Goal: Information Seeking & Learning: Learn about a topic

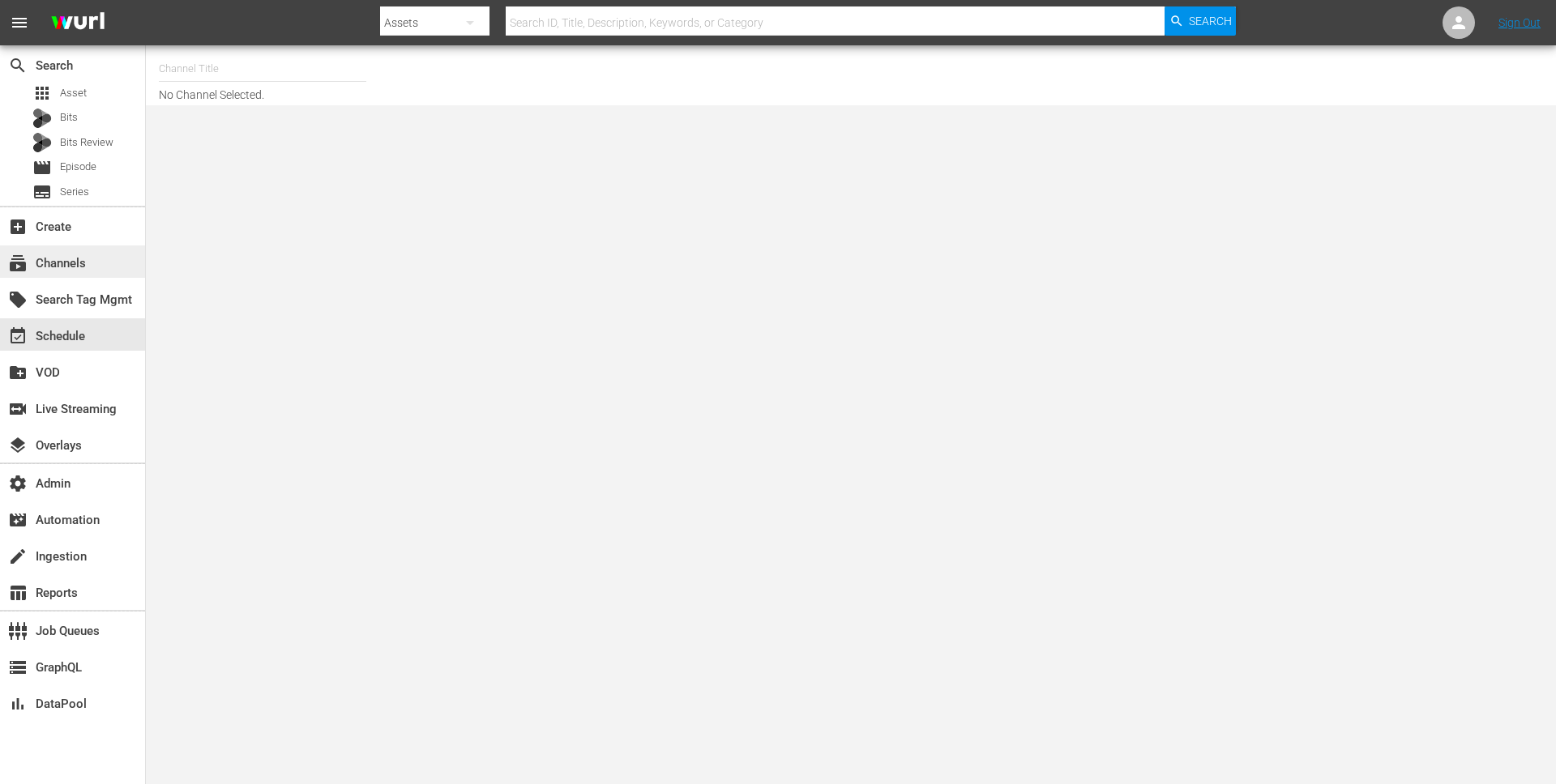
click at [88, 260] on div "subscriptions Channels" at bounding box center [46, 260] width 91 height 15
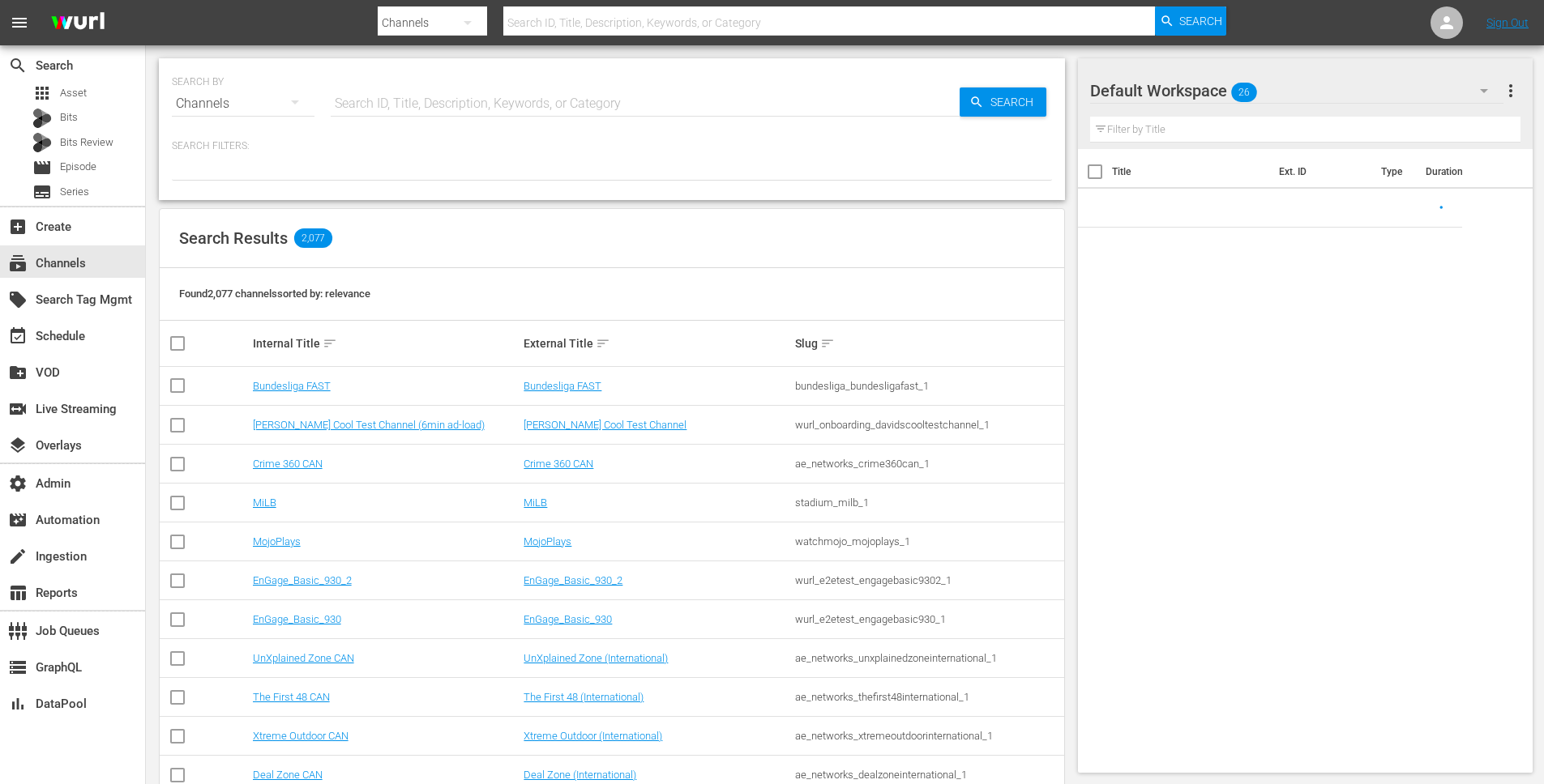
click at [517, 104] on input "text" at bounding box center [645, 103] width 629 height 39
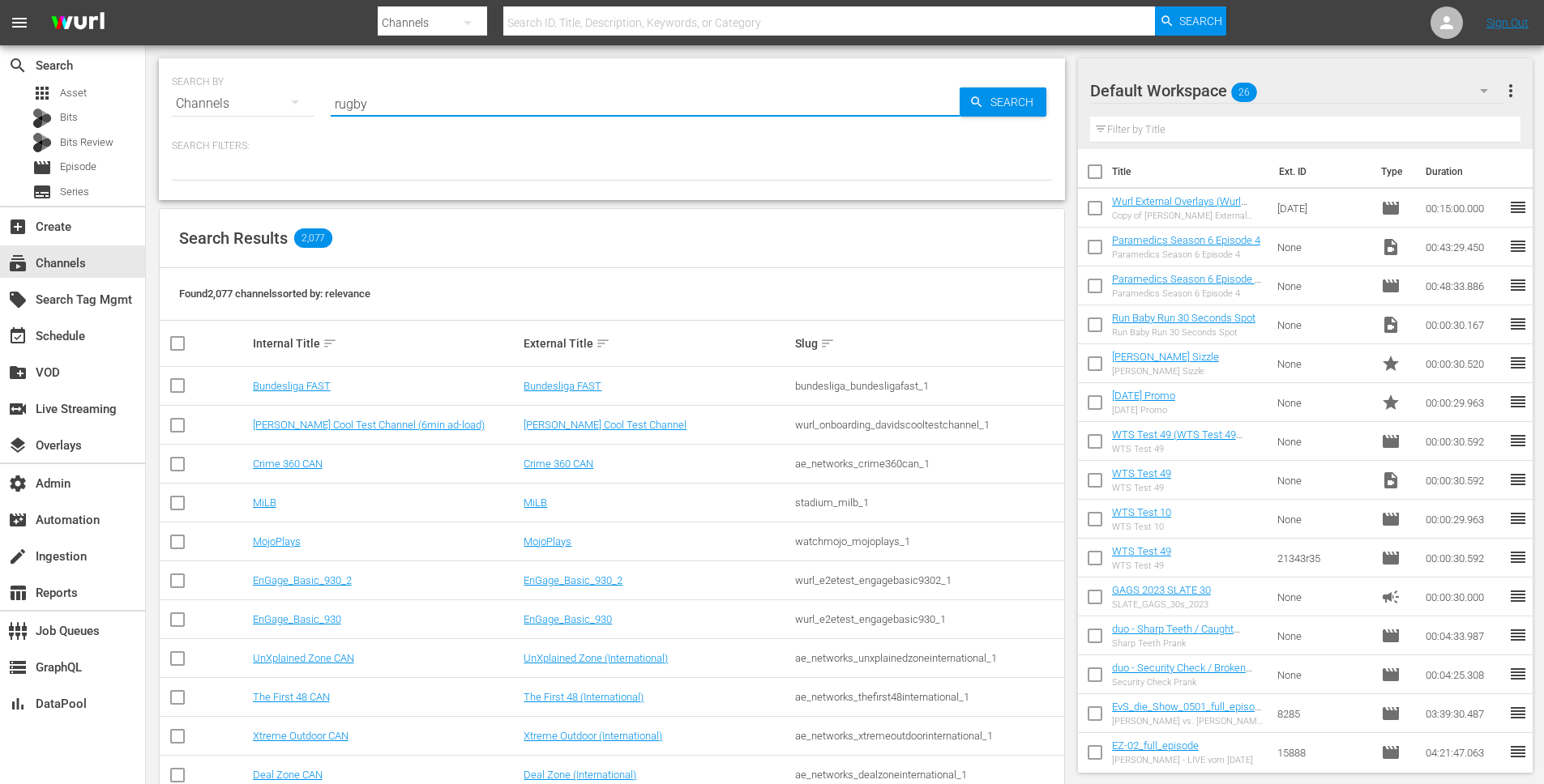
type input "rugby"
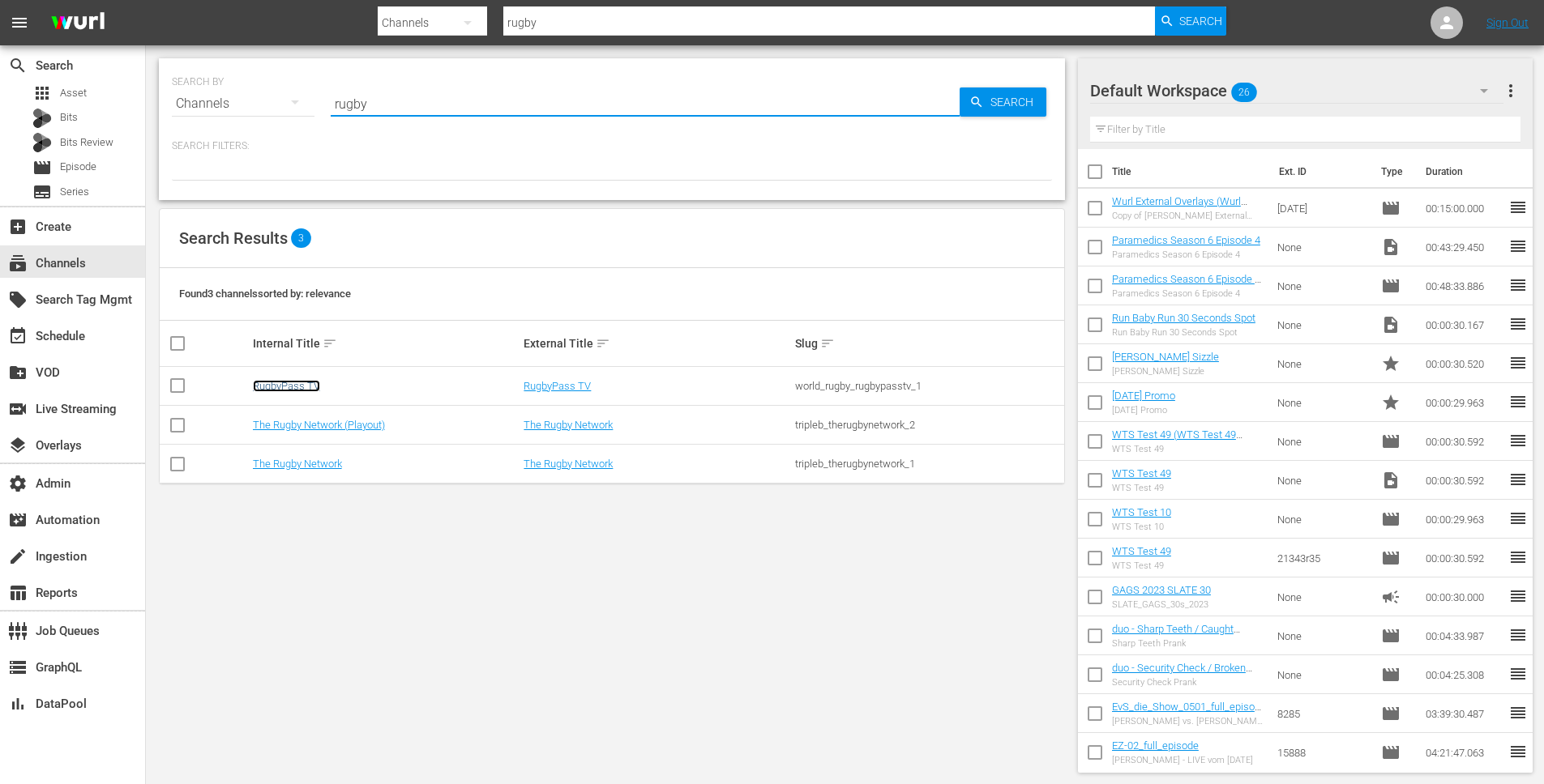
click at [287, 389] on link "RugbyPass TV" at bounding box center [287, 386] width 67 height 12
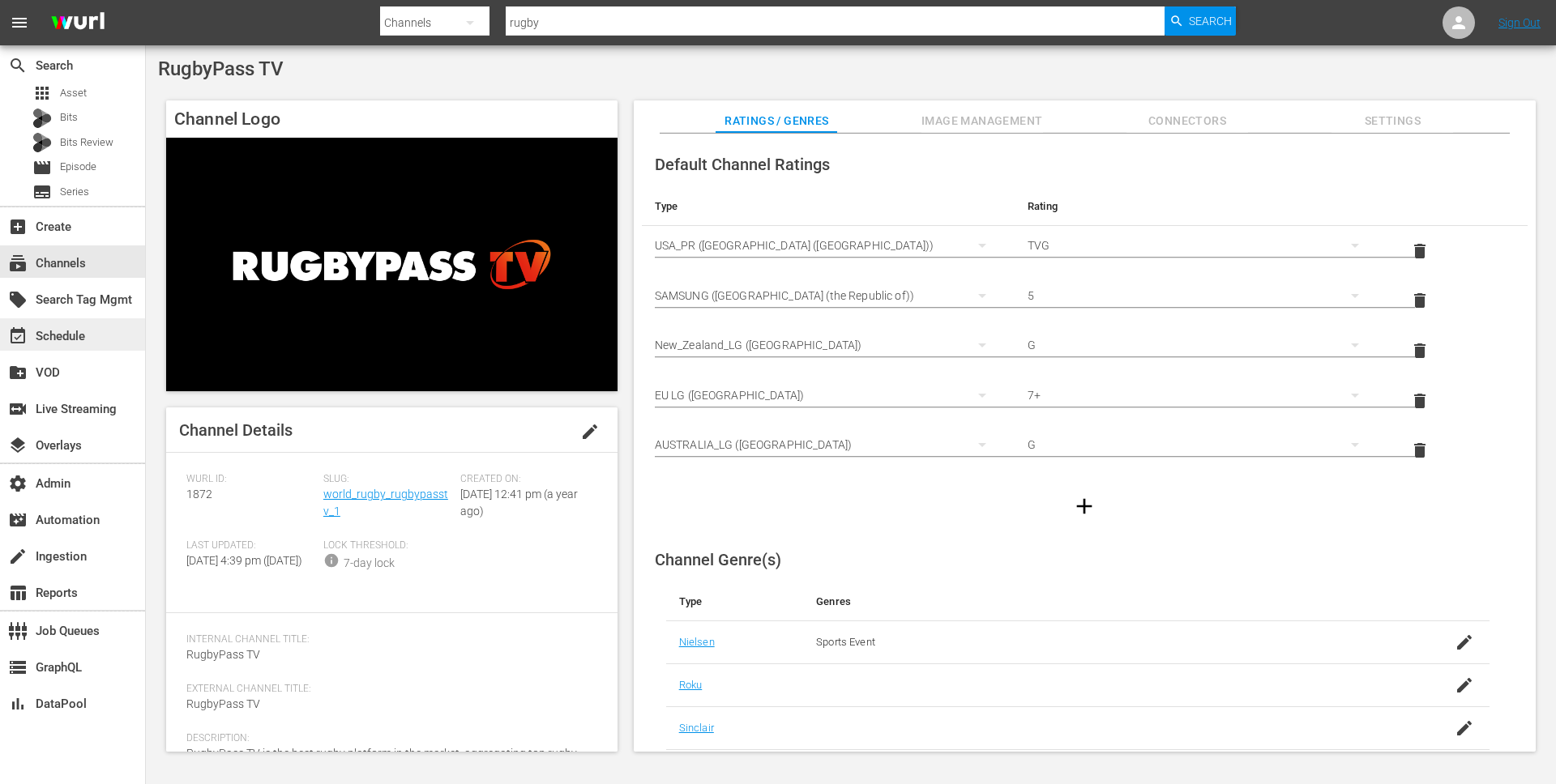
click at [92, 328] on div "event_available Schedule" at bounding box center [73, 334] width 145 height 32
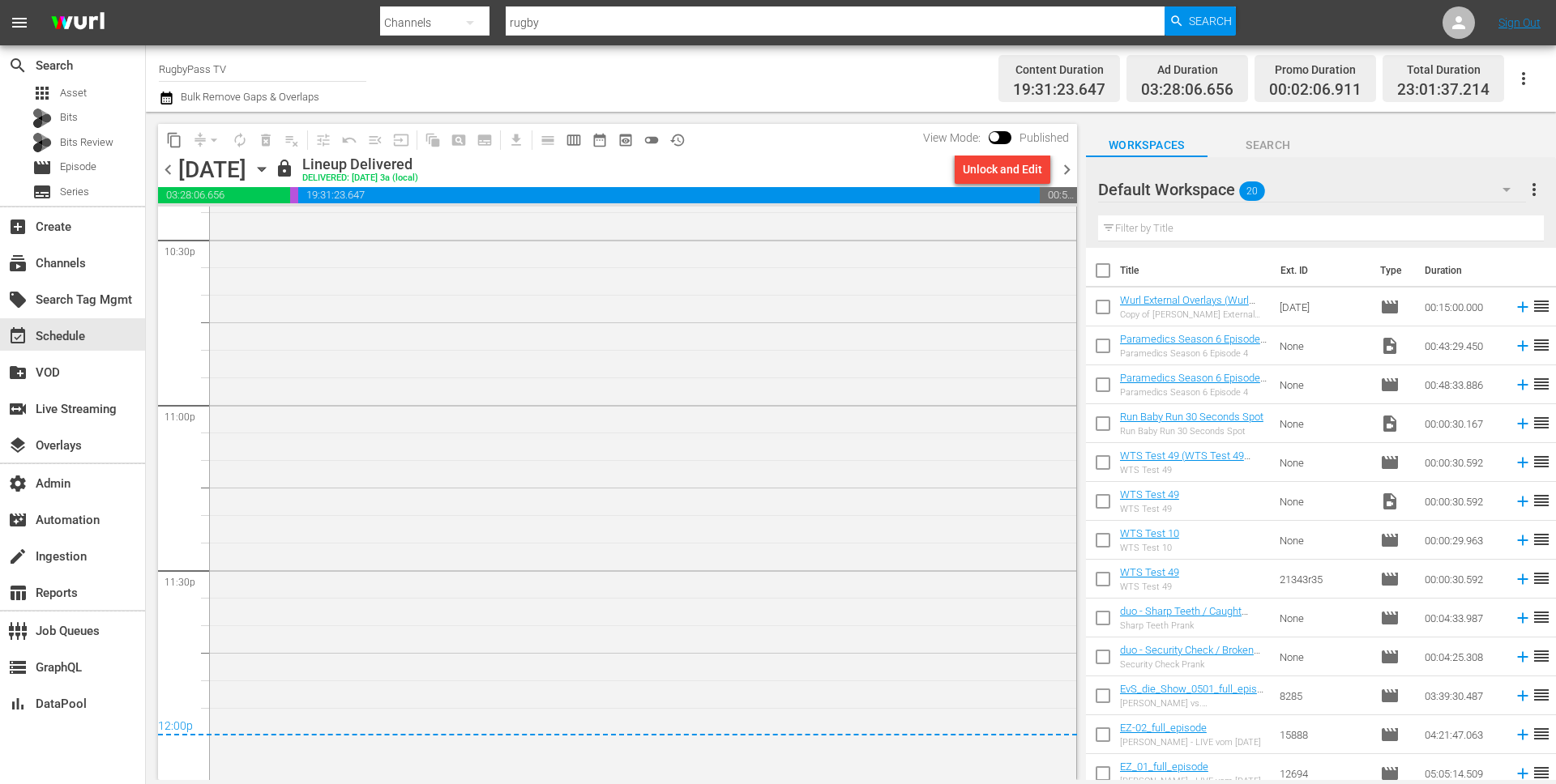
scroll to position [7524, 0]
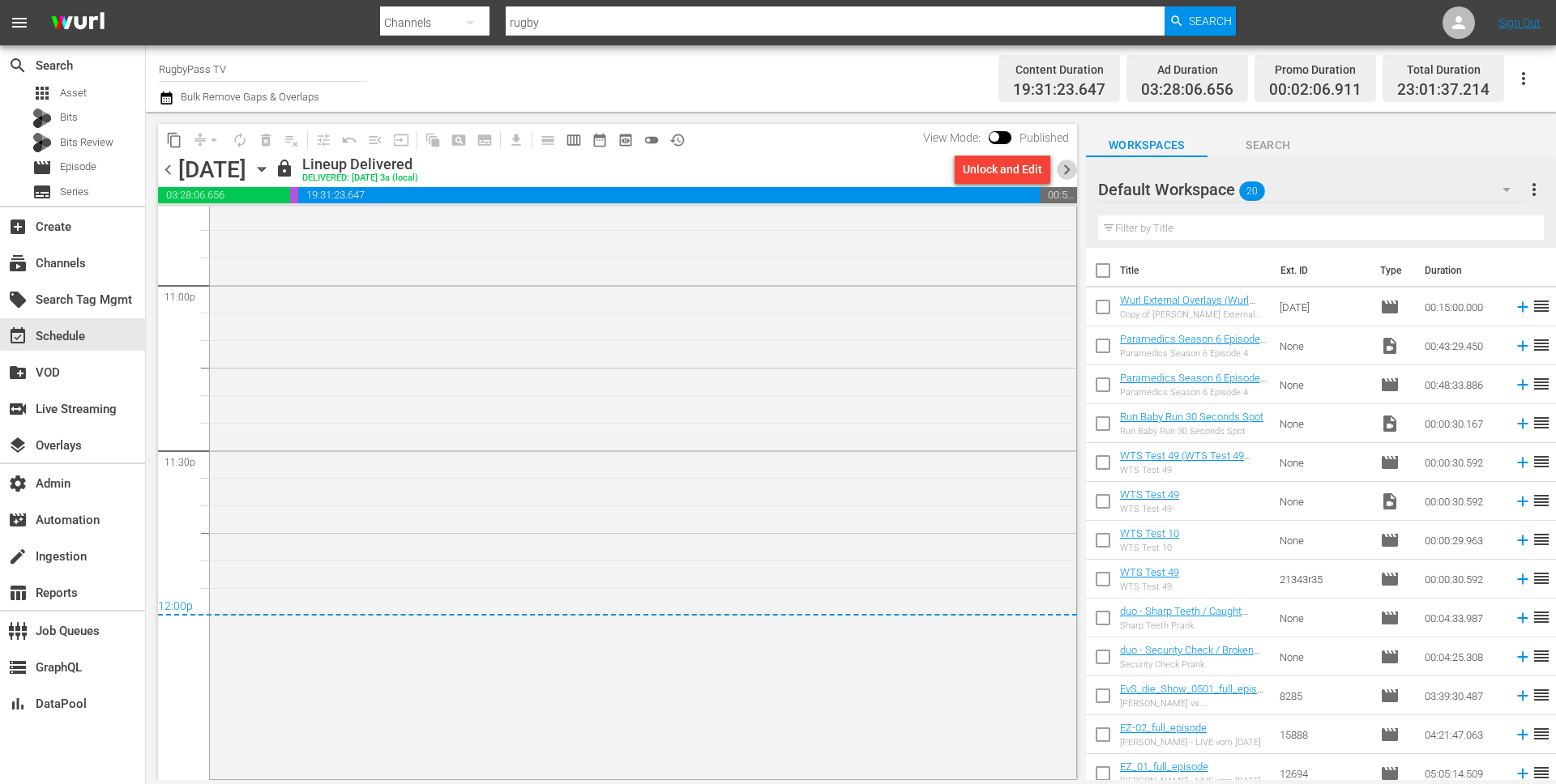
click at [1070, 169] on span "chevron_right" at bounding box center [1066, 169] width 20 height 20
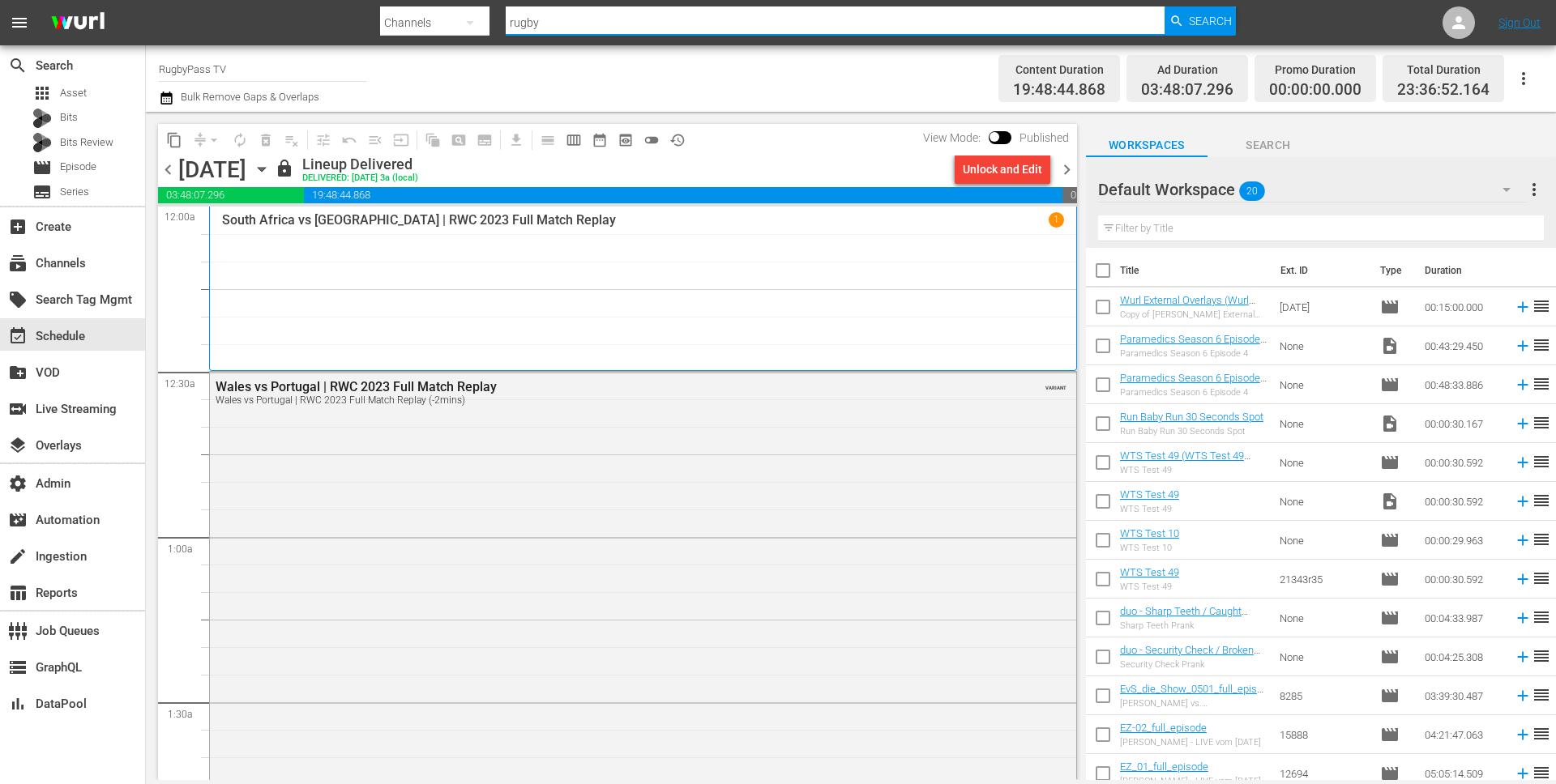
drag, startPoint x: 564, startPoint y: 21, endPoint x: 459, endPoint y: 23, distance: 105.0
click at [460, 23] on div "Search By Channels Search ID, Title, Description, Keywords, or Category rugby S…" at bounding box center [808, 23] width 856 height 39
type input "msg"
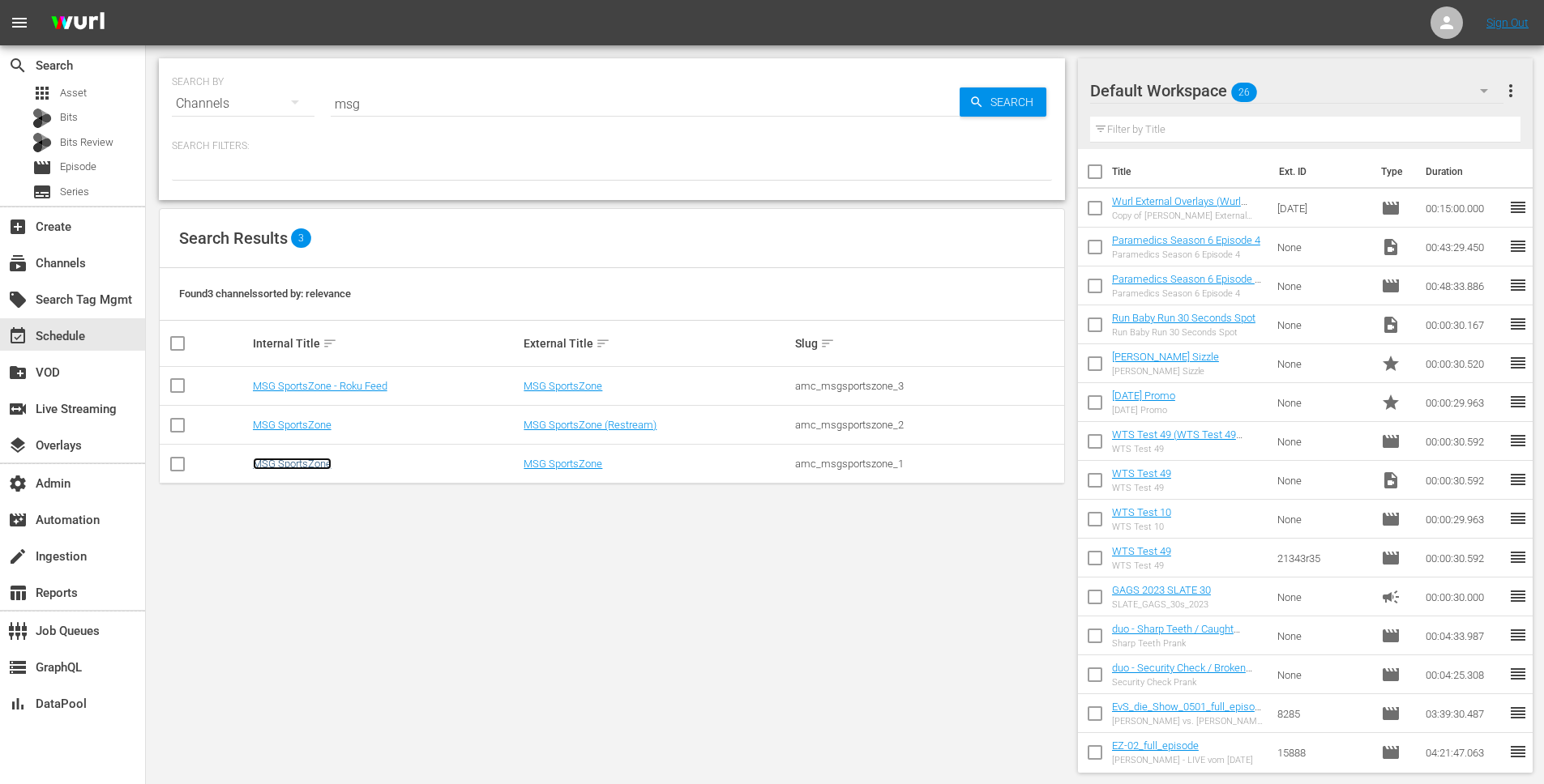
click at [306, 464] on link "MSG SportsZone" at bounding box center [293, 464] width 79 height 12
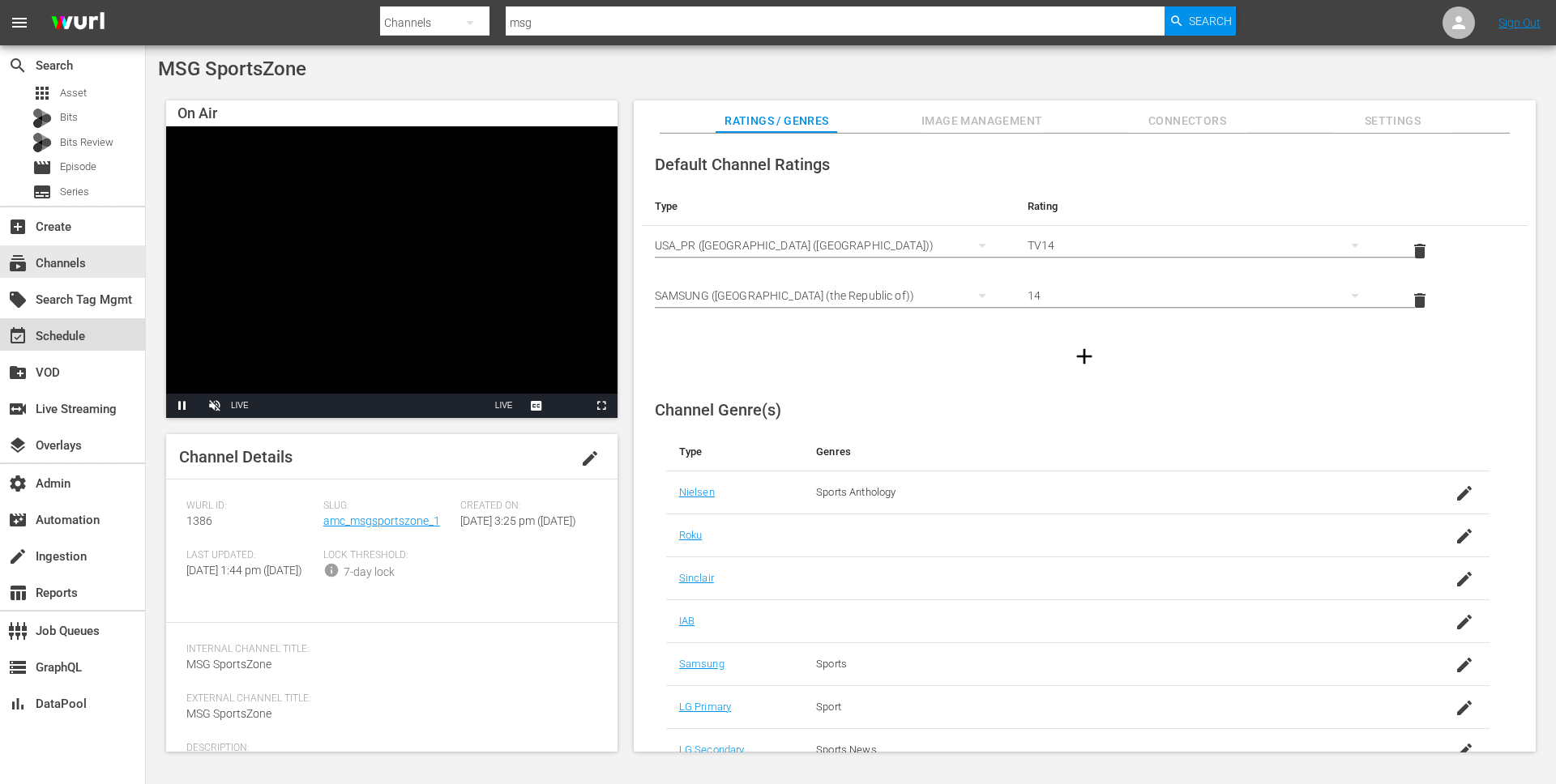
click at [108, 335] on div "event_available Schedule" at bounding box center [73, 334] width 145 height 32
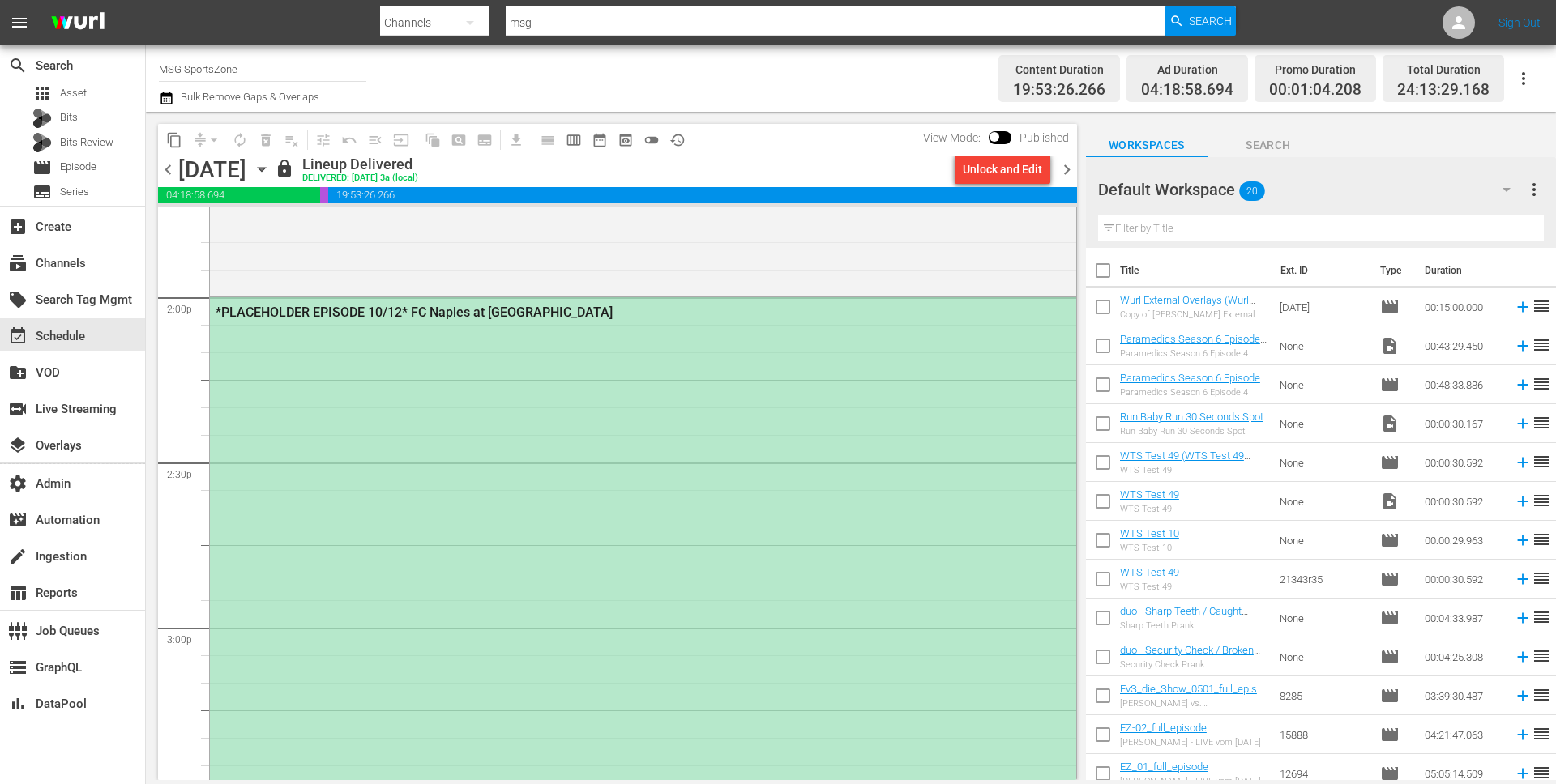
scroll to position [4457, 0]
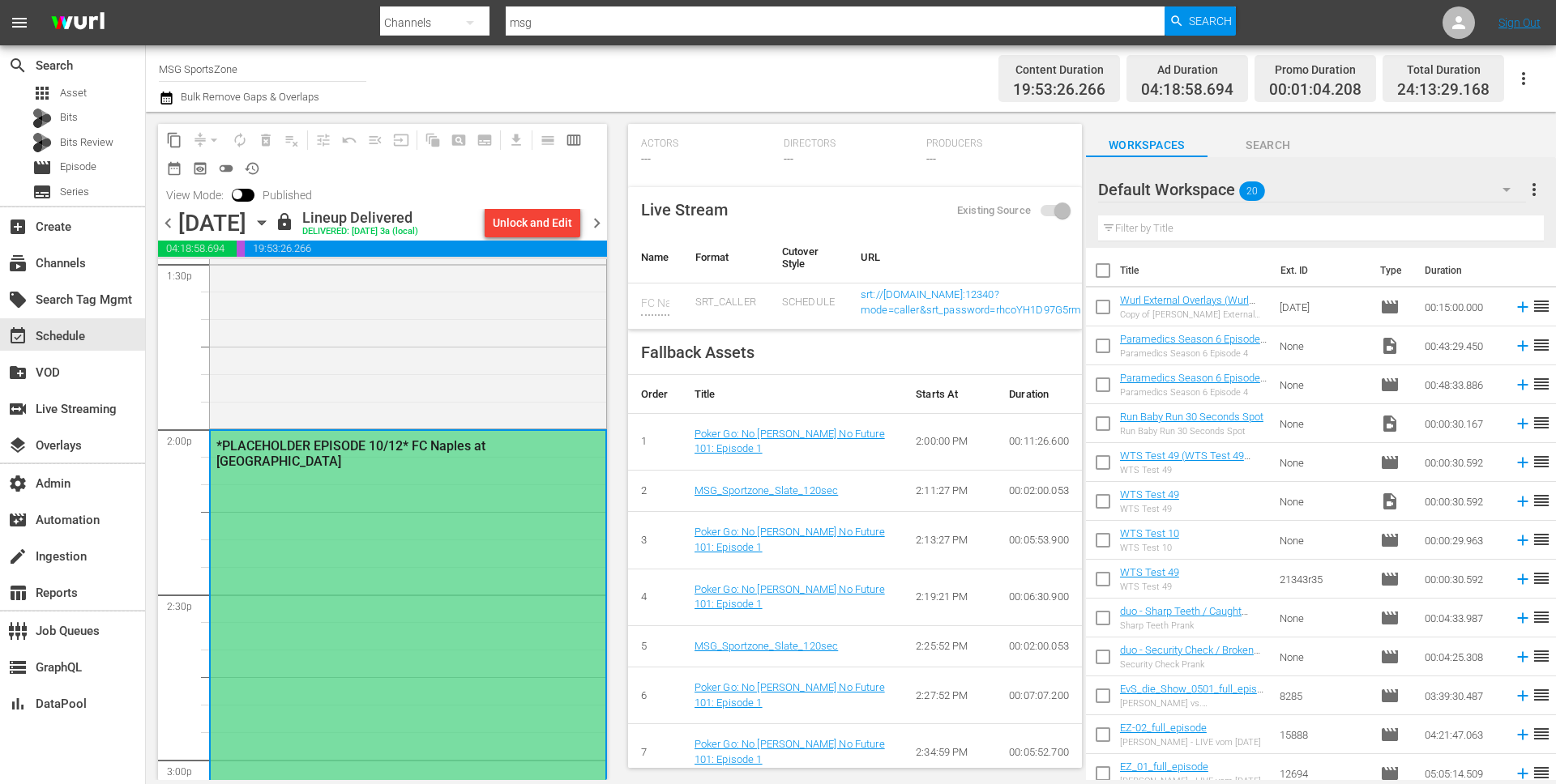
scroll to position [464, 0]
click at [599, 224] on span "chevron_right" at bounding box center [597, 222] width 20 height 20
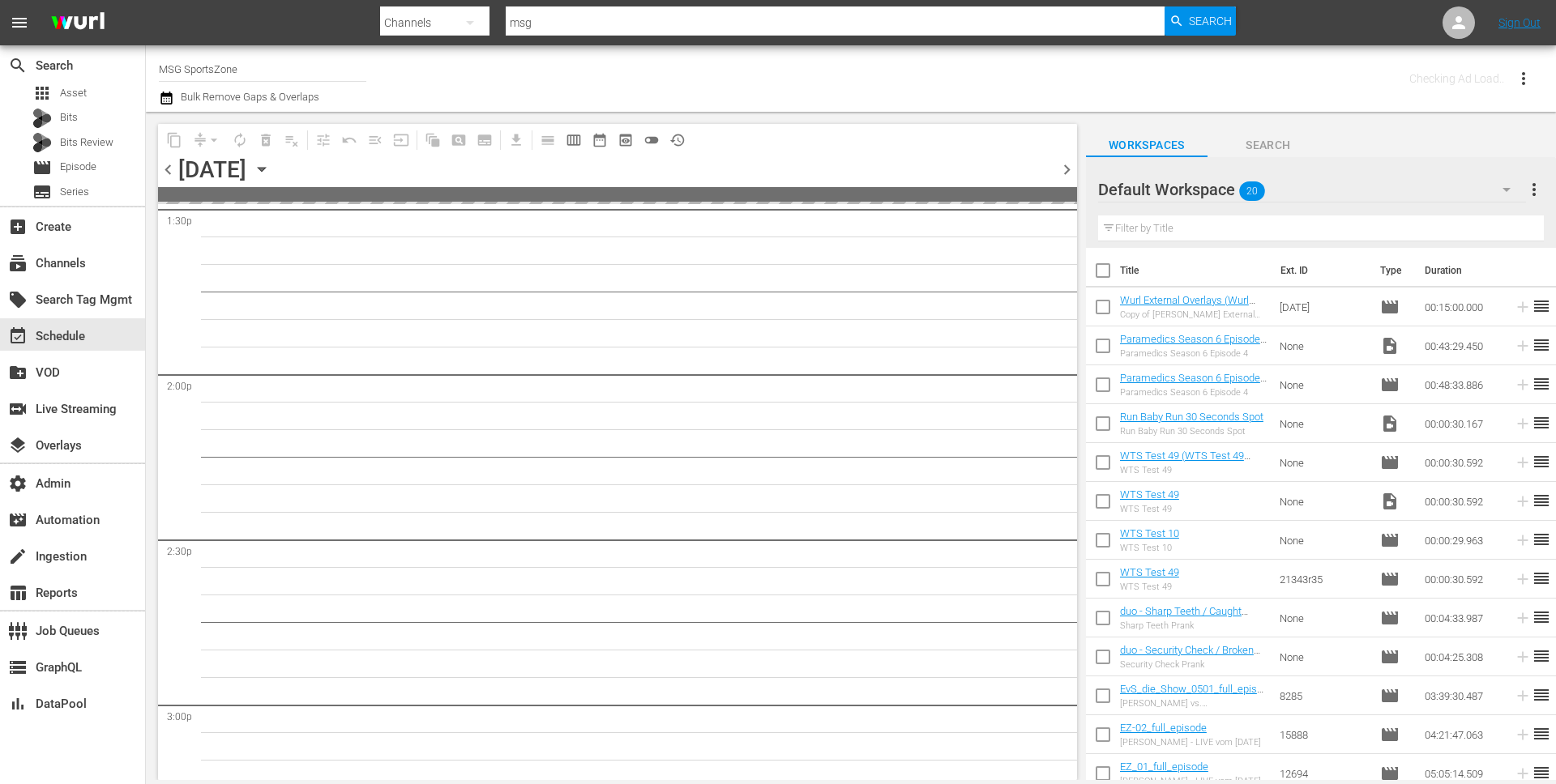
scroll to position [4733, 0]
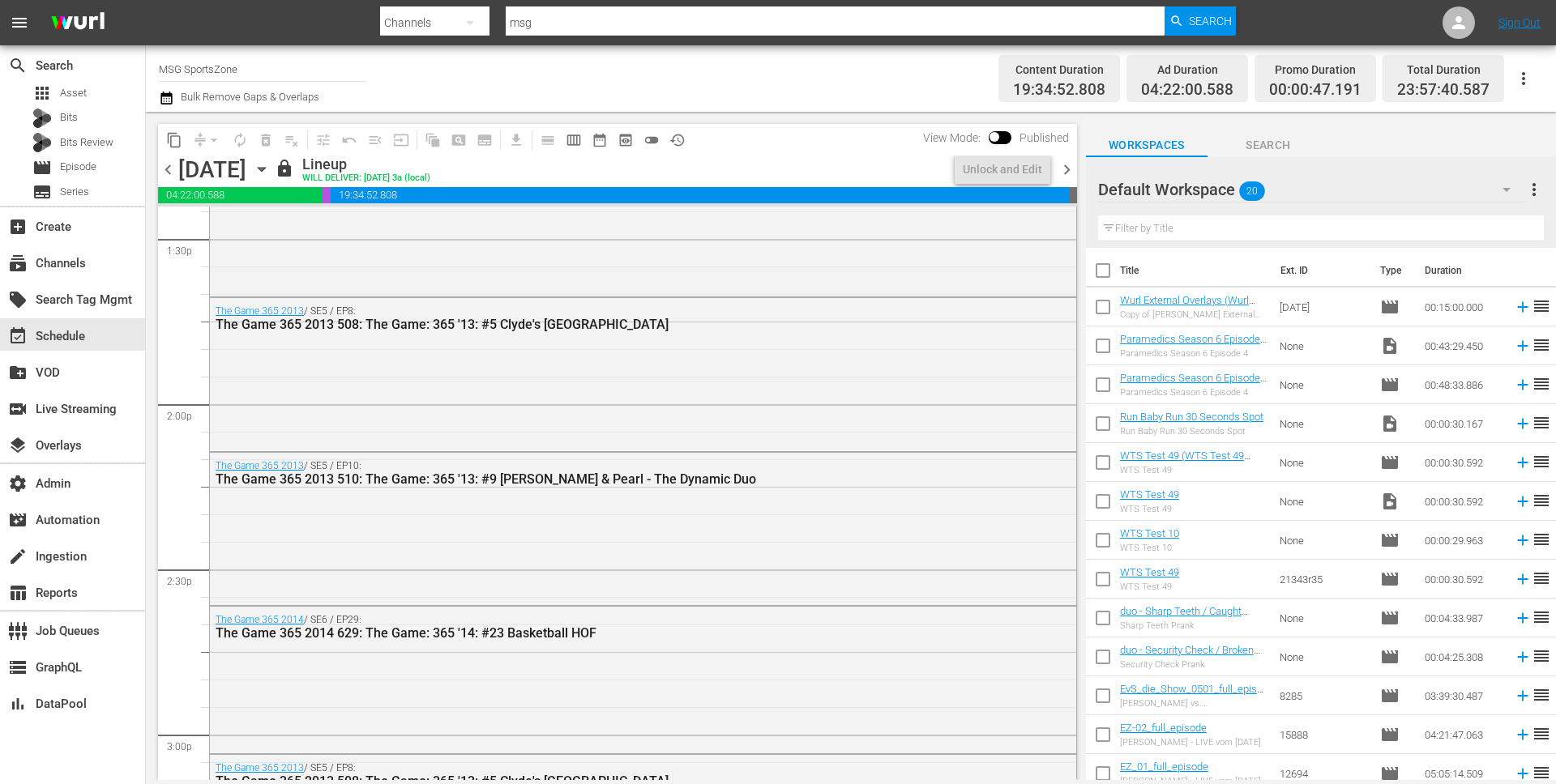
click at [1067, 168] on span "chevron_right" at bounding box center [1066, 169] width 20 height 20
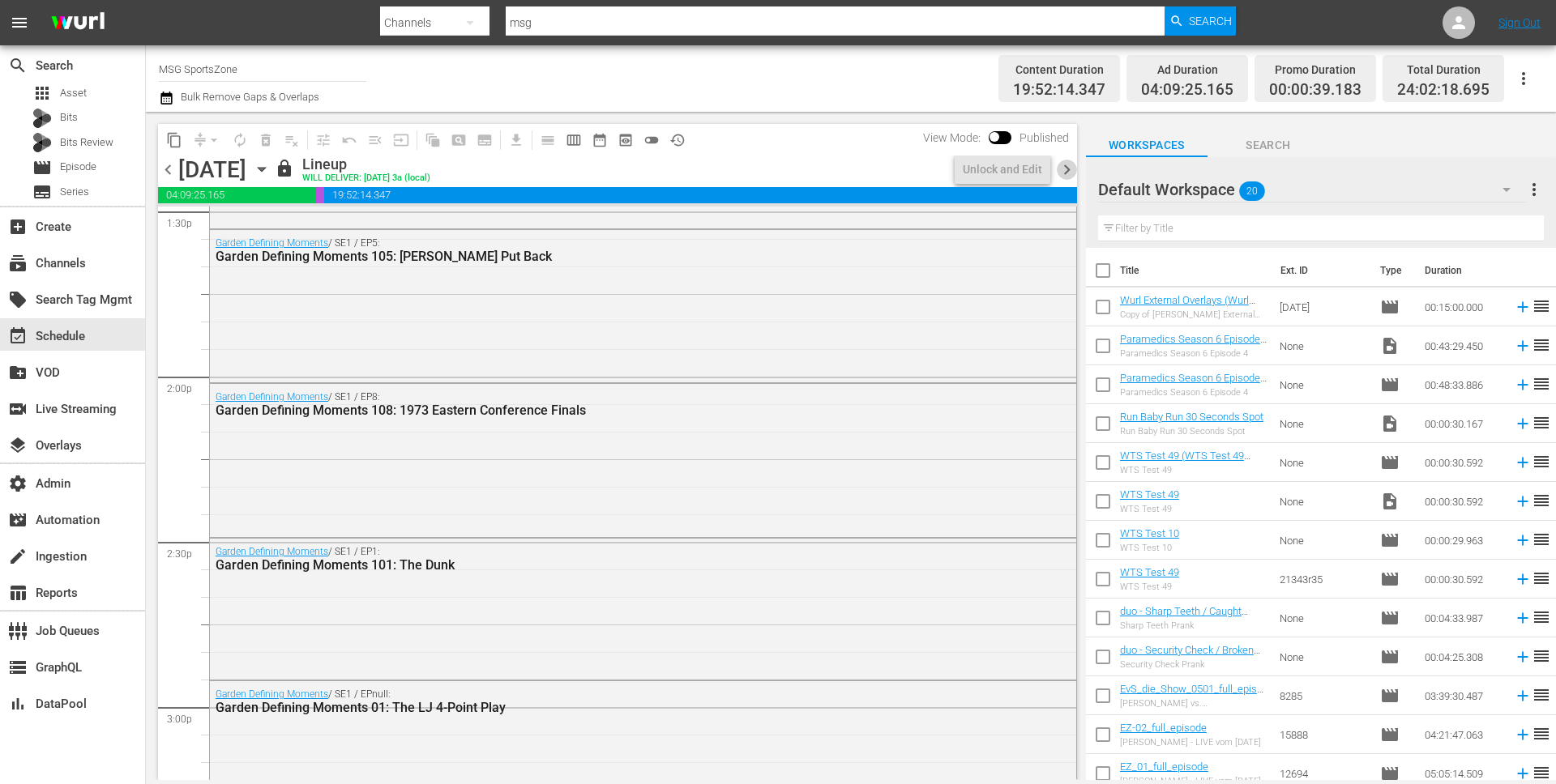
click at [1067, 168] on span "chevron_right" at bounding box center [1066, 169] width 20 height 20
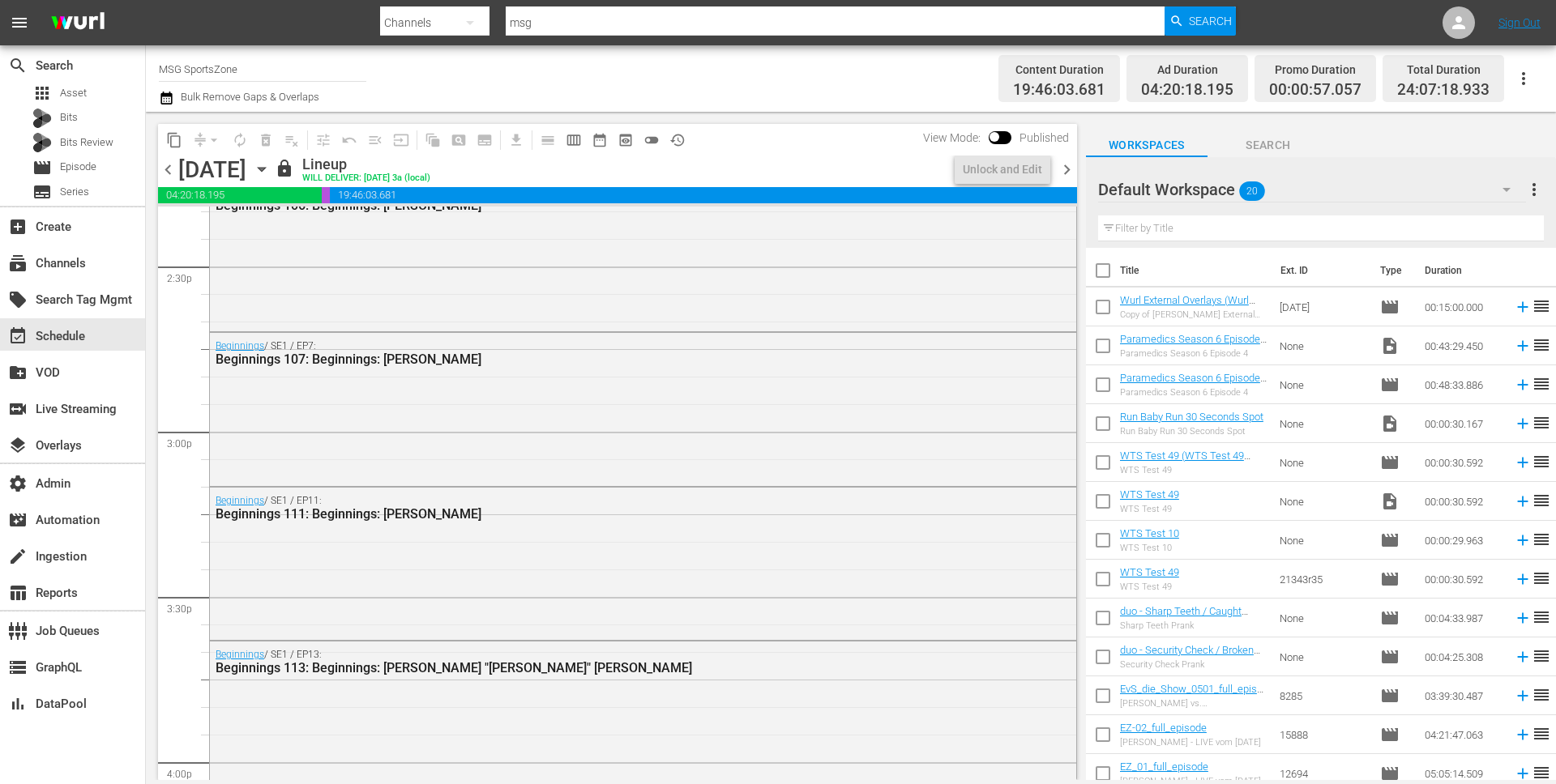
click at [1067, 168] on span "chevron_right" at bounding box center [1066, 169] width 20 height 20
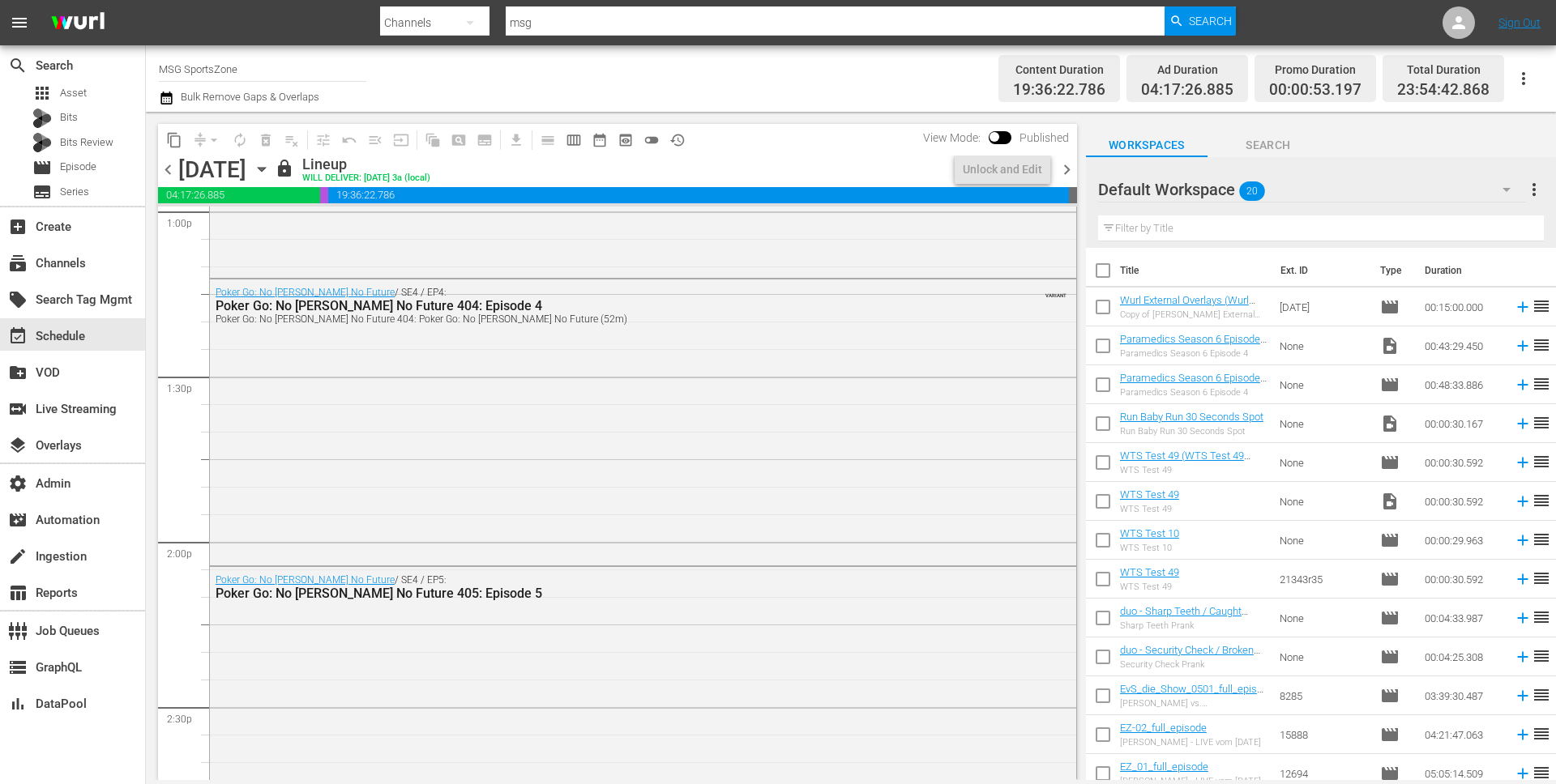
click at [1067, 168] on span "chevron_right" at bounding box center [1066, 169] width 20 height 20
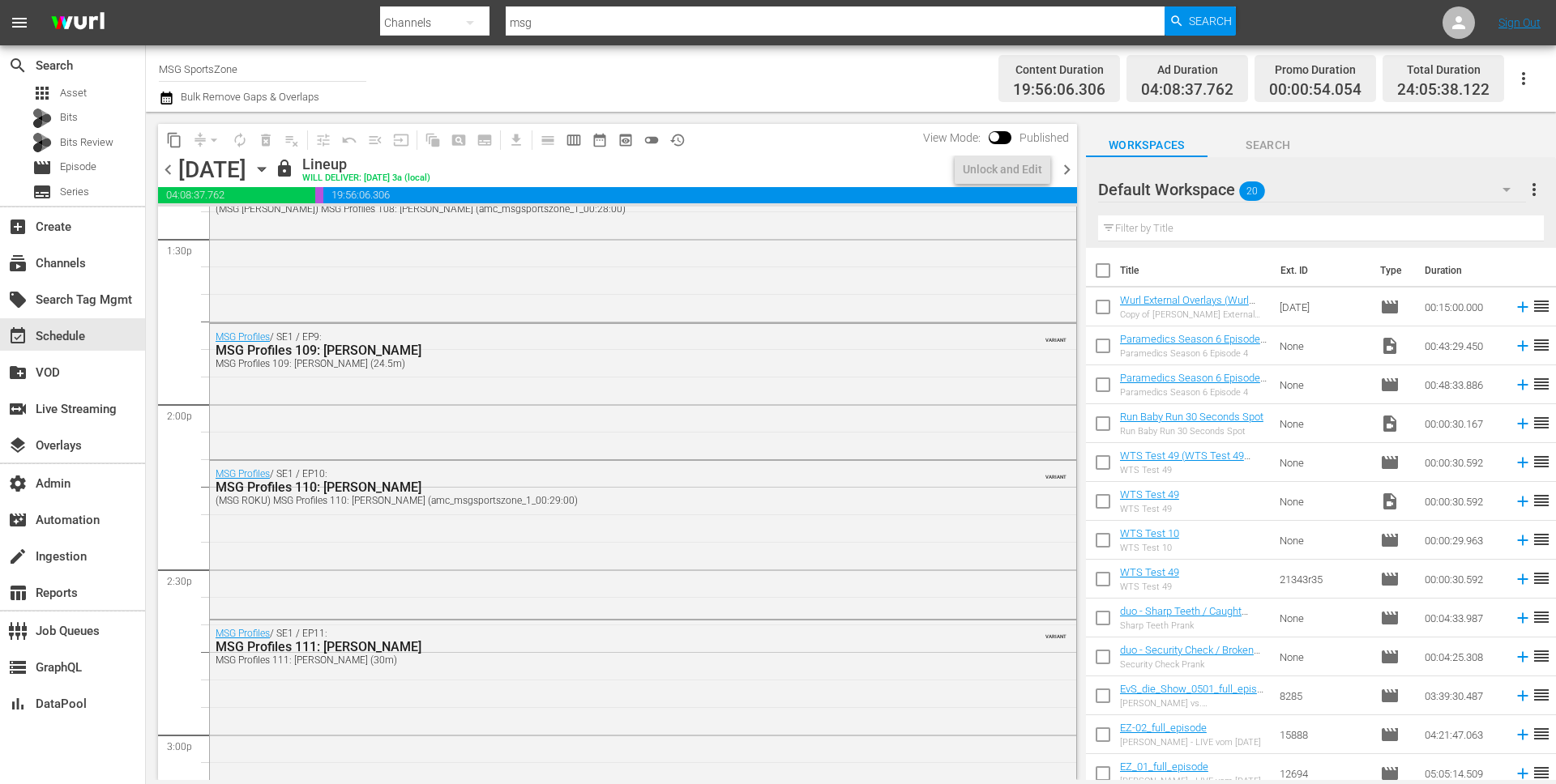
click at [1067, 168] on span "chevron_right" at bounding box center [1066, 169] width 20 height 20
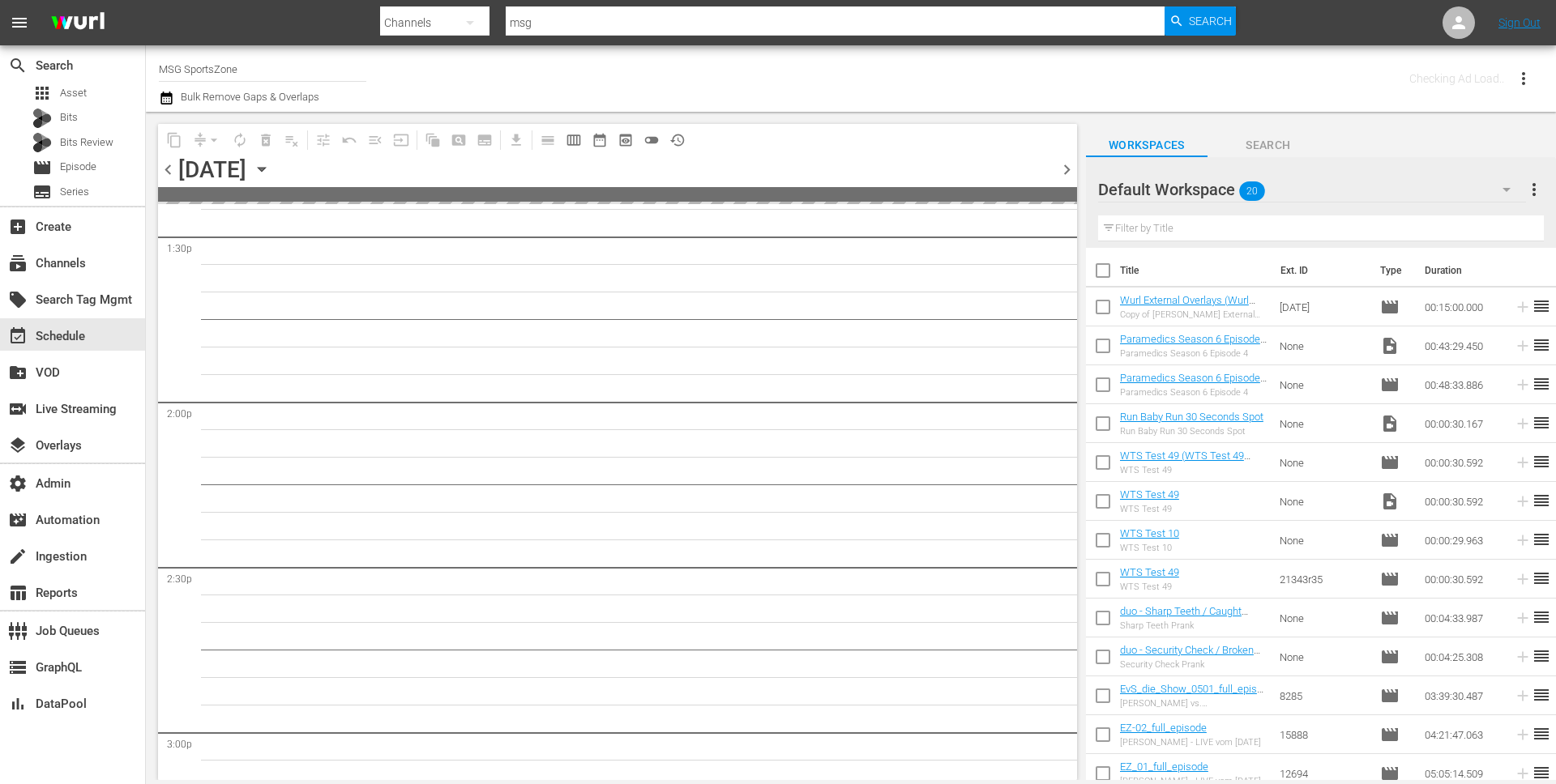
scroll to position [4733, 0]
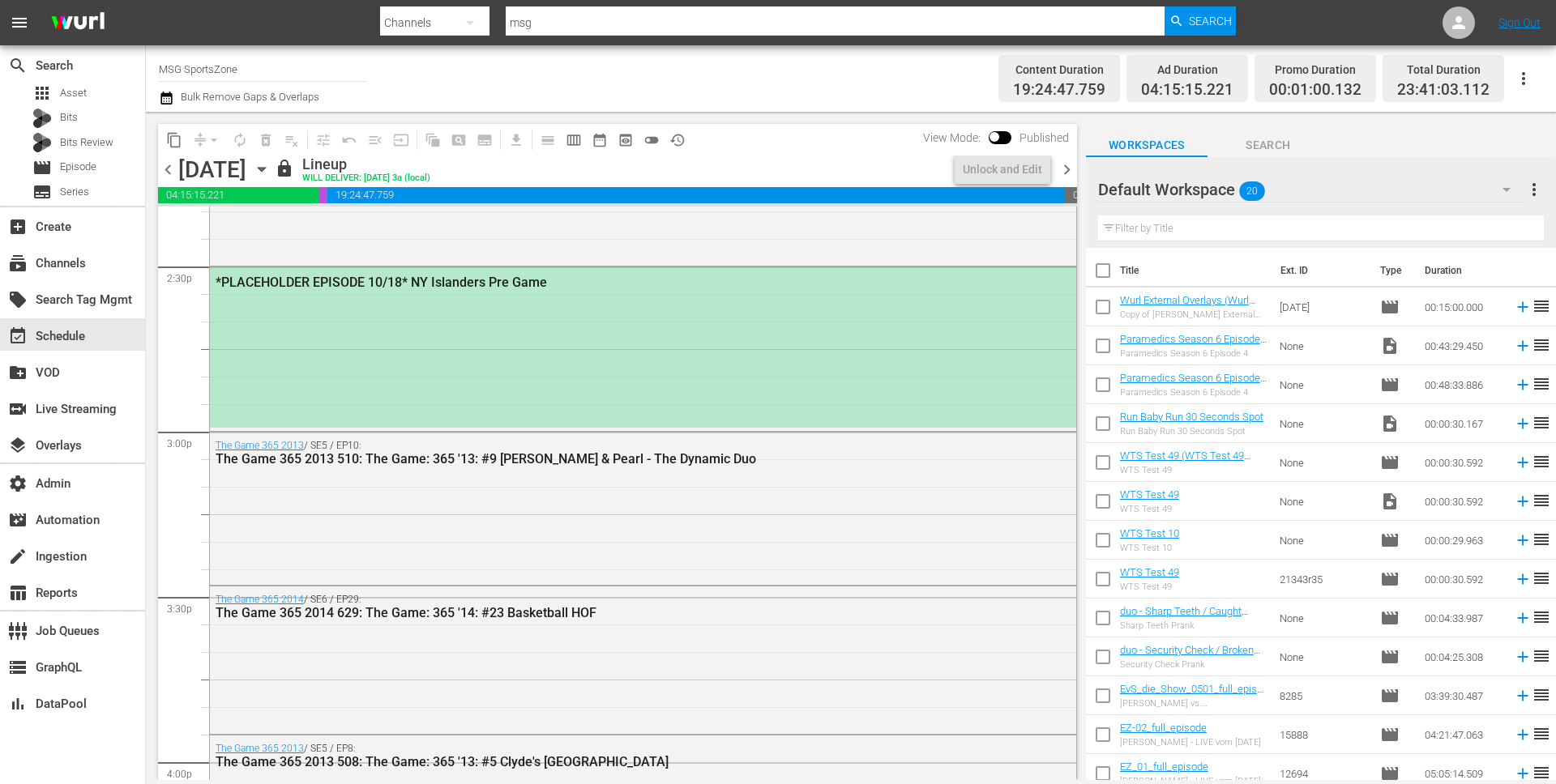
click at [1067, 168] on span "chevron_right" at bounding box center [1066, 169] width 20 height 20
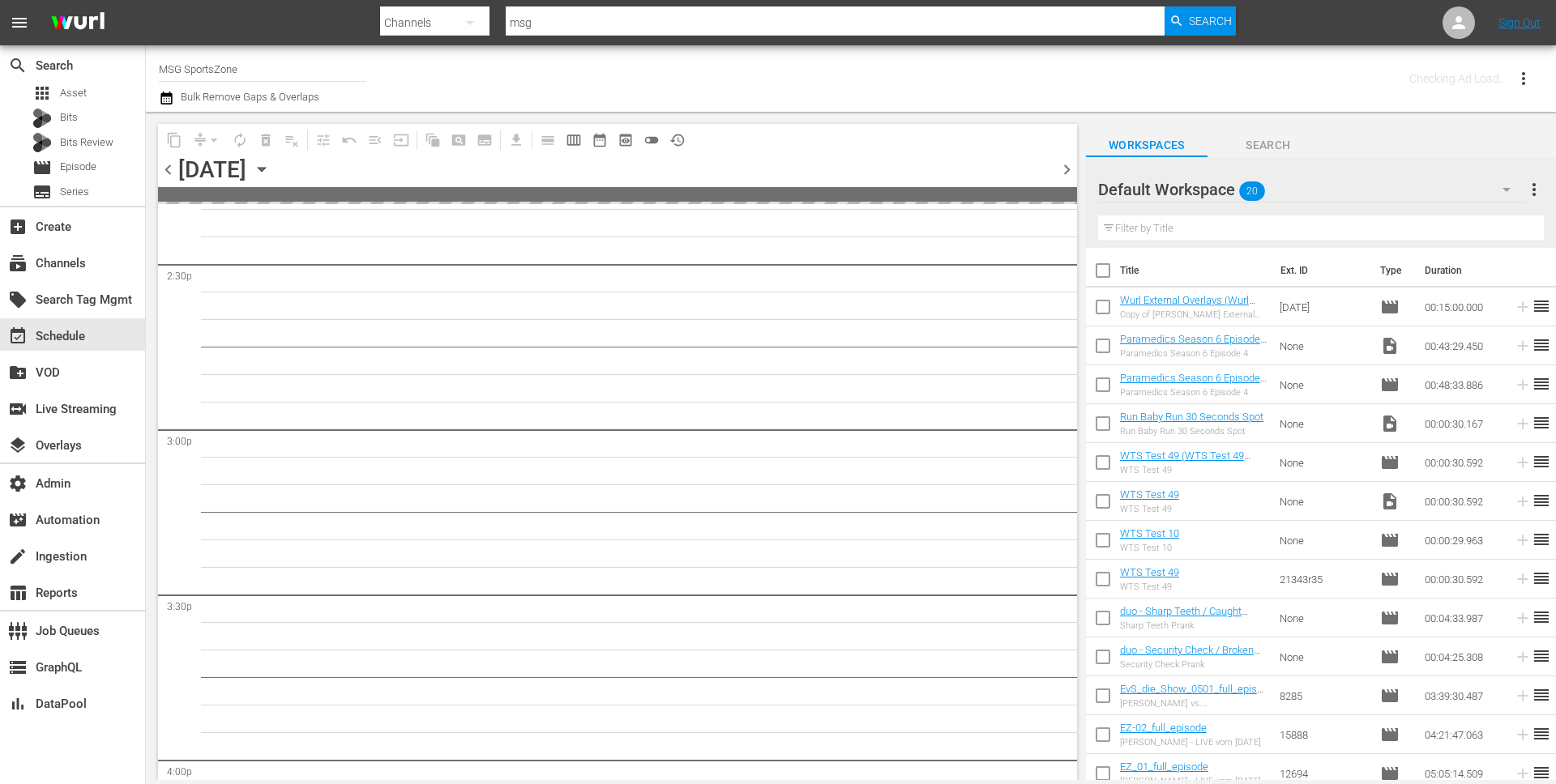
scroll to position [4953, 0]
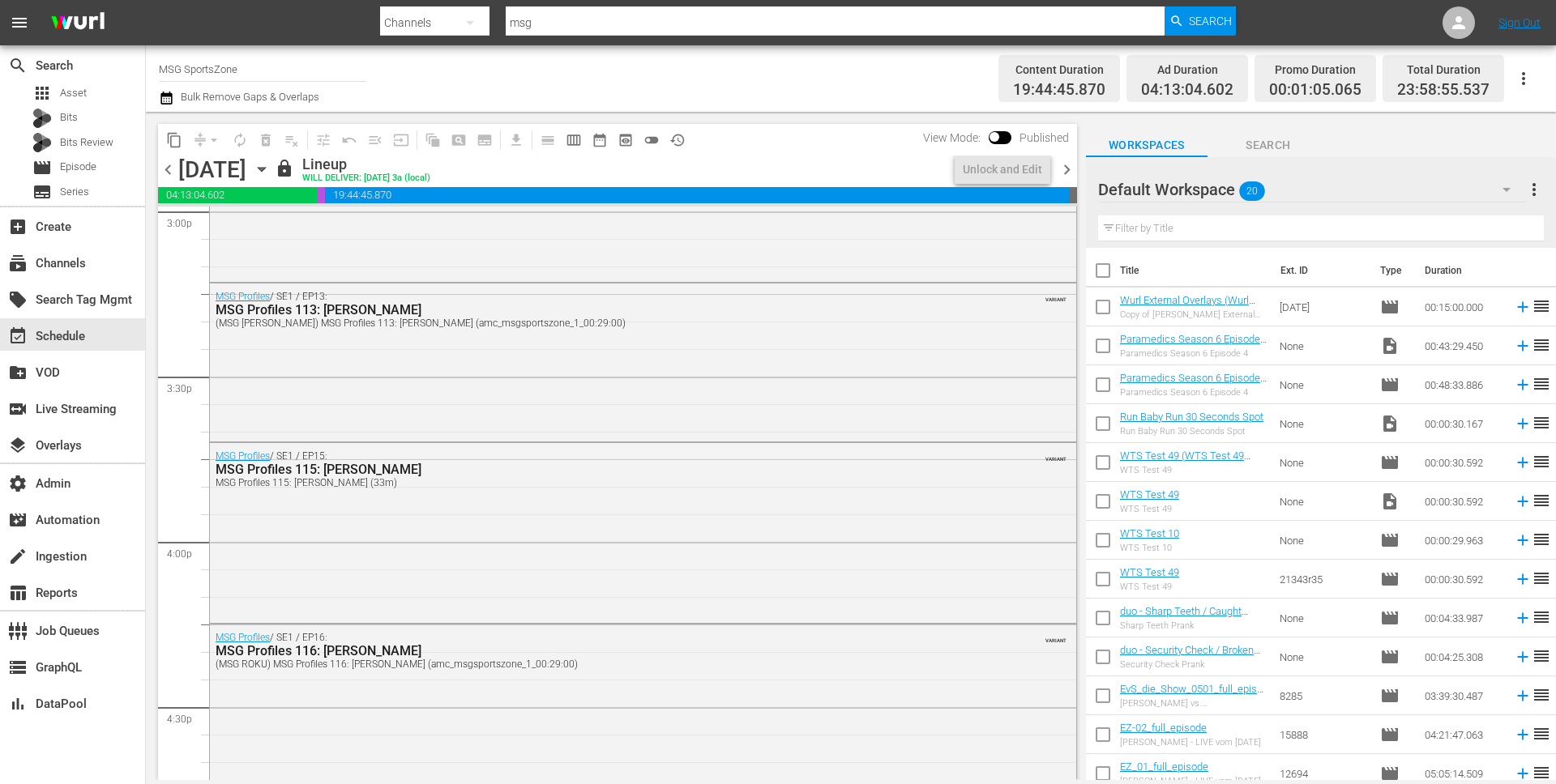
click at [1067, 168] on span "chevron_right" at bounding box center [1066, 169] width 20 height 20
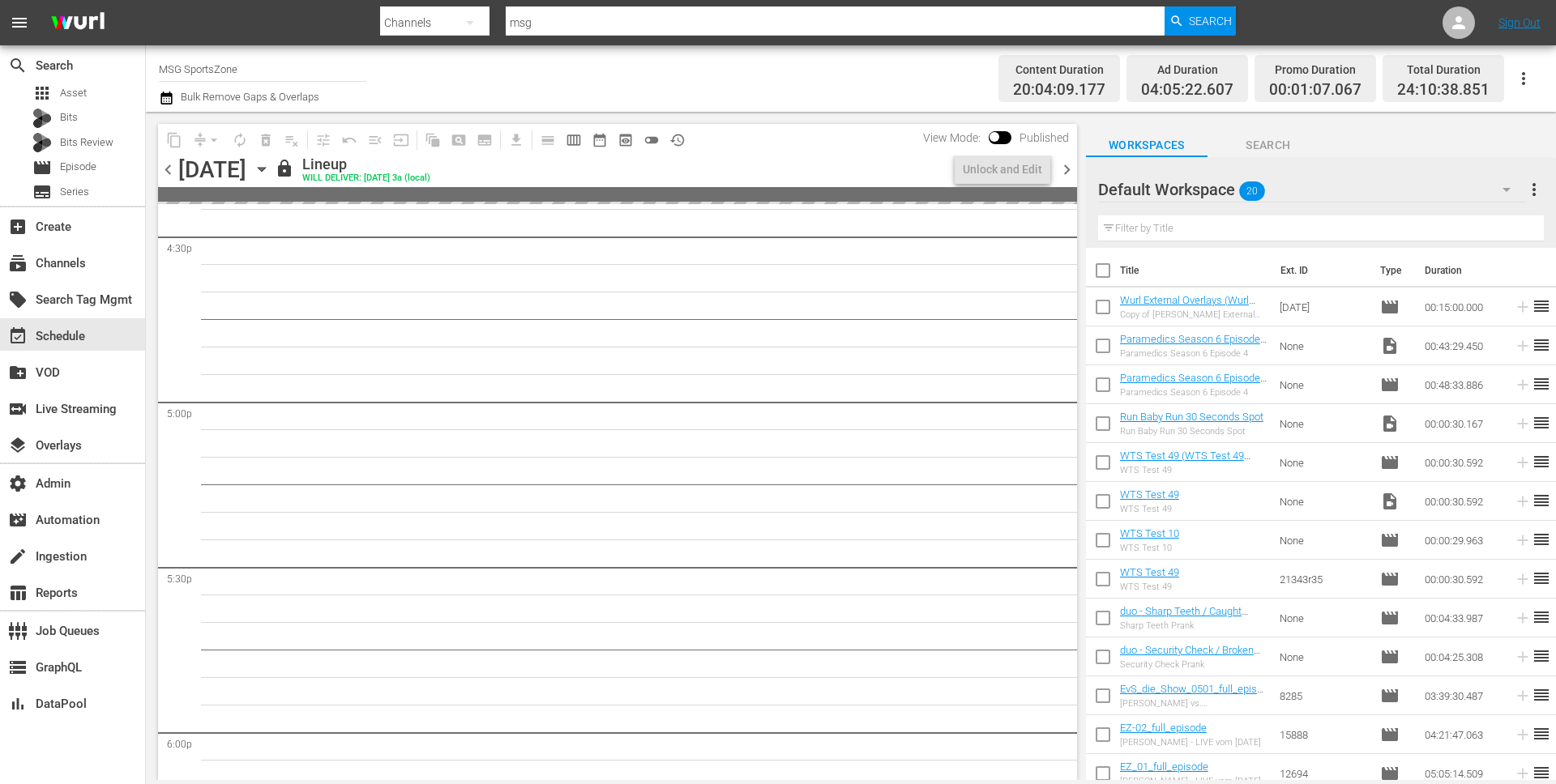
scroll to position [4898, 0]
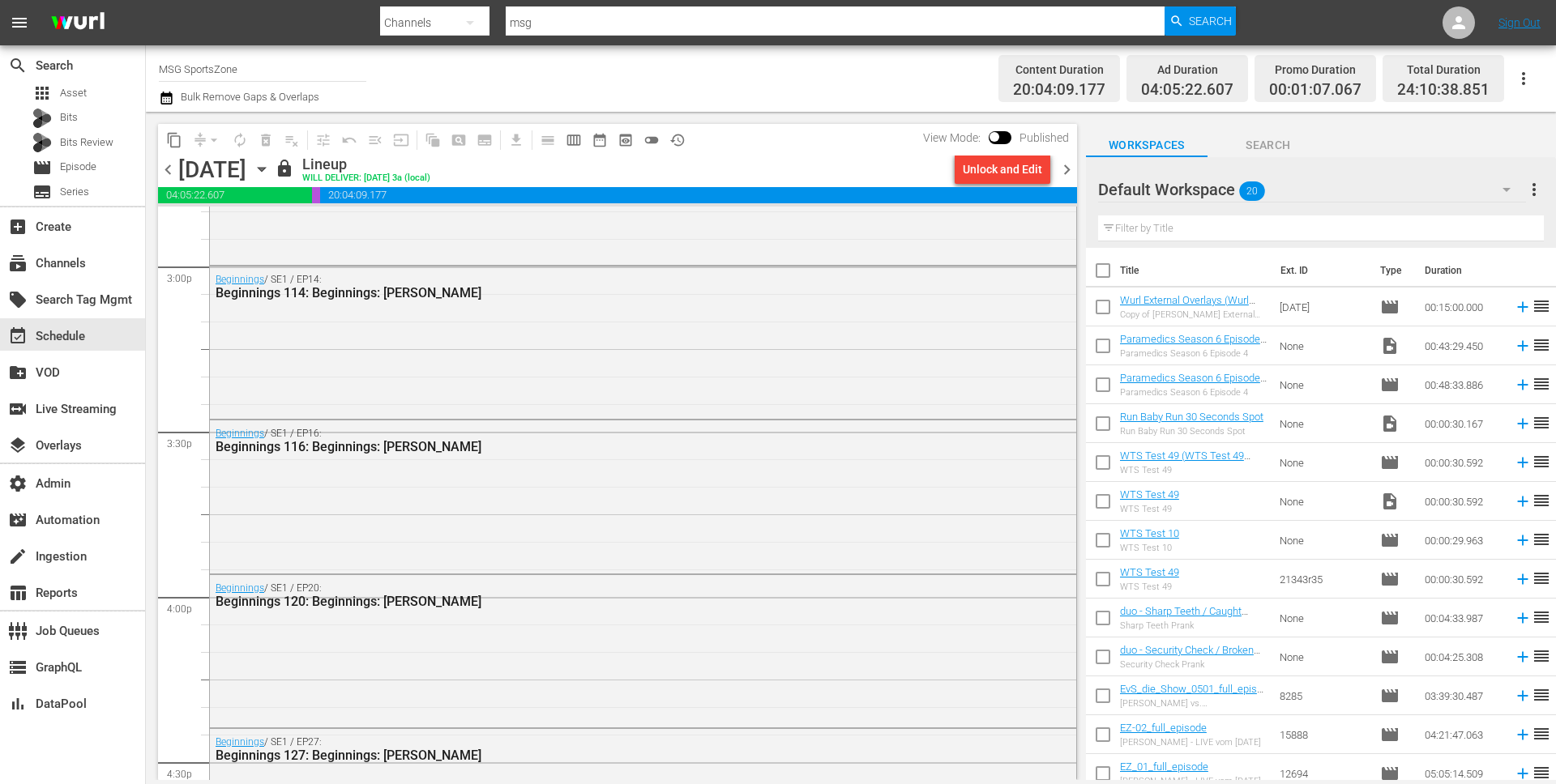
click at [167, 175] on span "chevron_left" at bounding box center [167, 169] width 20 height 20
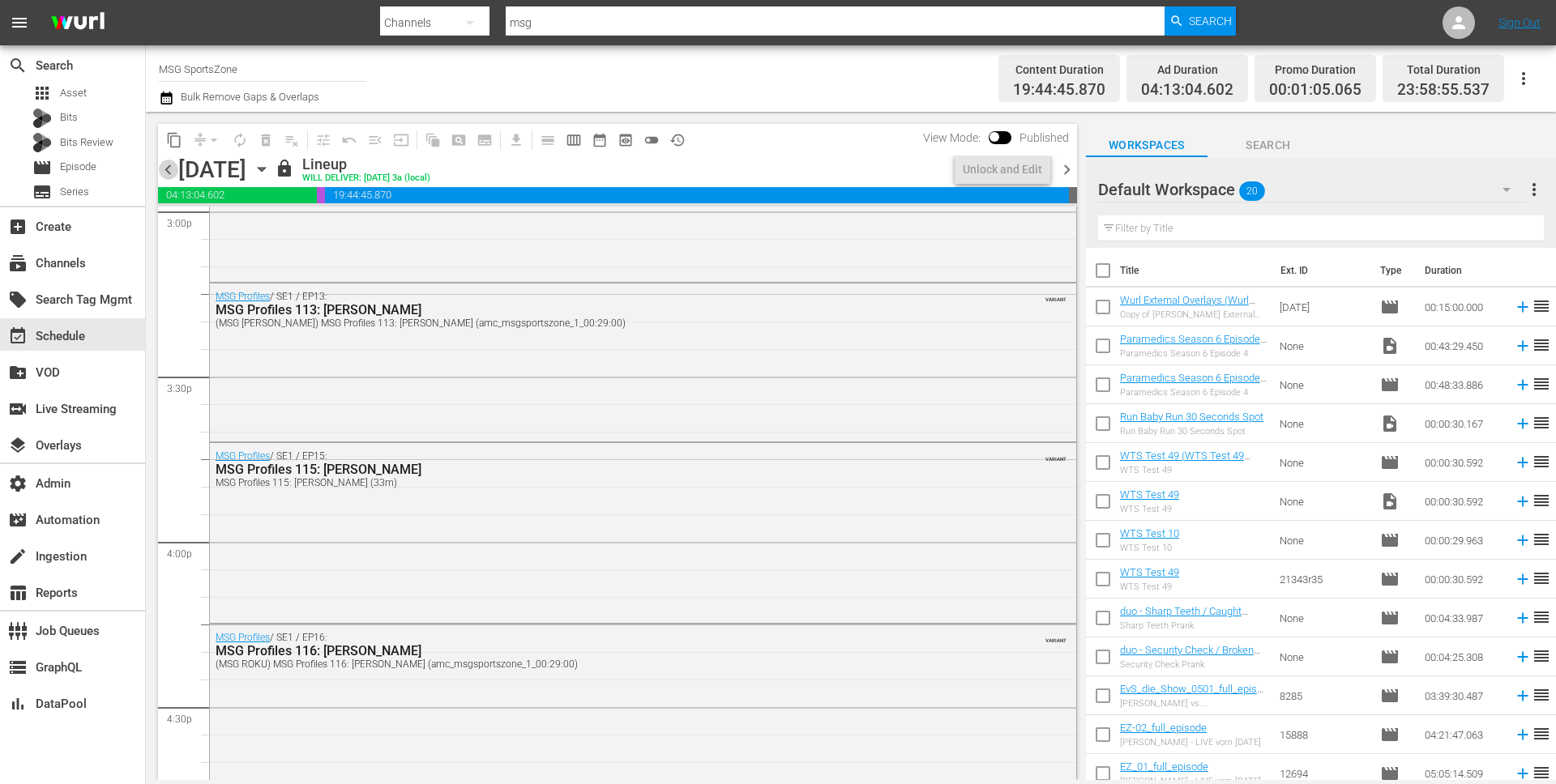
click at [167, 175] on span "chevron_left" at bounding box center [167, 169] width 20 height 20
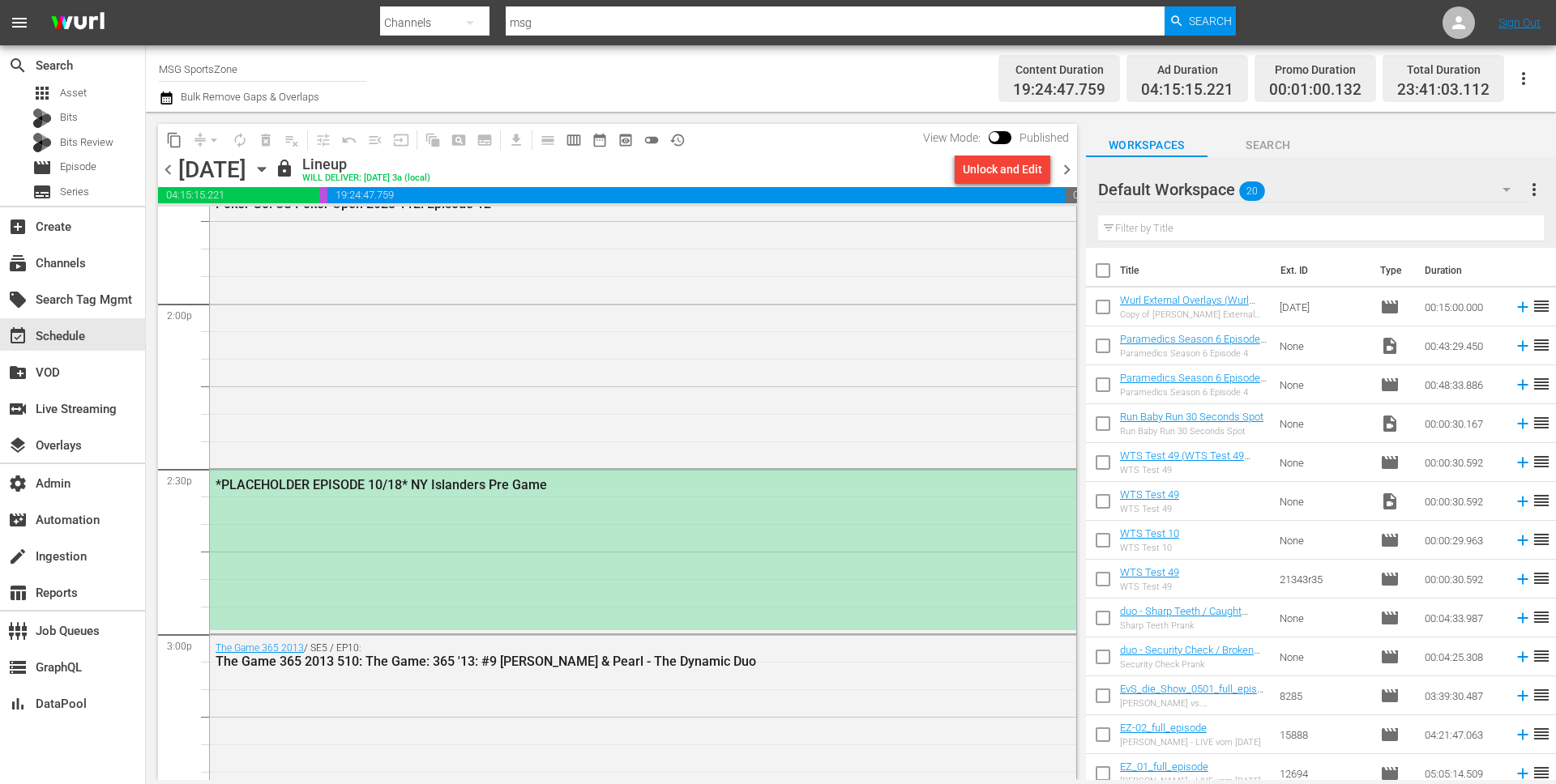
scroll to position [4541, 0]
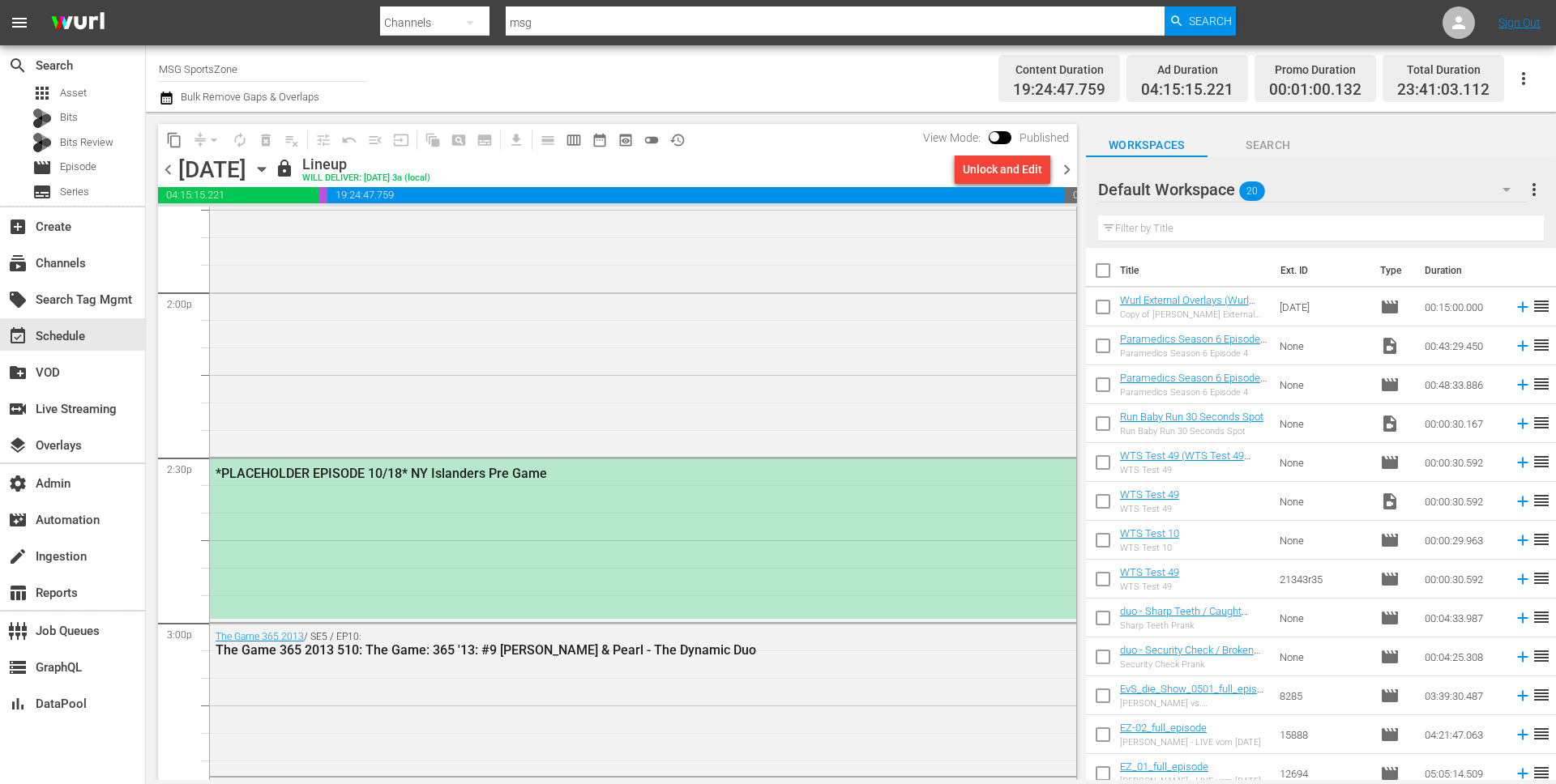
click at [1066, 166] on span "chevron_right" at bounding box center [1066, 169] width 20 height 20
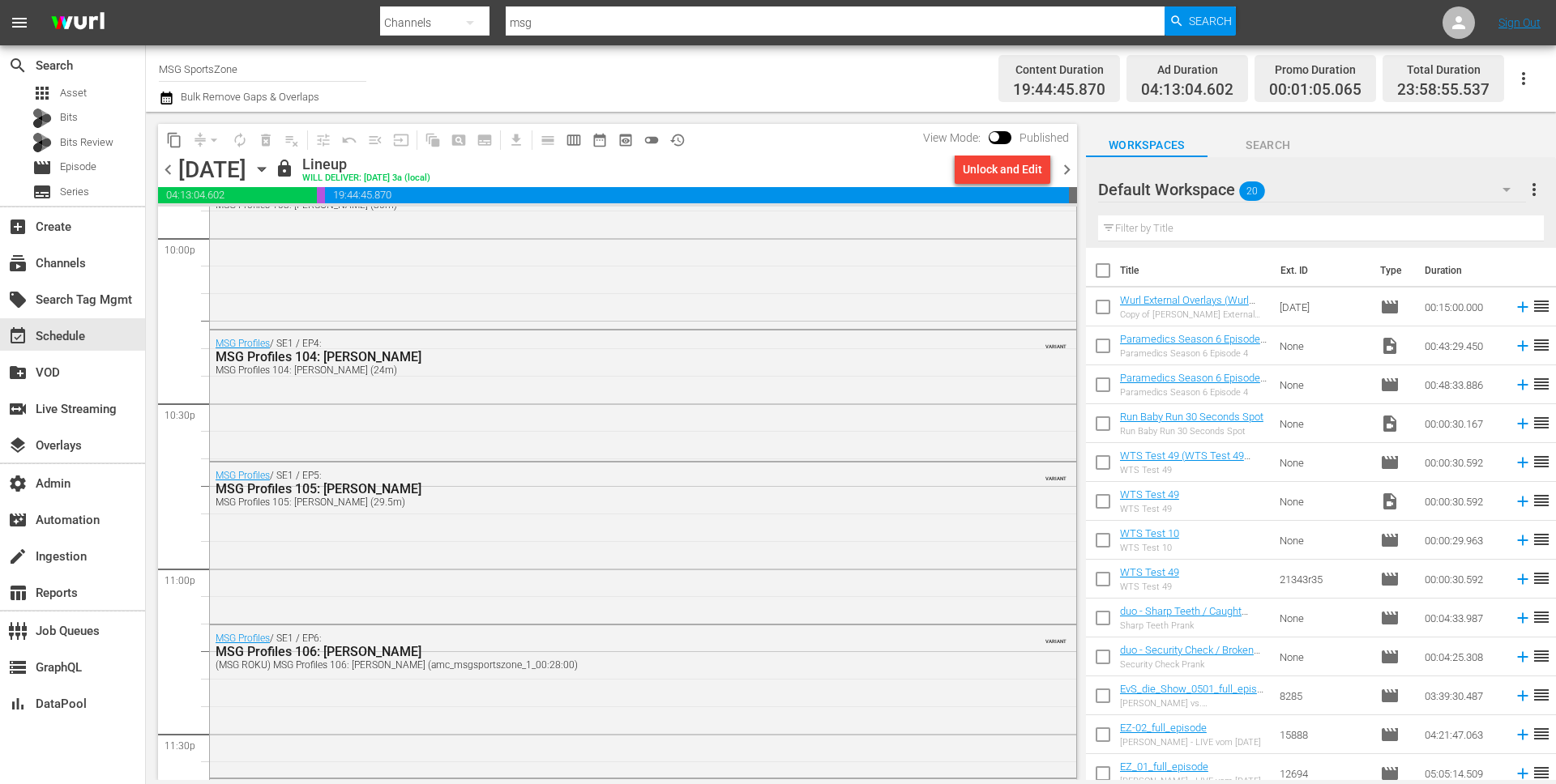
scroll to position [7393, 0]
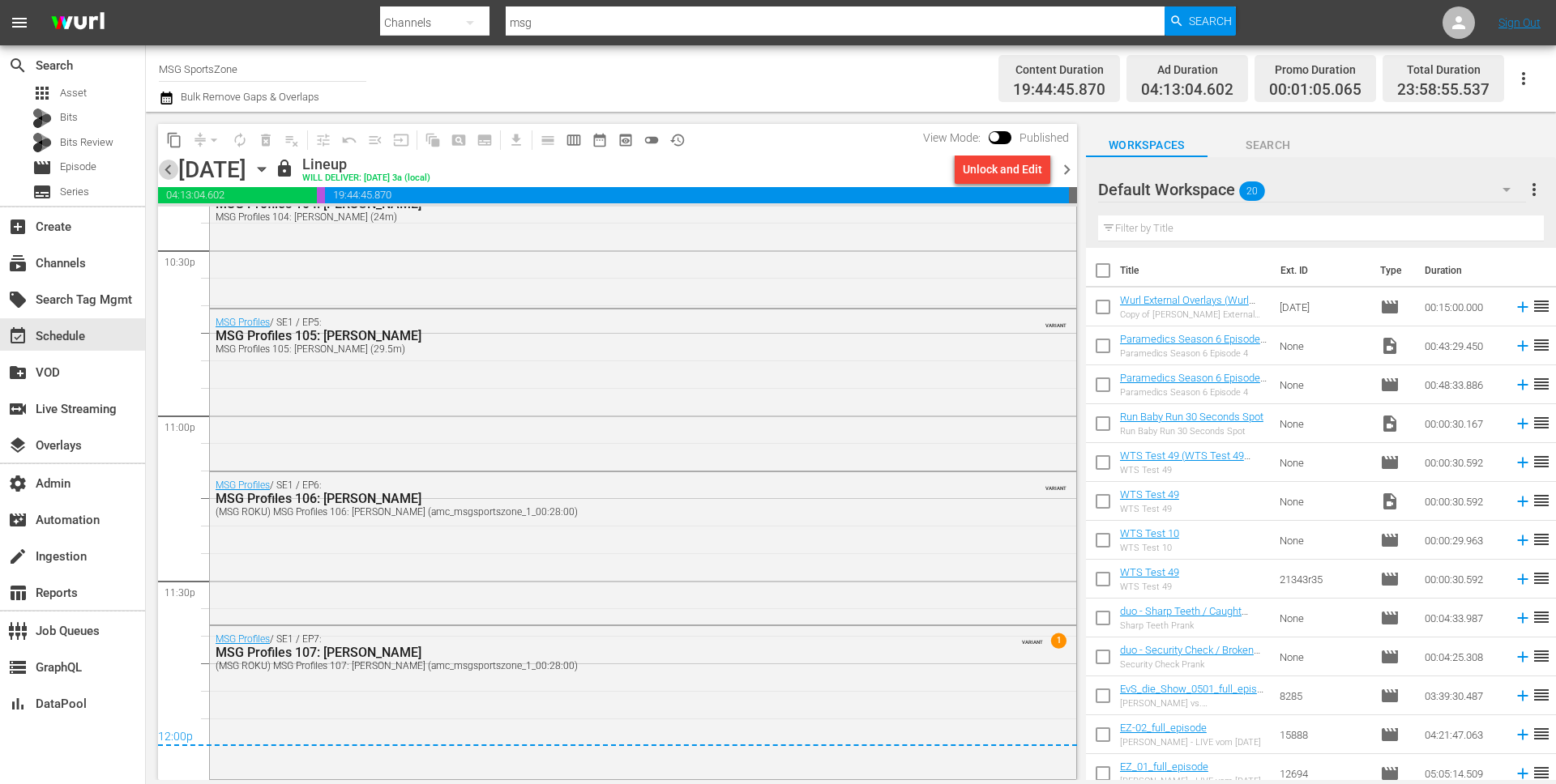
click at [171, 172] on span "chevron_left" at bounding box center [167, 169] width 20 height 20
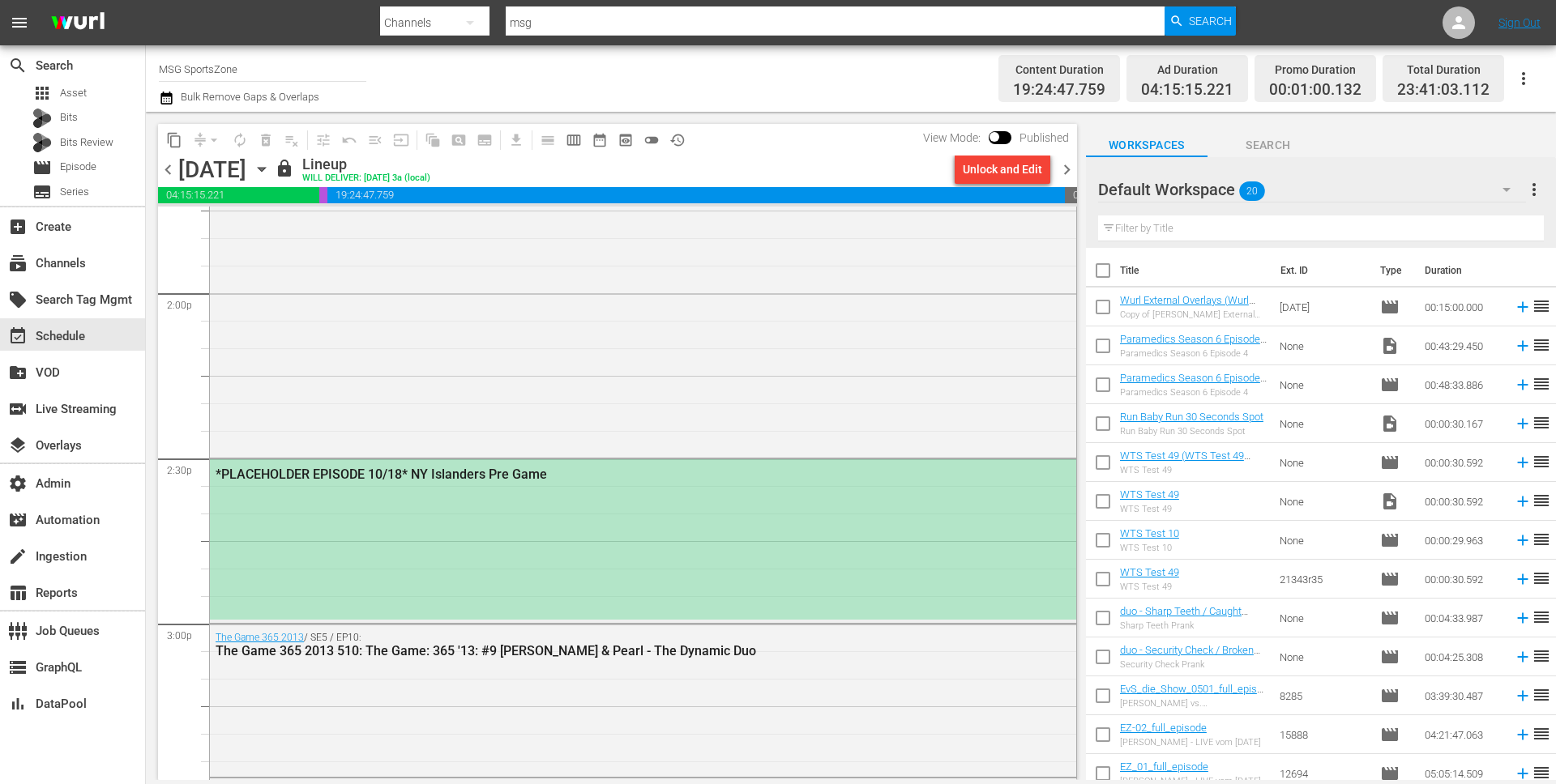
scroll to position [4658, 0]
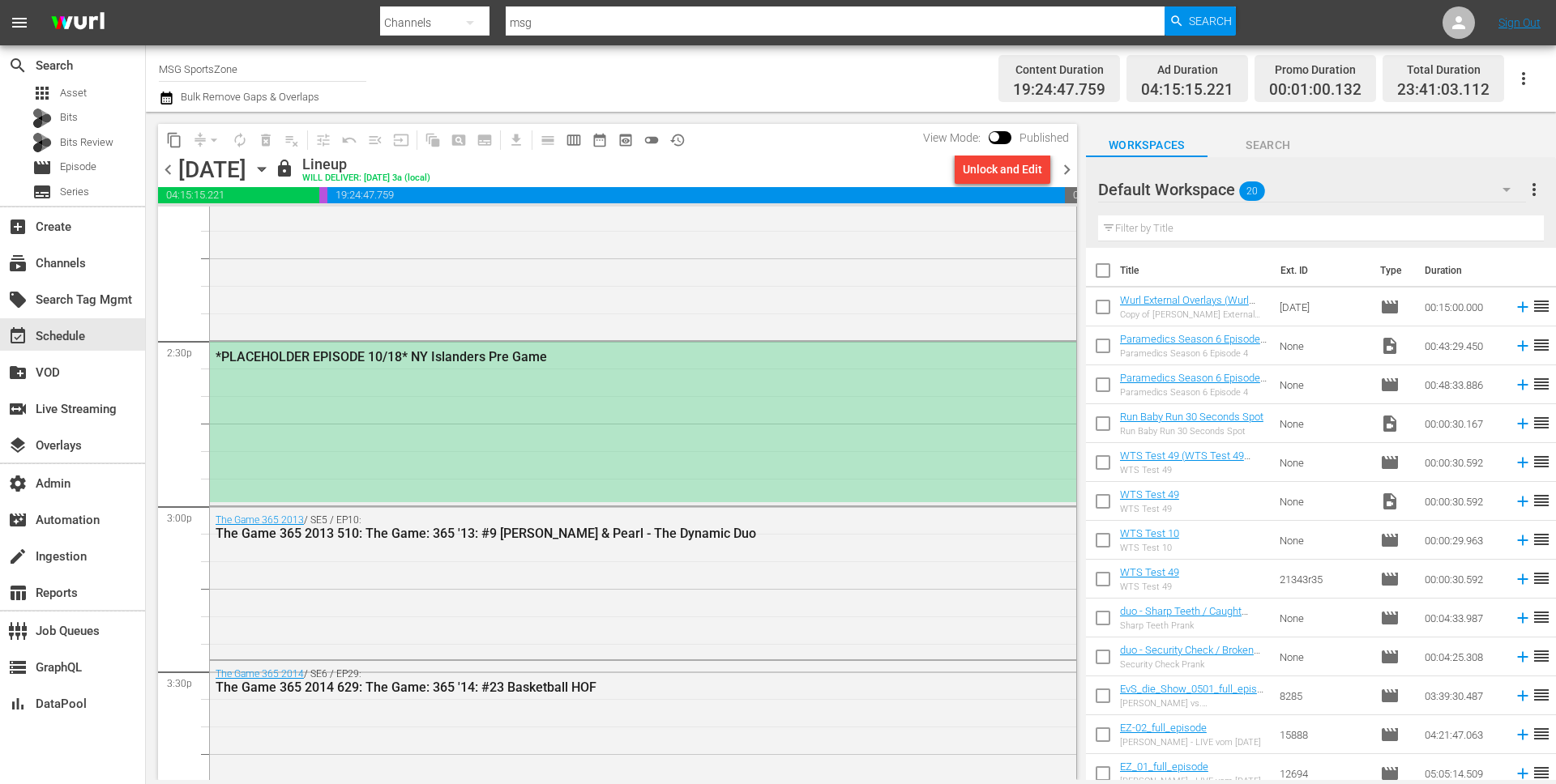
click at [692, 384] on div "*PLACEHOLDER EPISODE 10/18* NY Islanders Pre Game" at bounding box center [643, 421] width 866 height 160
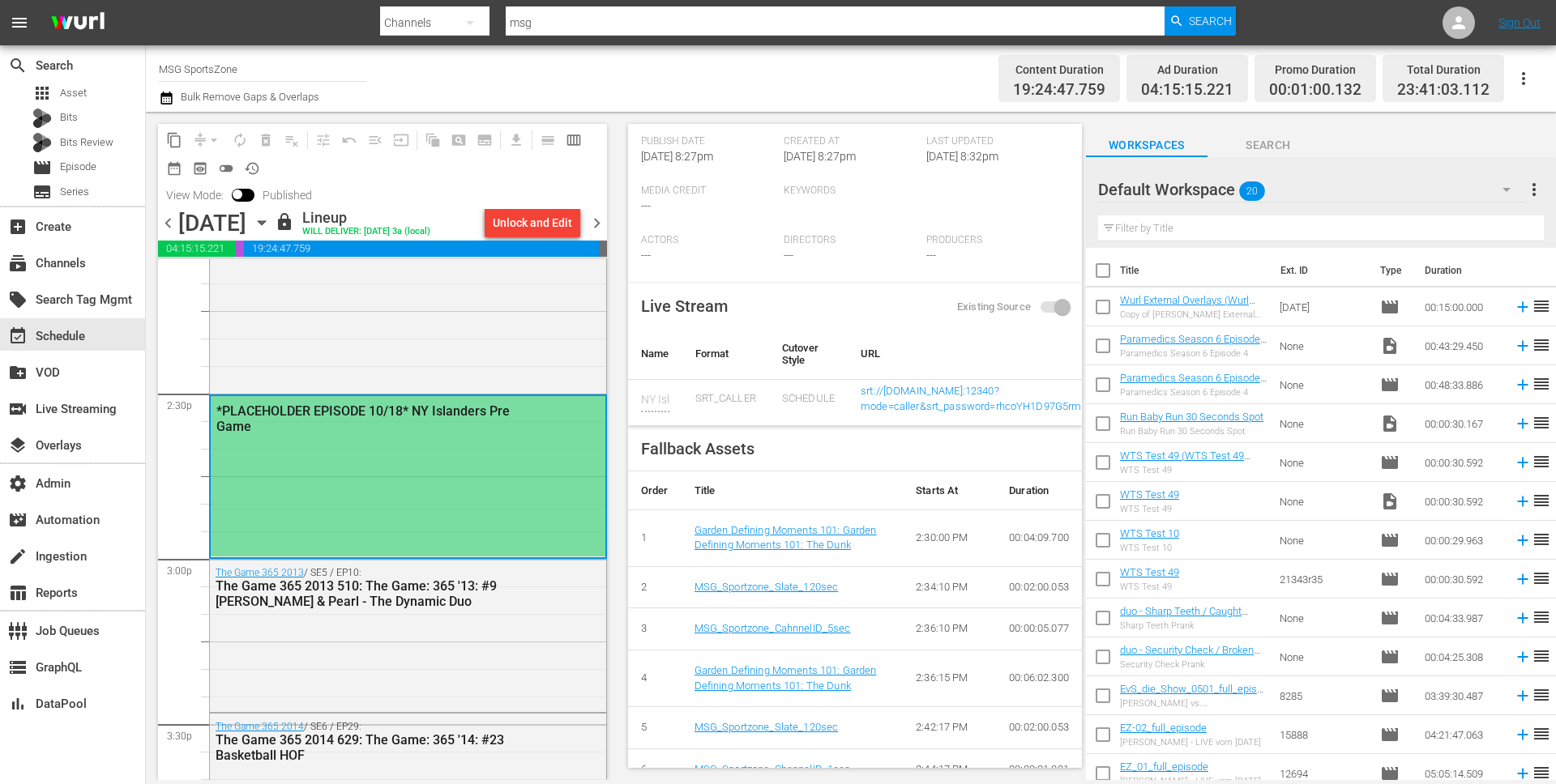
scroll to position [383, 0]
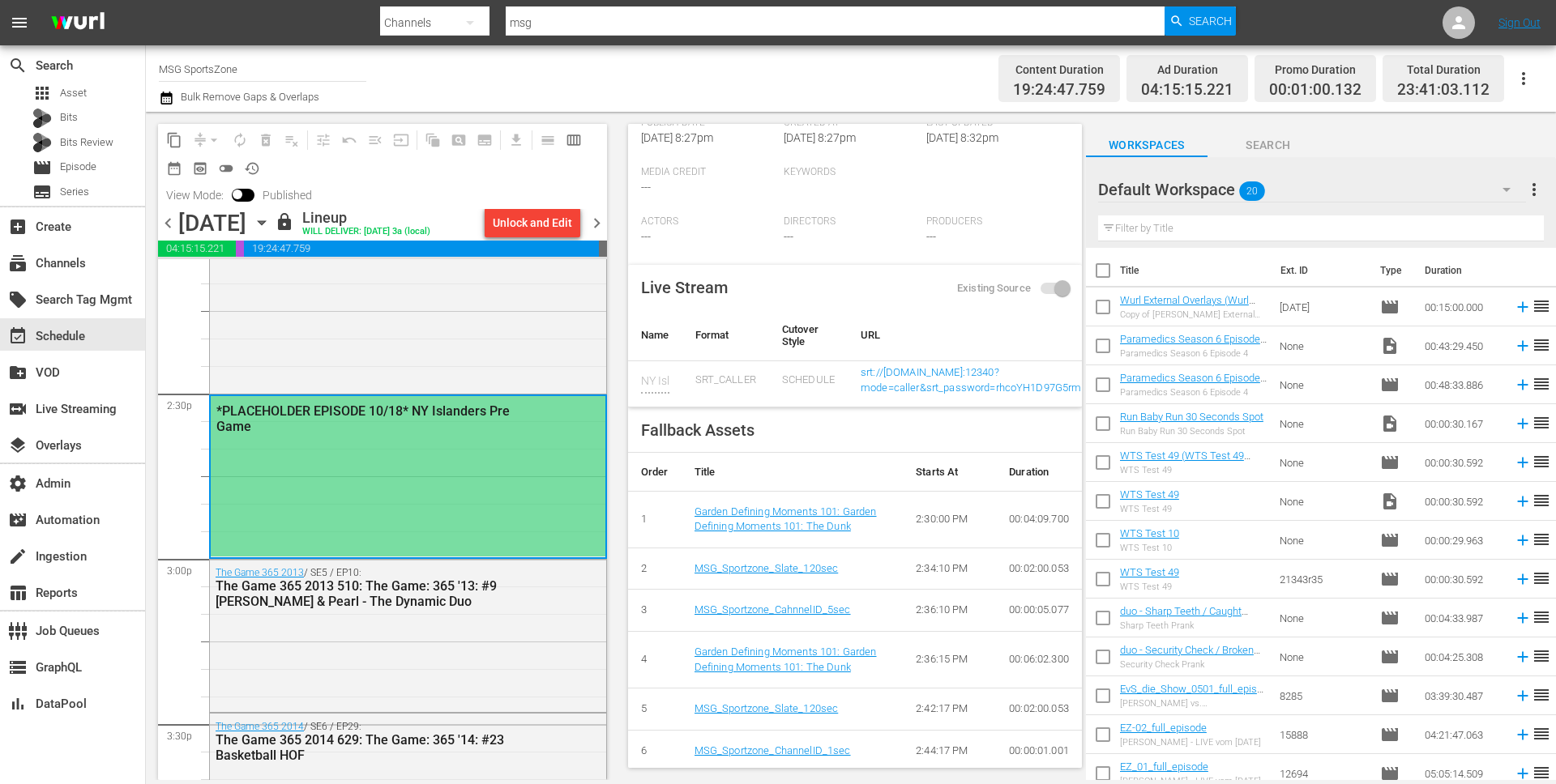
click at [271, 222] on icon "button" at bounding box center [262, 222] width 18 height 18
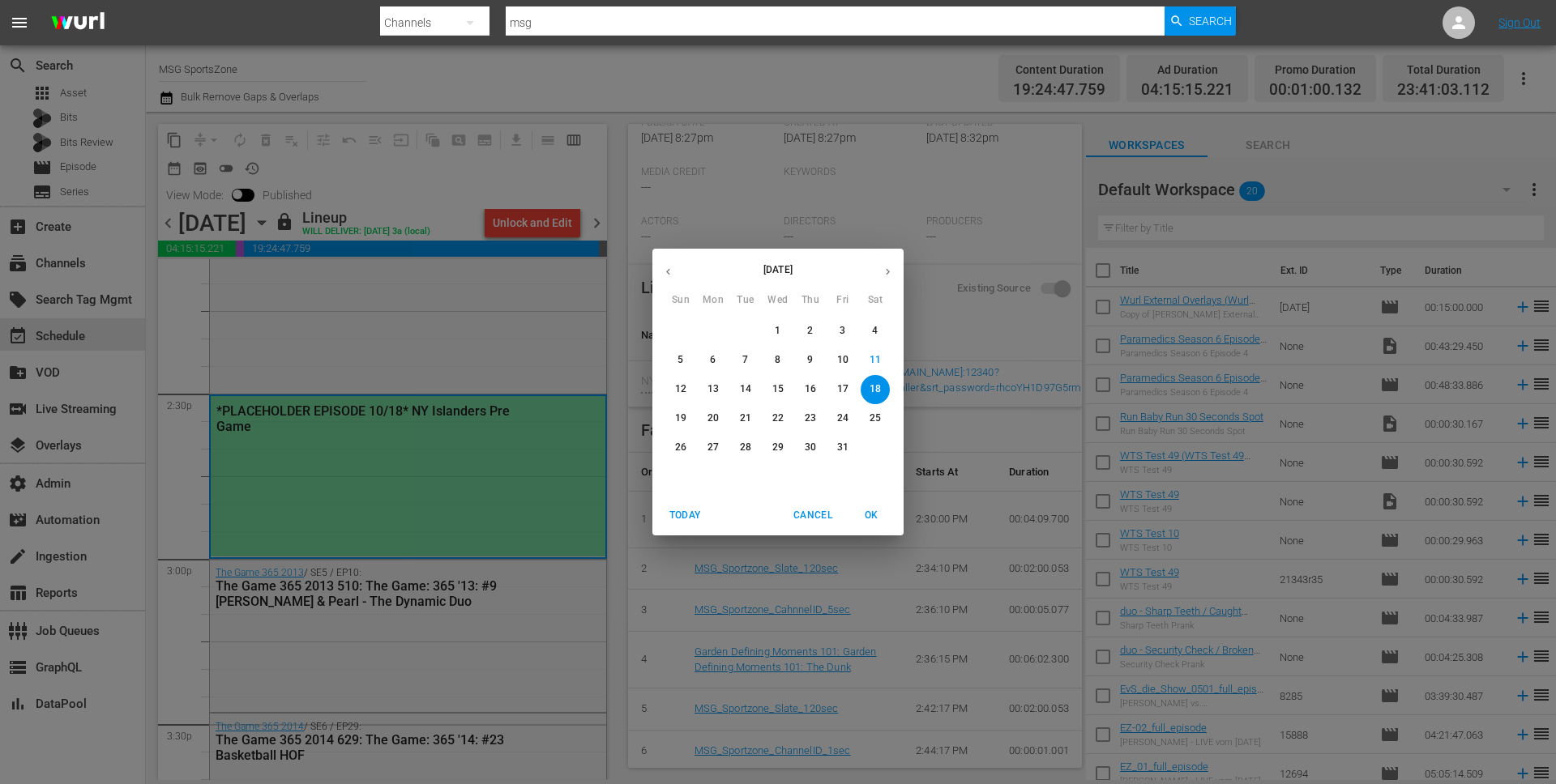
click at [881, 361] on span "11" at bounding box center [874, 360] width 29 height 14
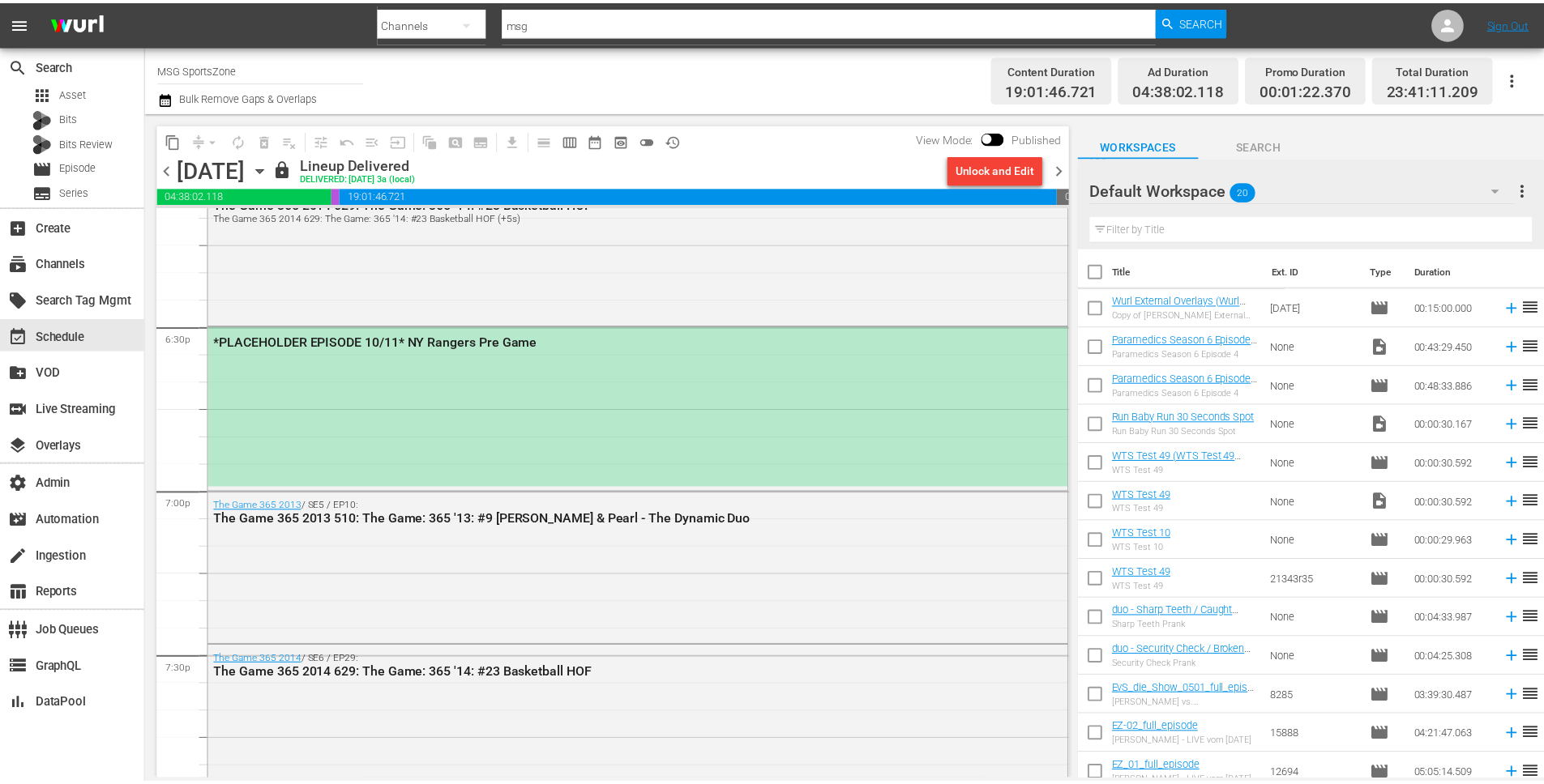
scroll to position [5928, 0]
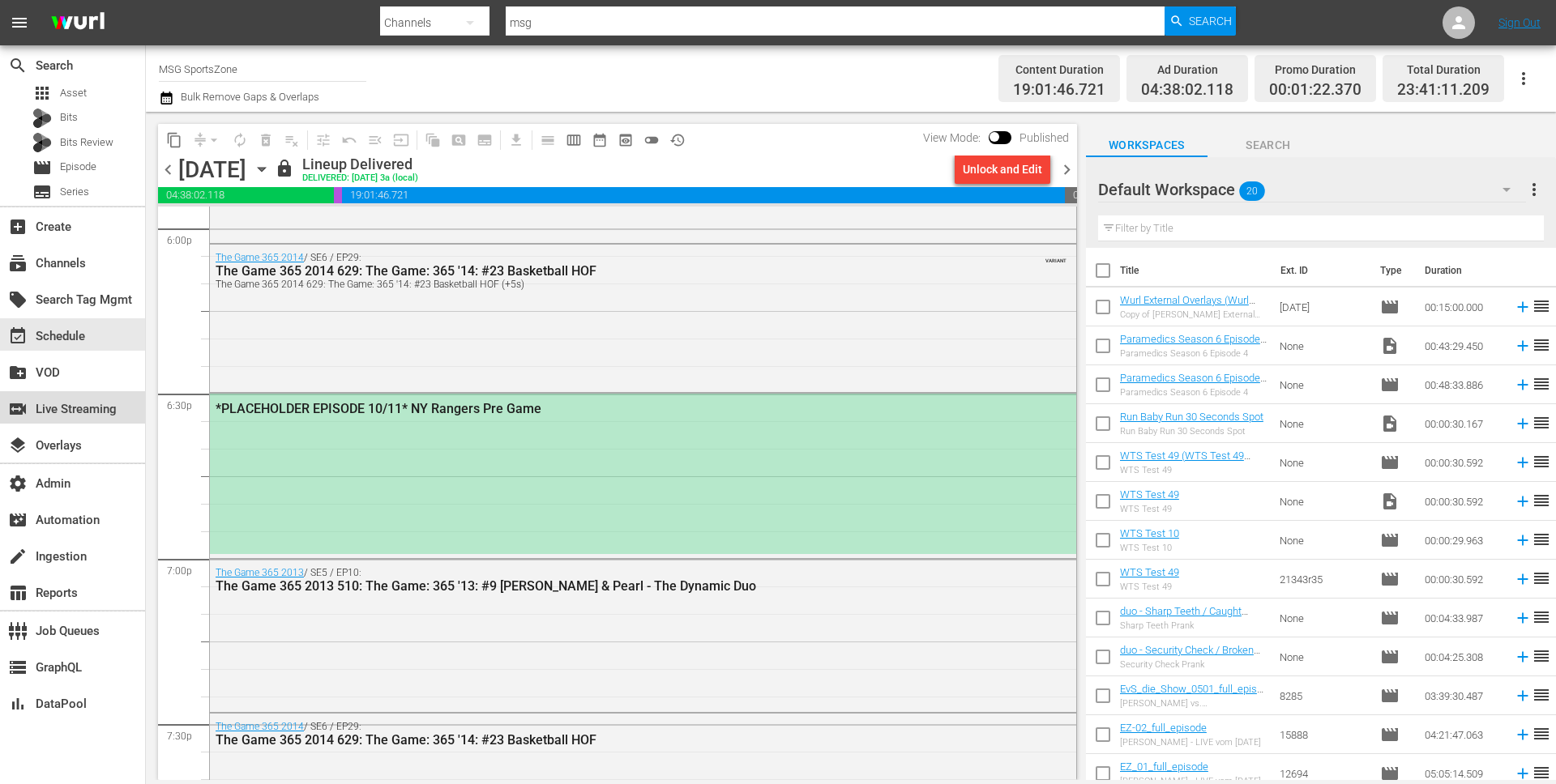
click at [53, 404] on div "switch_video Live Streaming" at bounding box center [46, 406] width 91 height 15
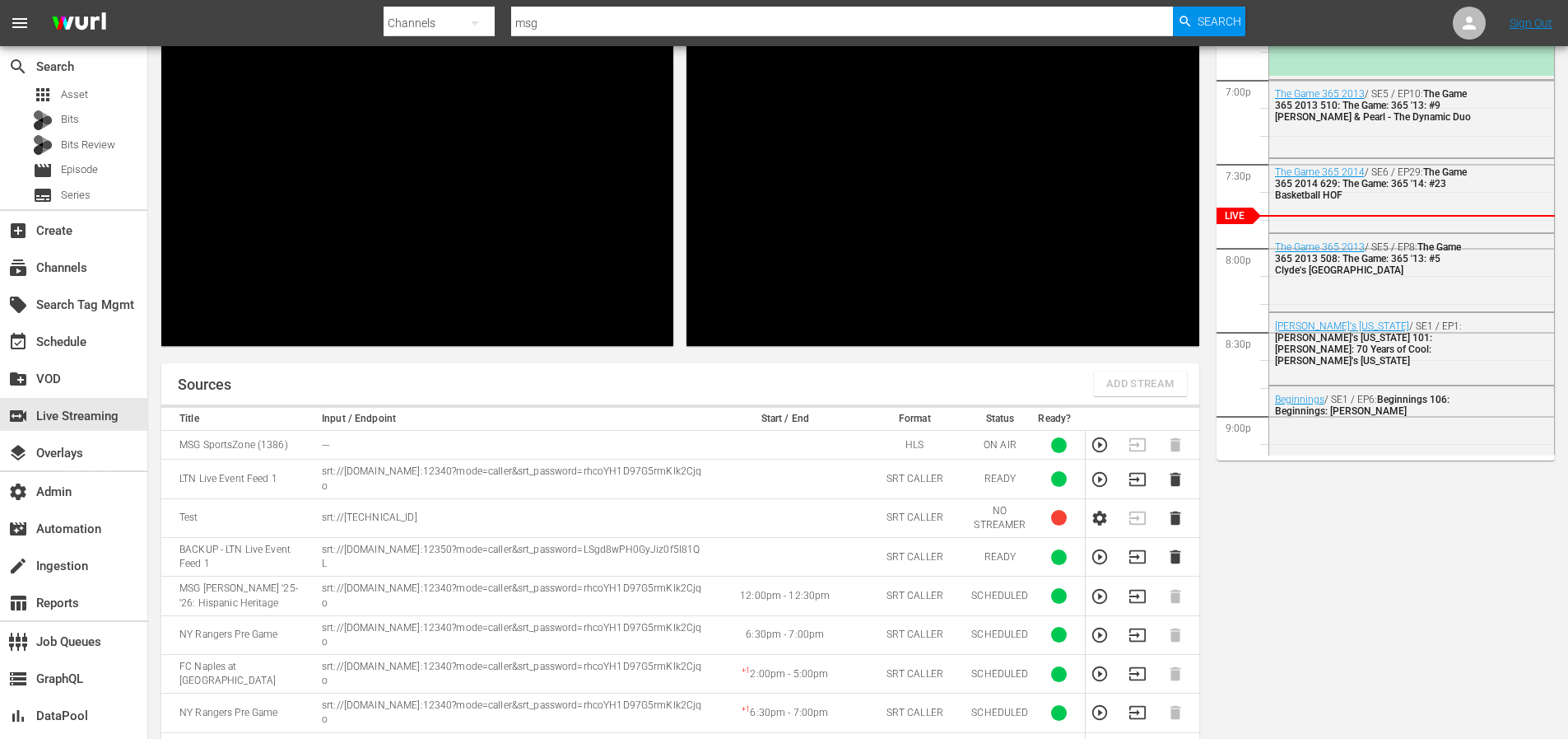
scroll to position [258, 0]
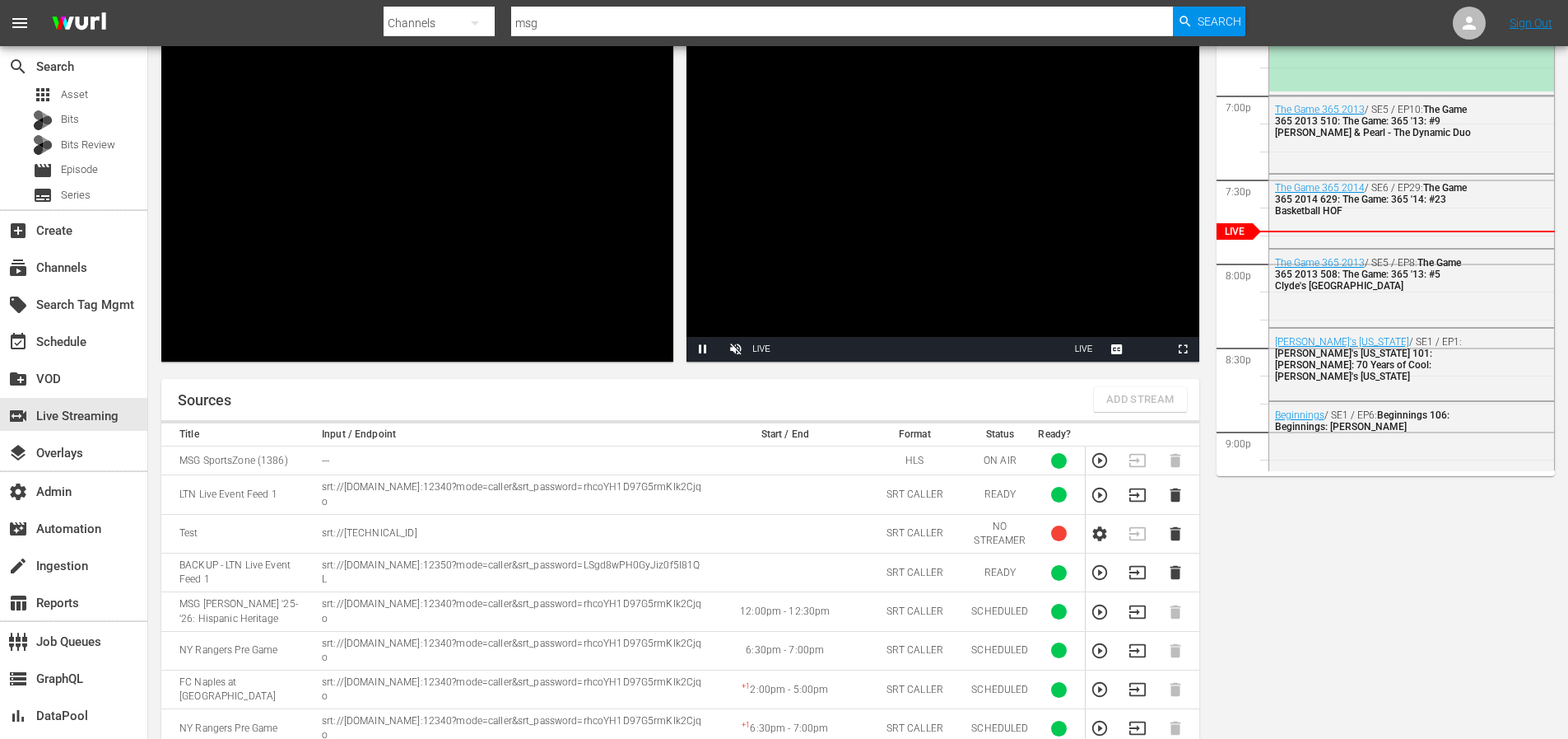
click at [1317, 540] on div "Preview Video Player is loading. Play Unmute Current Time 0:00 / Duration -:- L…" at bounding box center [857, 377] width 1419 height 1080
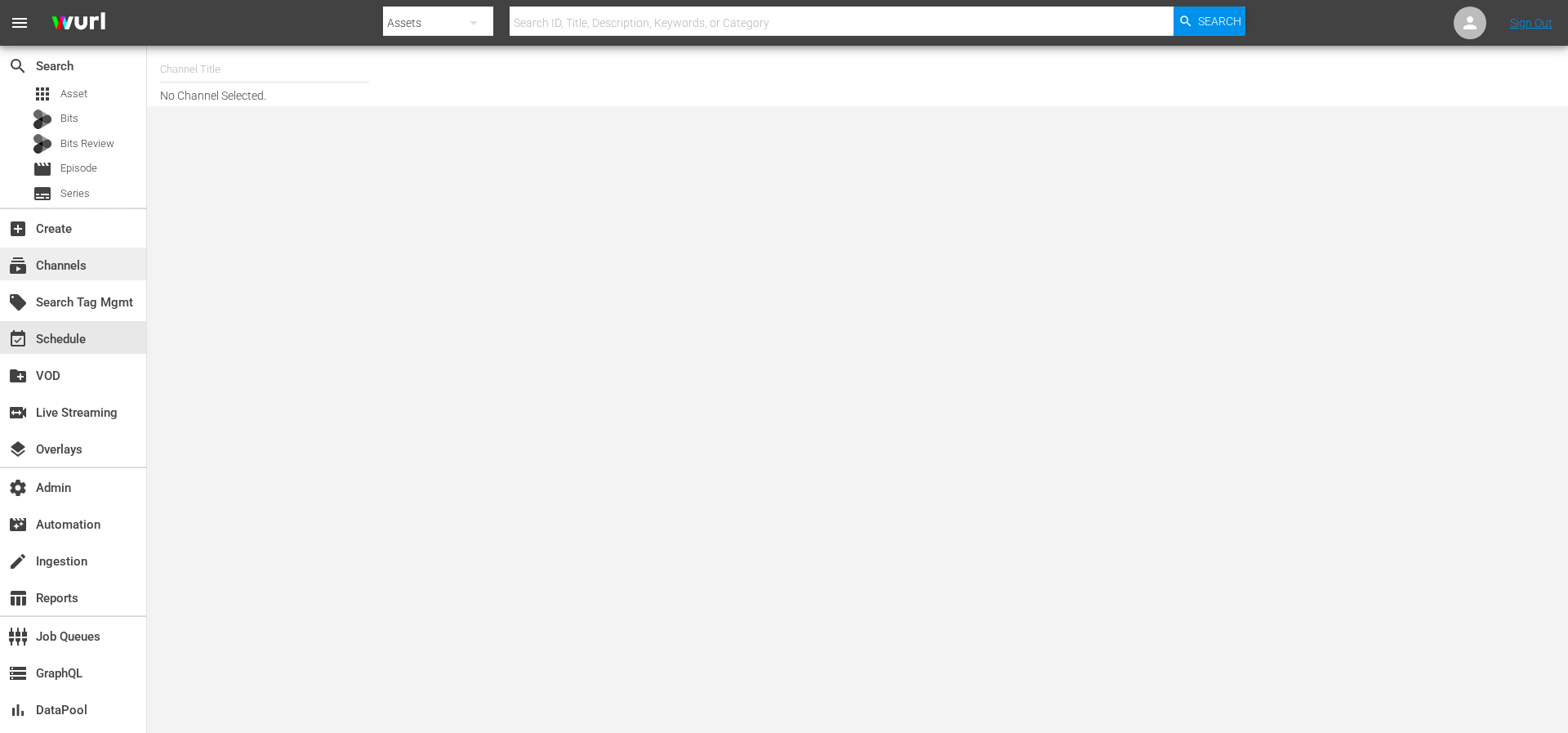
click at [59, 268] on div "subscriptions Channels" at bounding box center [46, 262] width 92 height 15
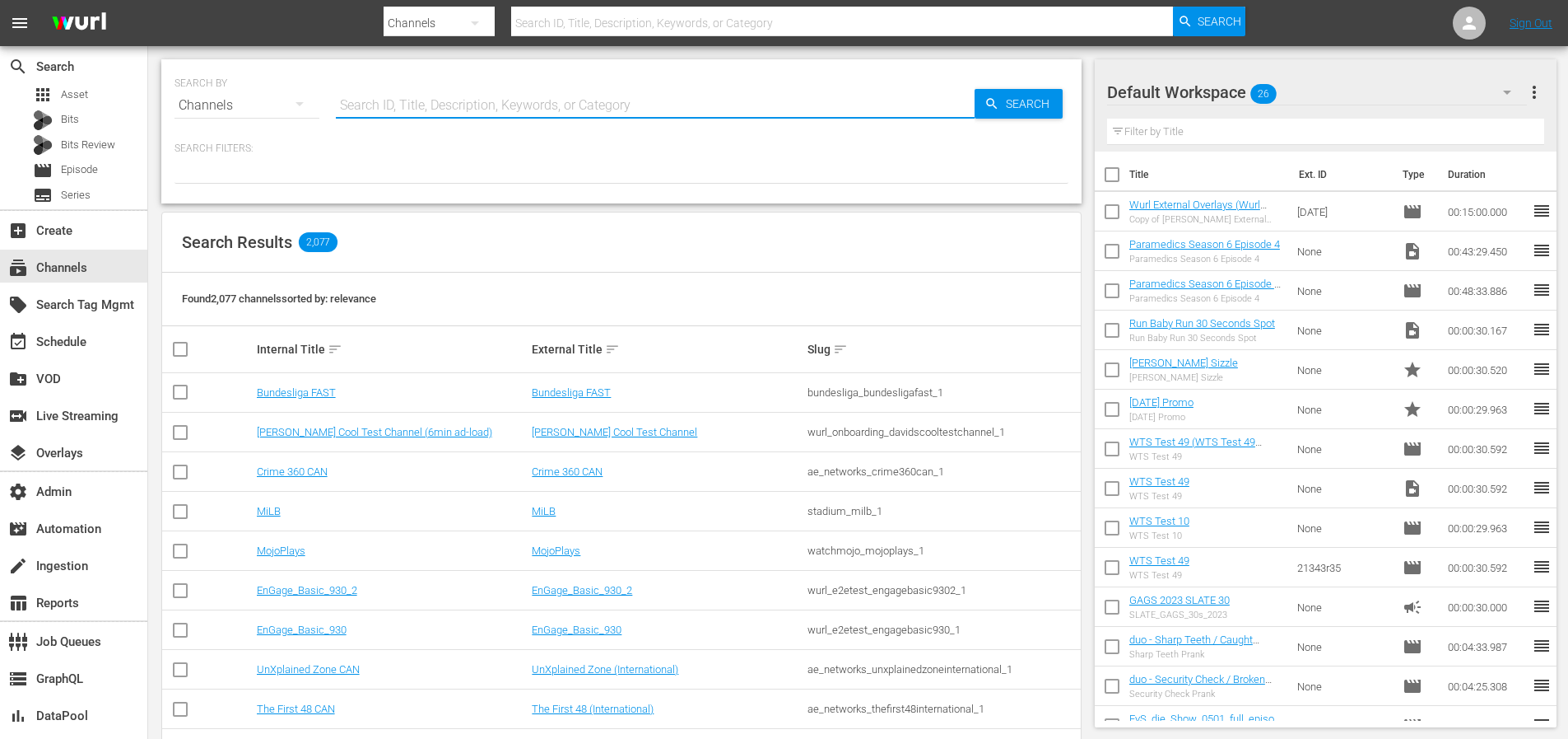
click at [486, 99] on input "text" at bounding box center [655, 105] width 639 height 39
type input "msg"
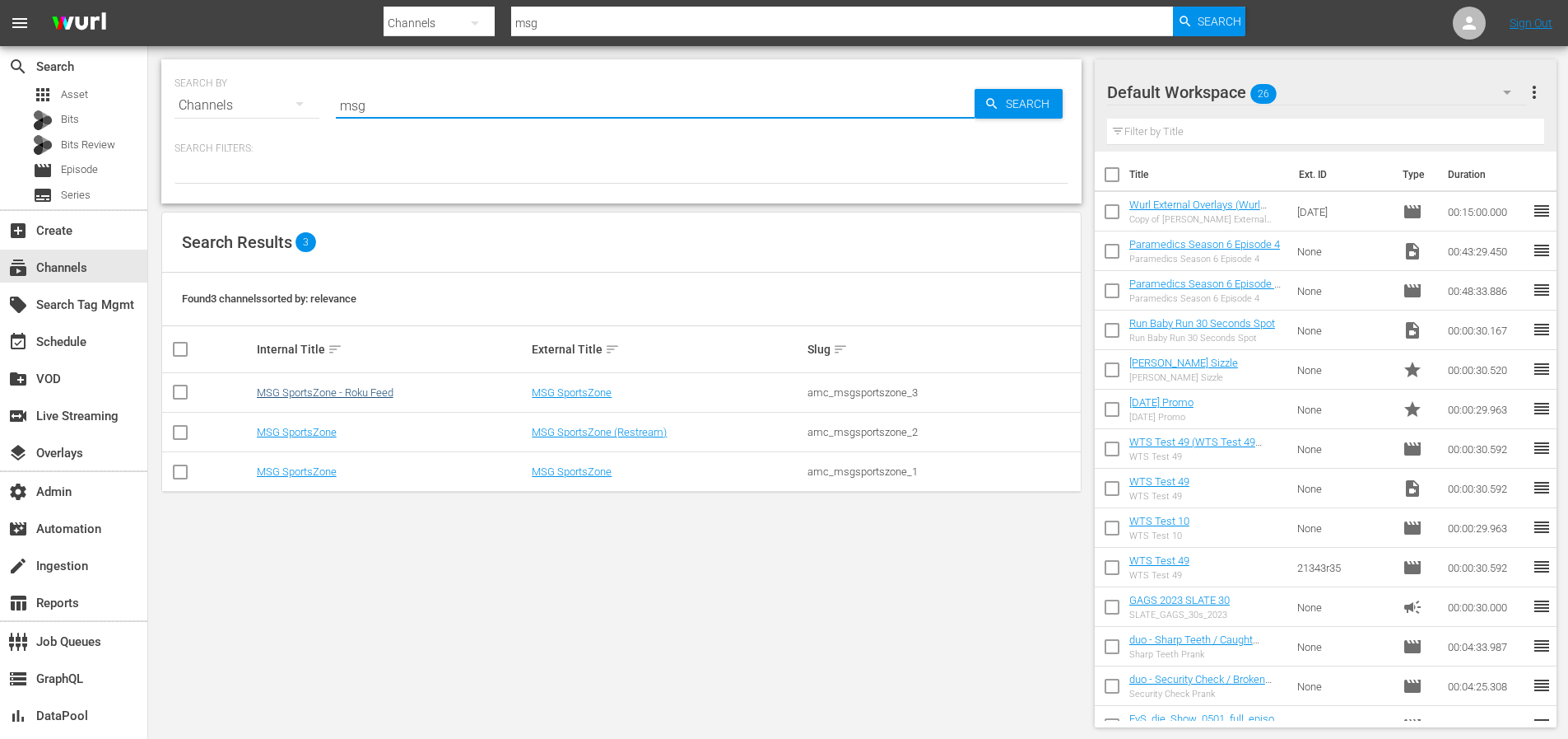
type input "msg"
click at [344, 395] on link "MSG SportsZone - Roku Feed" at bounding box center [326, 393] width 137 height 12
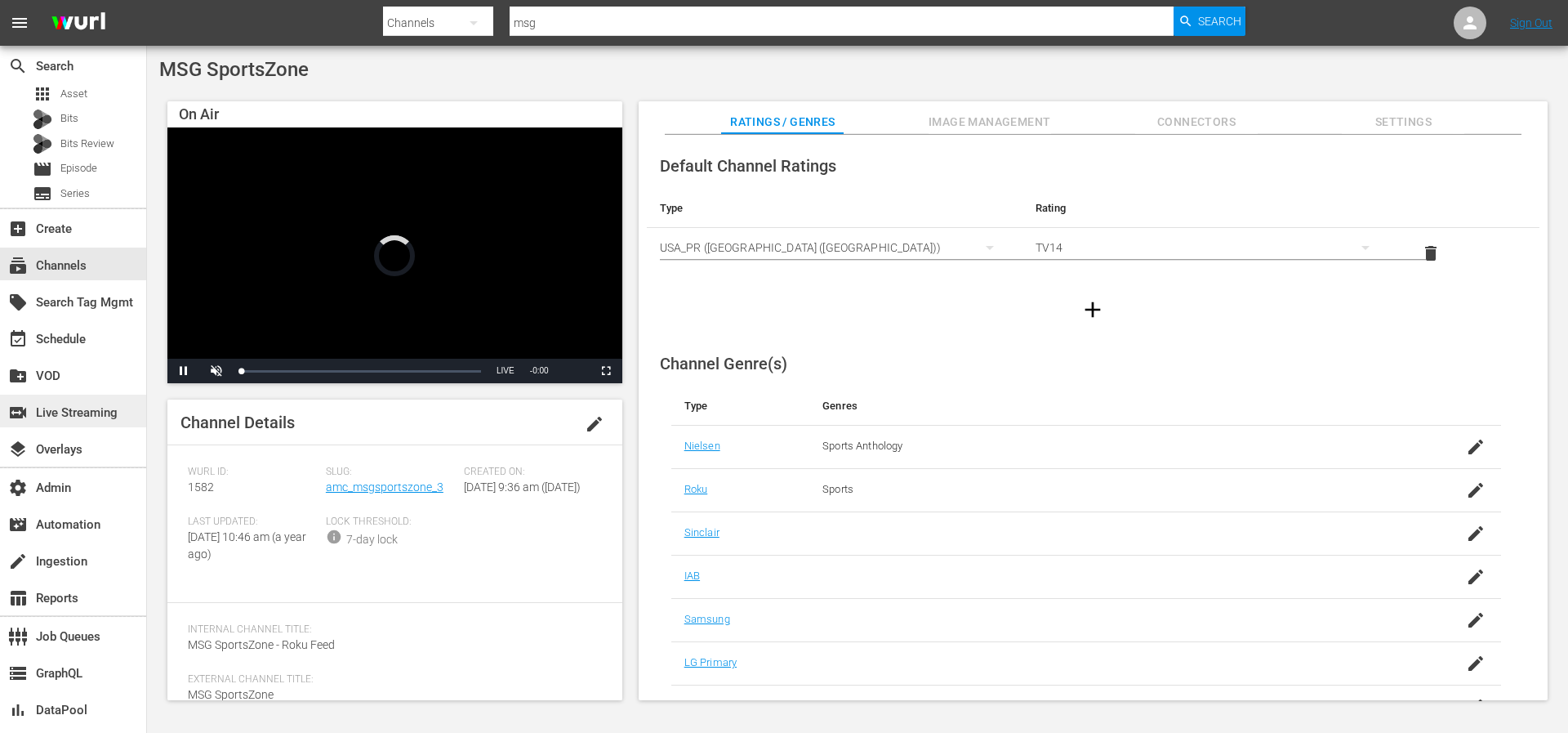
click at [87, 411] on div "switch_video Live Streaming" at bounding box center [46, 410] width 92 height 15
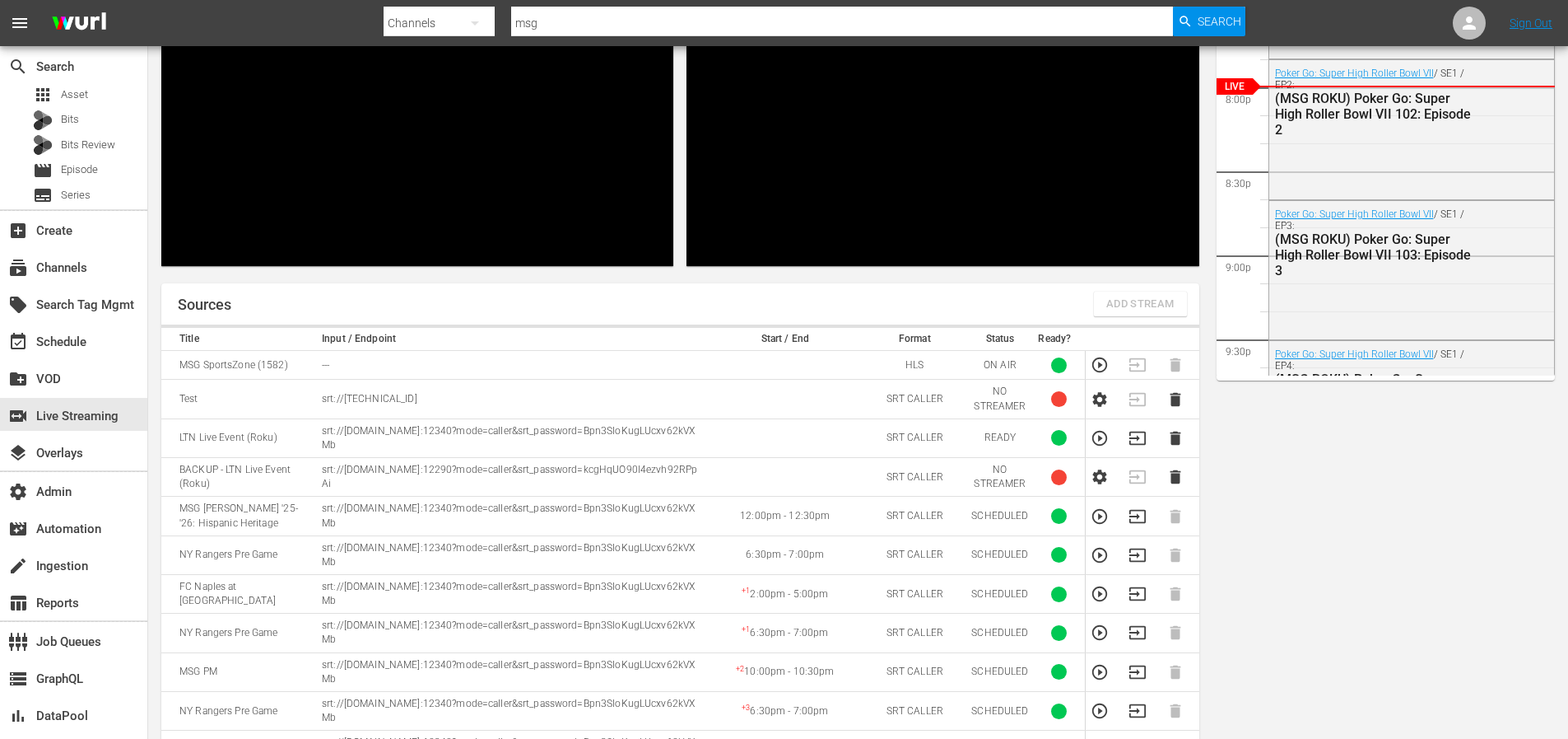
scroll to position [421, 0]
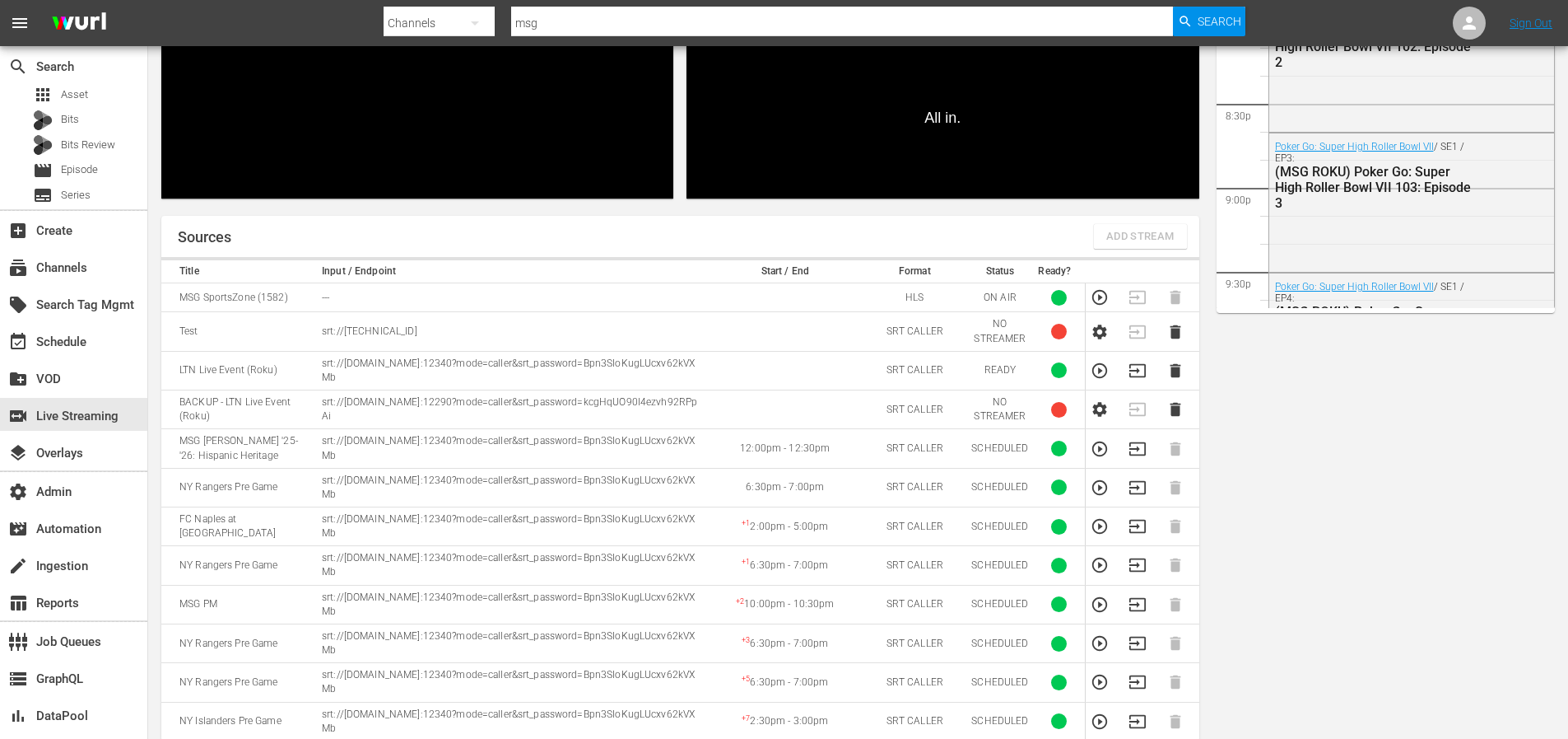
drag, startPoint x: 407, startPoint y: 378, endPoint x: 321, endPoint y: 363, distance: 87.3
click at [322, 363] on p "srt://ltnp-sjc-a-server1-pw.ltnglobal.com:12340?mode=caller&srt_password=Bpn3SI…" at bounding box center [512, 370] width 380 height 28
copy p "srt://ltnp-sjc-a-server1-pw.ltnglobal.com:12340?mode=caller&srt_password=Bpn3SI…"
click at [410, 496] on p "srt://ltnp-sjc-a-server1-pw.ltnglobal.com:12340?mode=caller&srt_password=Bpn3SI…" at bounding box center [512, 487] width 380 height 28
drag, startPoint x: 400, startPoint y: 494, endPoint x: 322, endPoint y: 482, distance: 78.9
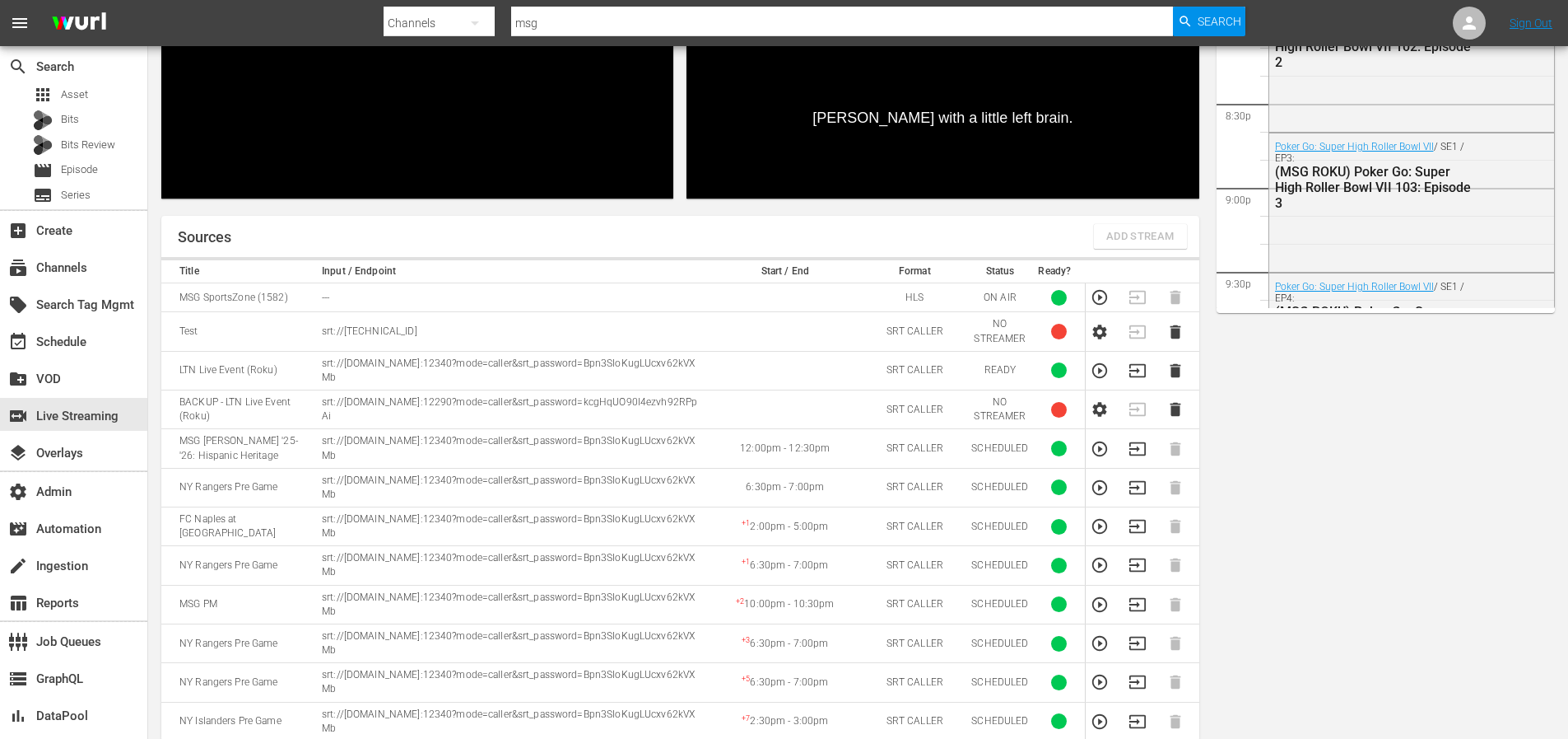
click at [322, 482] on p "srt://ltnp-sjc-a-server1-pw.ltnglobal.com:12340?mode=caller&srt_password=Bpn3SI…" at bounding box center [512, 487] width 380 height 28
copy p "srt://ltnp-sjc-a-server1-pw.ltnglobal.com:12340?mode=caller&srt_password=Bpn3SI…"
click at [562, 461] on p "srt://ltnp-sjc-a-server1-pw.ltnglobal.com:12340?mode=caller&srt_password=Bpn3SI…" at bounding box center [512, 447] width 380 height 28
click at [56, 265] on div "subscriptions Channels" at bounding box center [46, 264] width 93 height 15
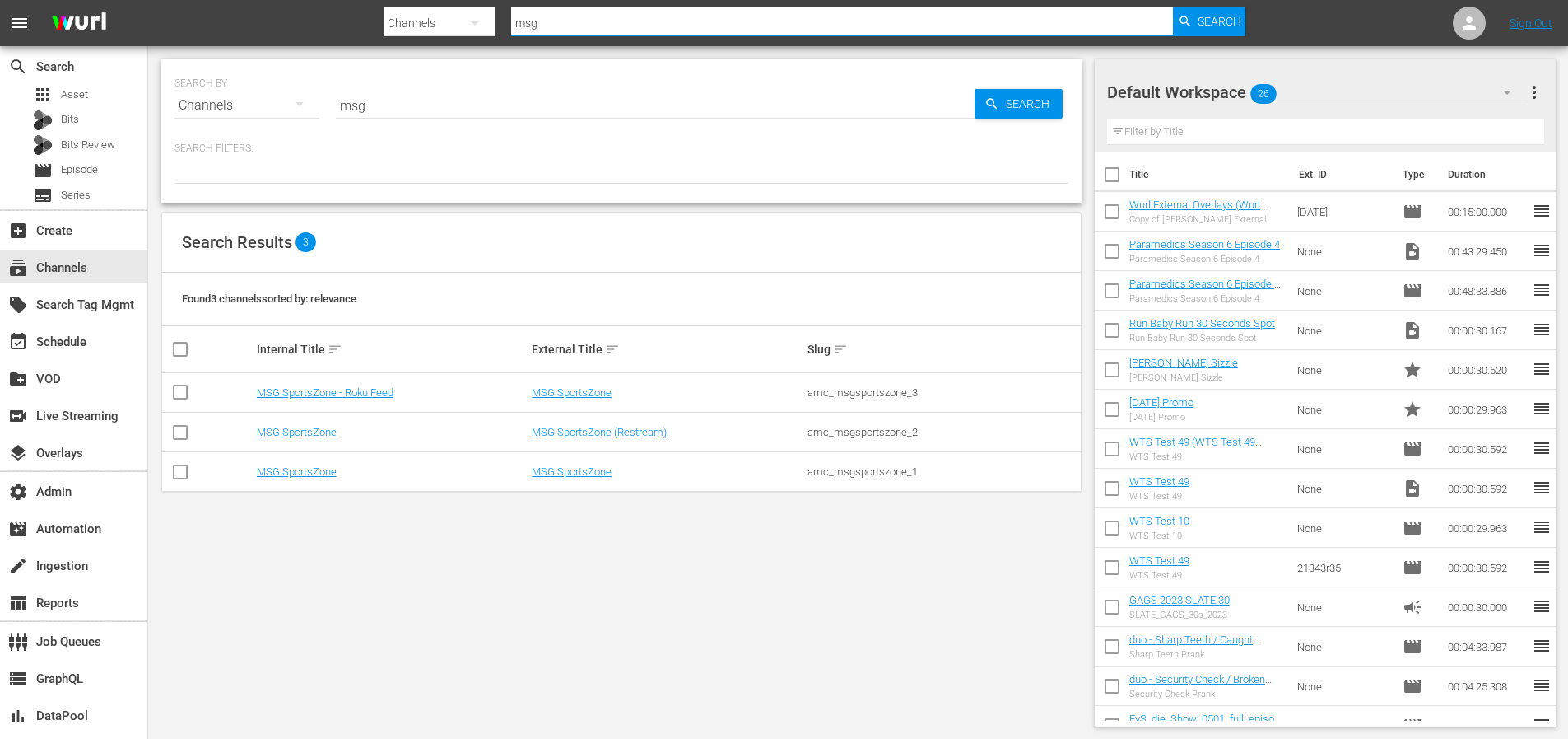
drag, startPoint x: 581, startPoint y: 26, endPoint x: 487, endPoint y: 28, distance: 94.0
click at [489, 29] on div "Search By Channels Search ID, Title, Description, Keywords, or Category msg Sea…" at bounding box center [814, 23] width 862 height 39
type input "m"
type input "external"
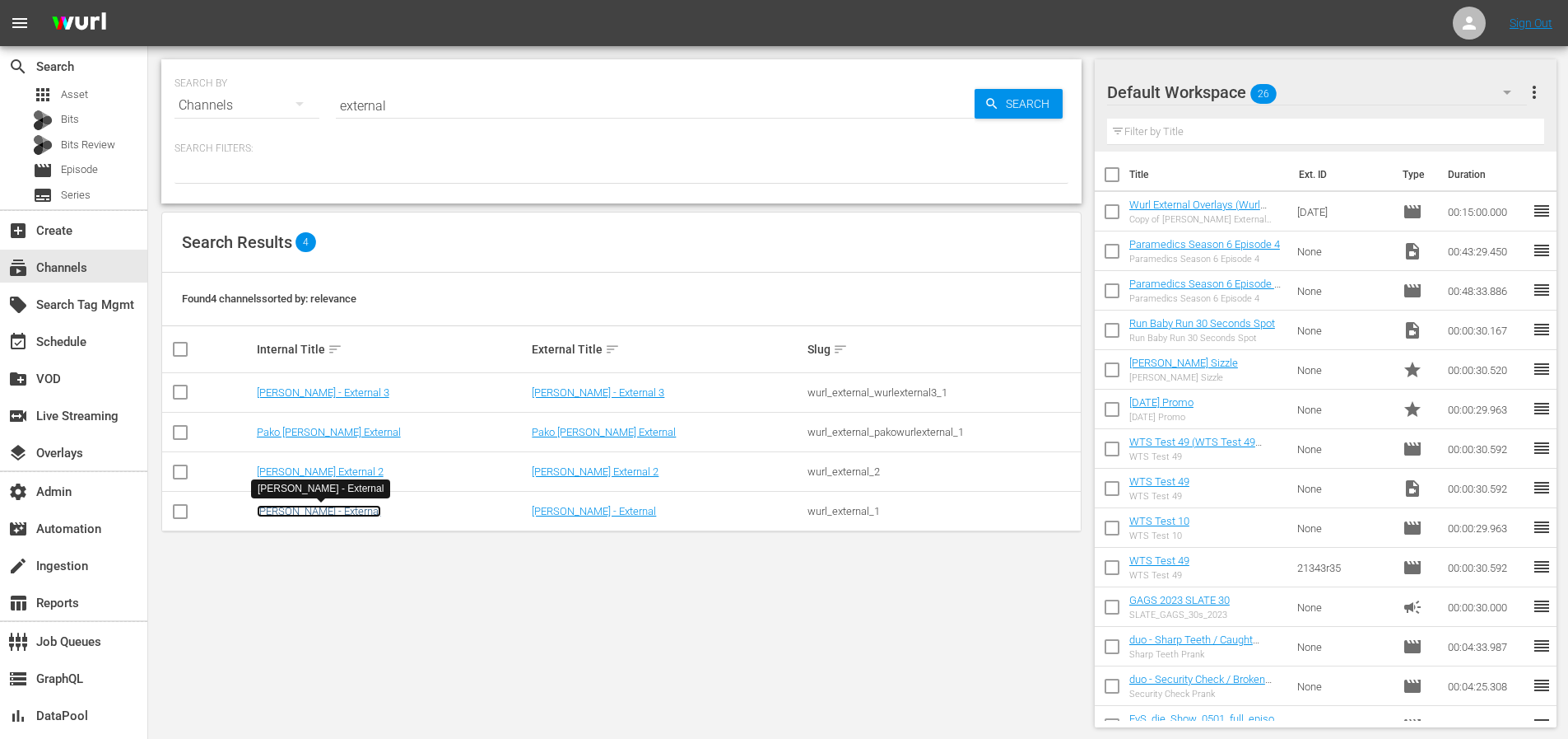
click at [299, 512] on link "Wurl - External" at bounding box center [319, 511] width 125 height 12
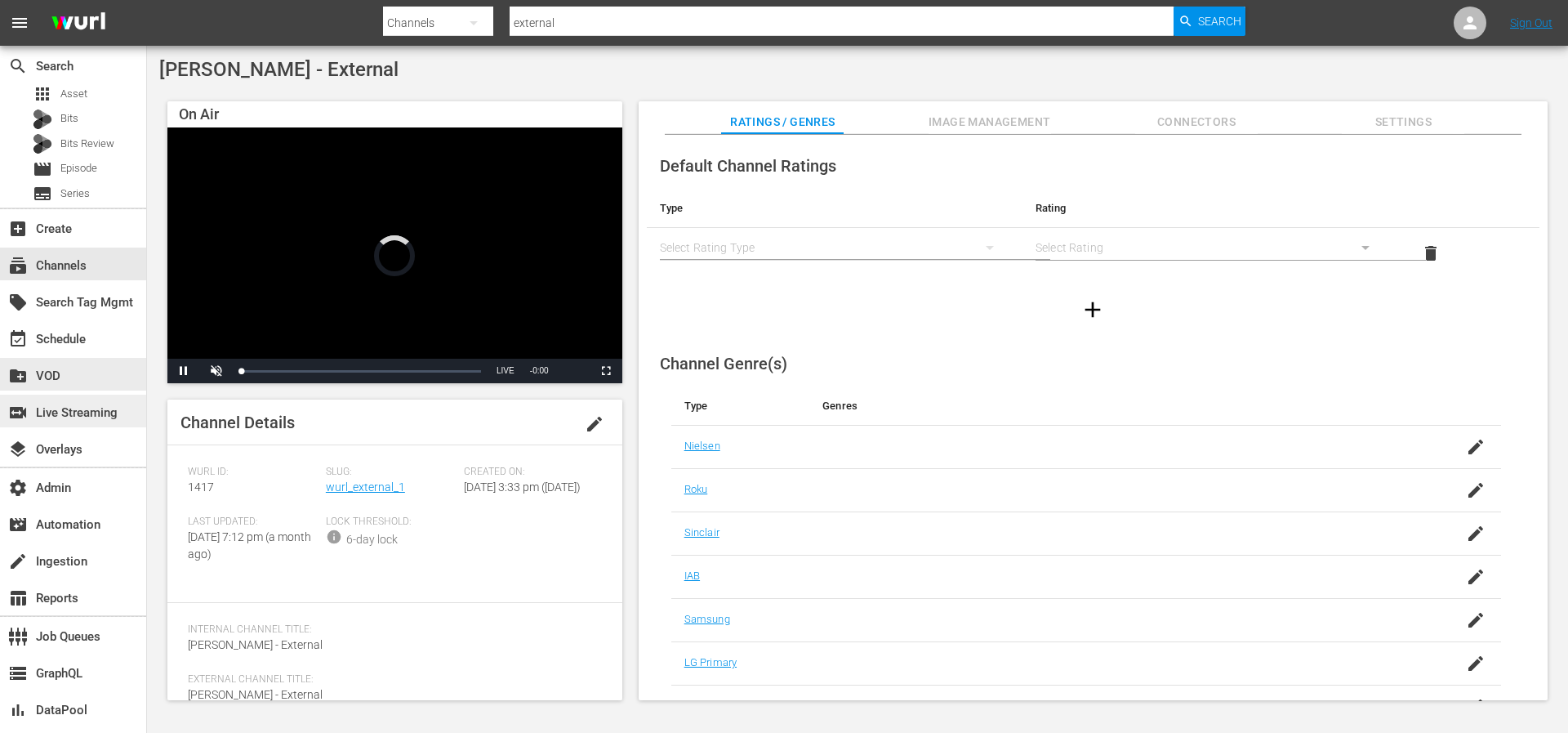
click at [72, 412] on div "switch_video Live Streaming" at bounding box center [46, 410] width 92 height 15
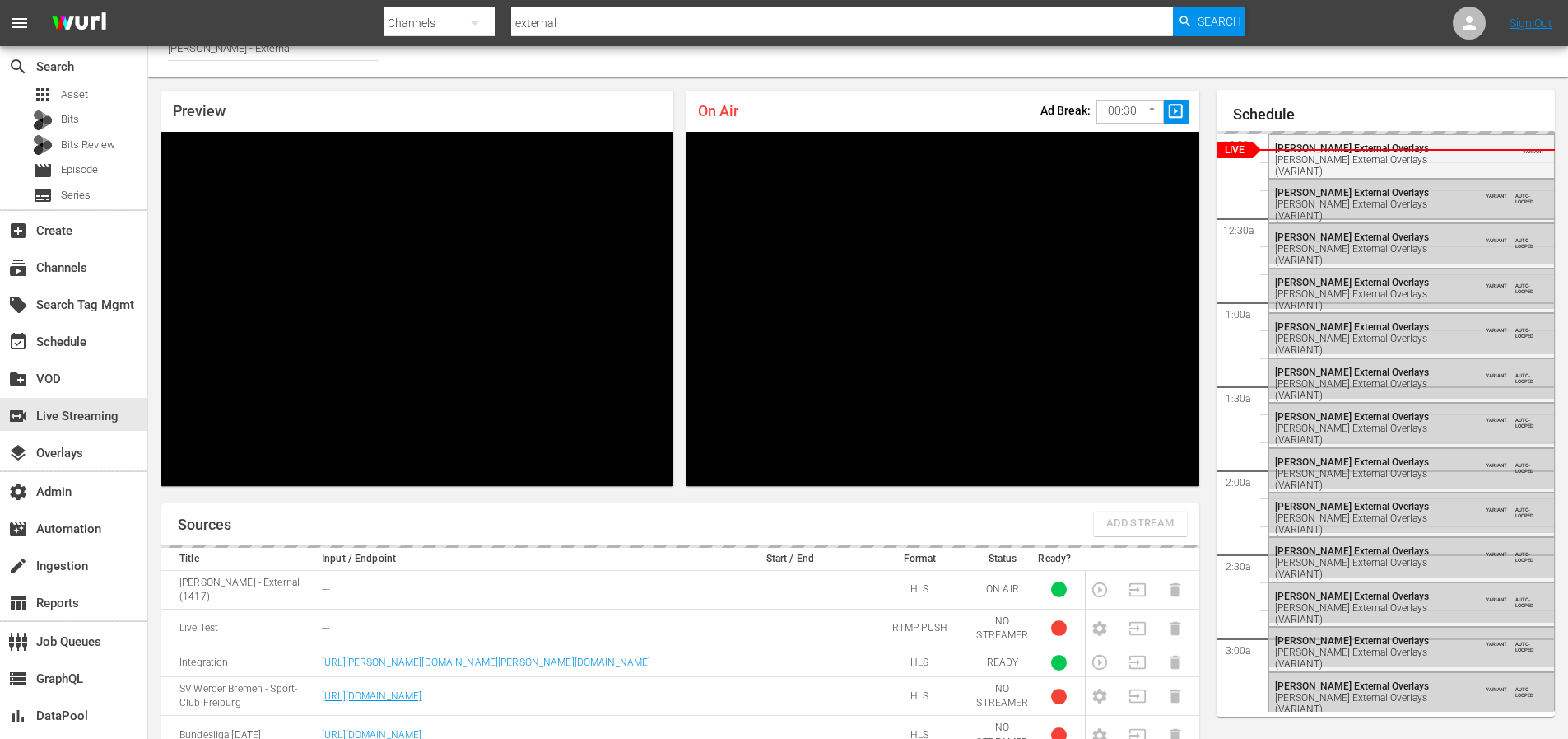
scroll to position [183, 0]
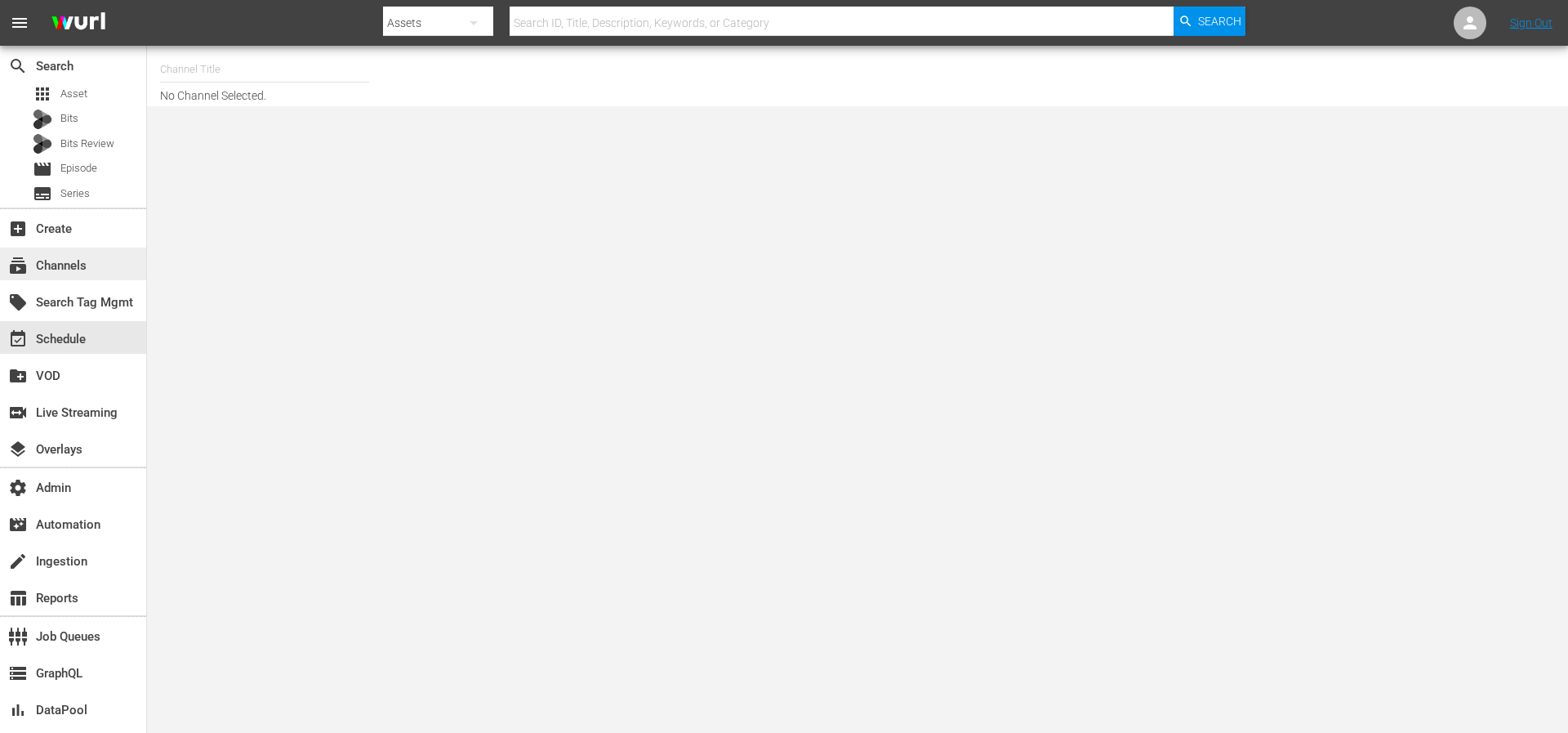
click at [32, 265] on div "subscriptions Channels" at bounding box center [46, 262] width 92 height 15
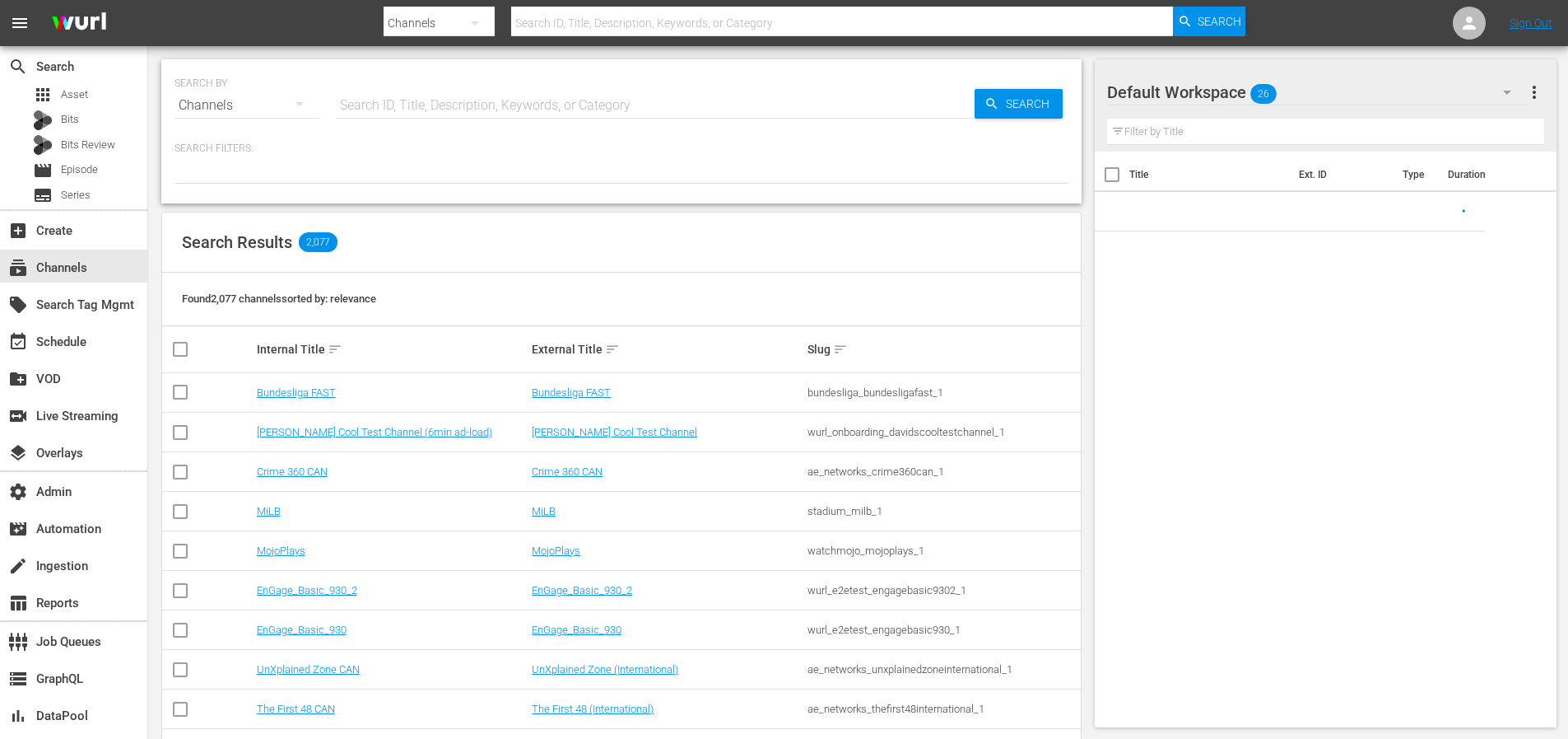
click at [498, 104] on input "text" at bounding box center [655, 105] width 639 height 39
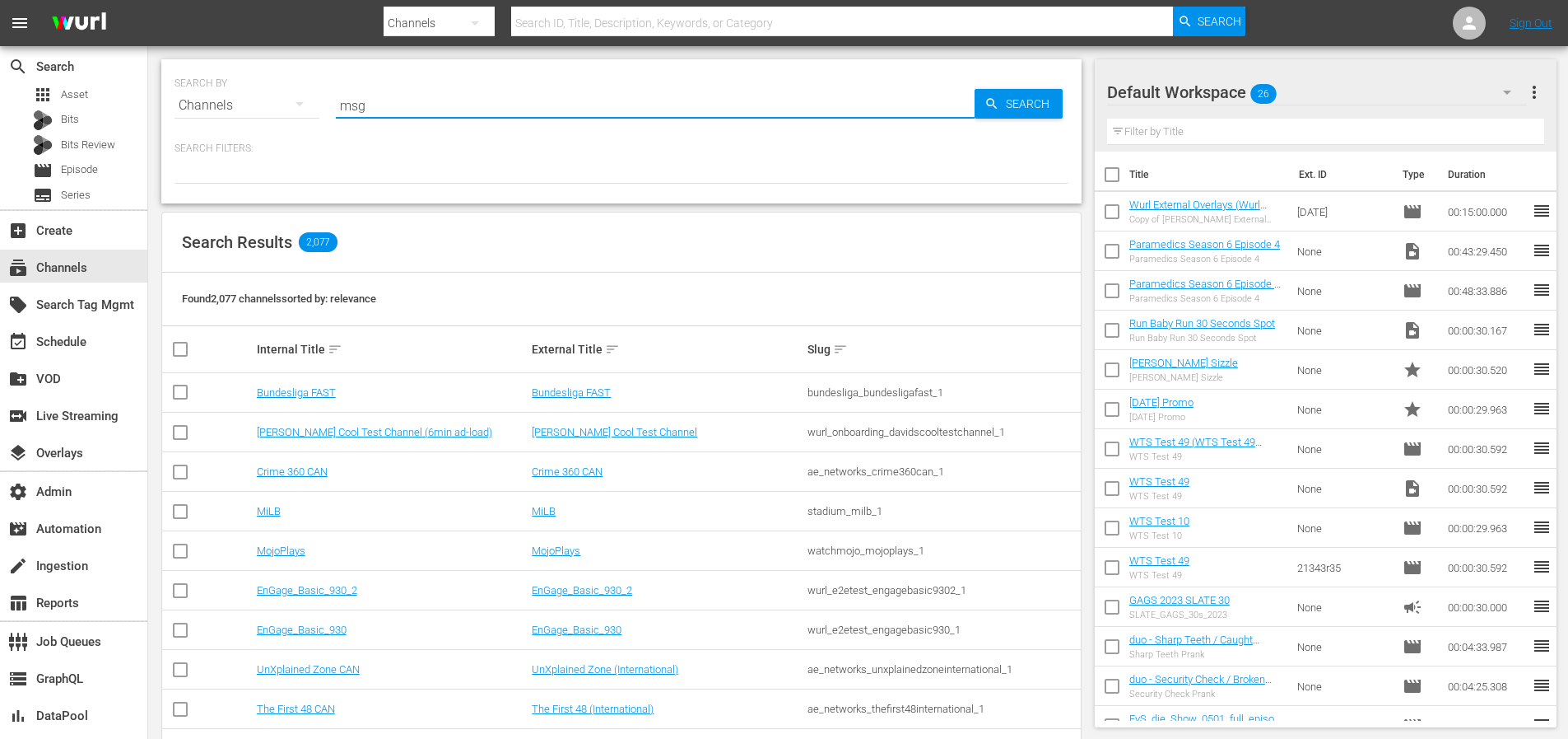
type input "msg"
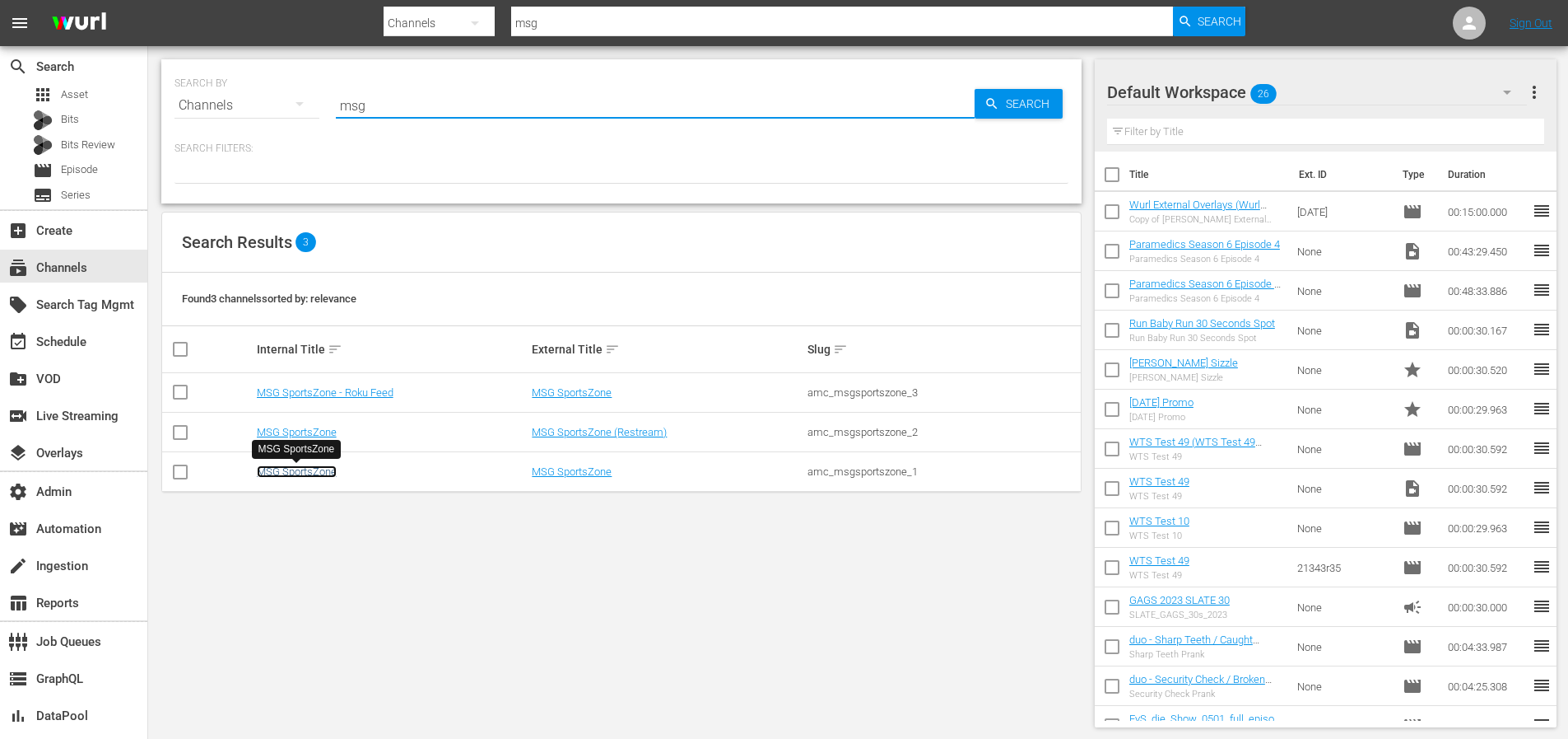
click at [309, 468] on link "MSG SportsZone" at bounding box center [297, 472] width 80 height 12
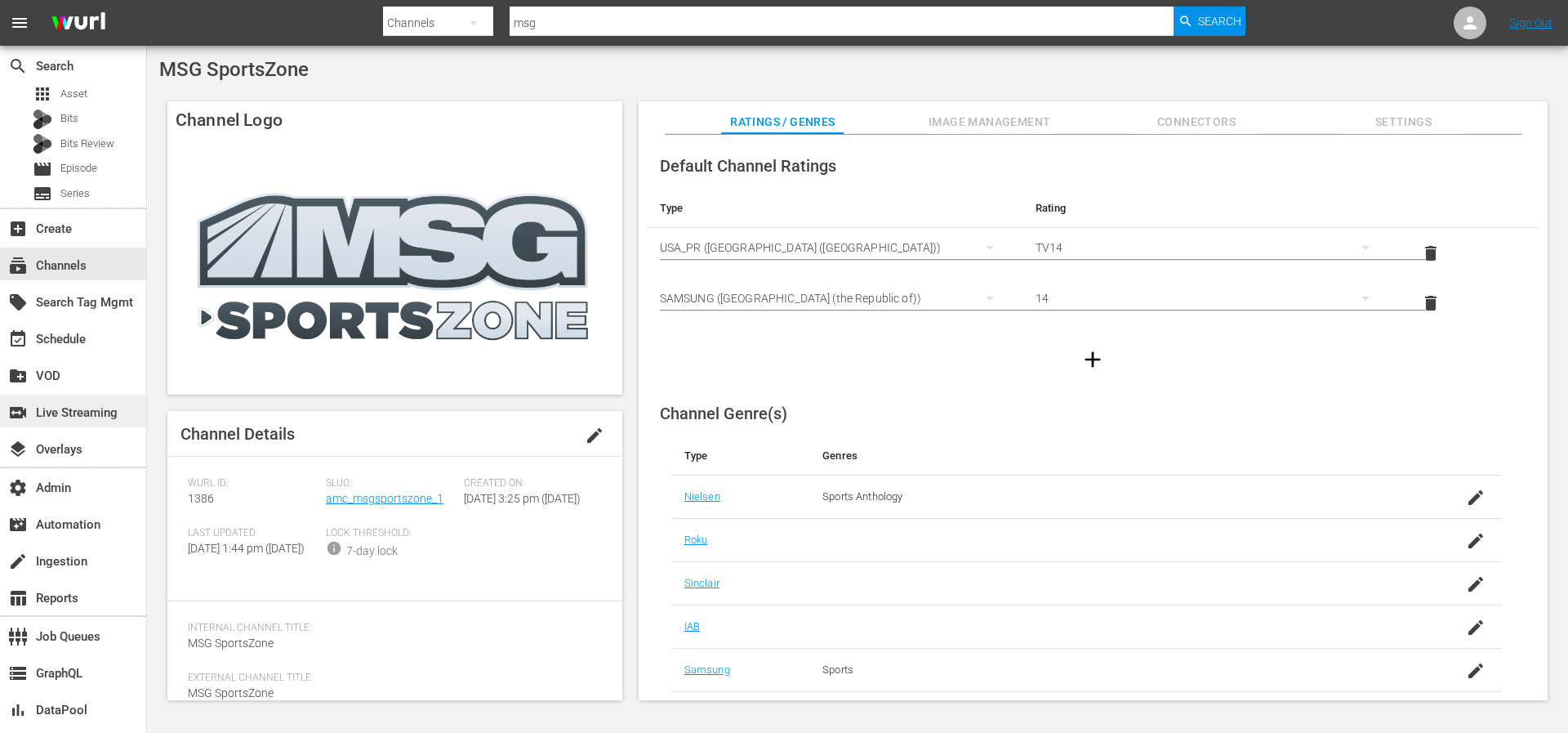
click at [60, 407] on div "switch_video Live Streaming" at bounding box center [46, 410] width 92 height 15
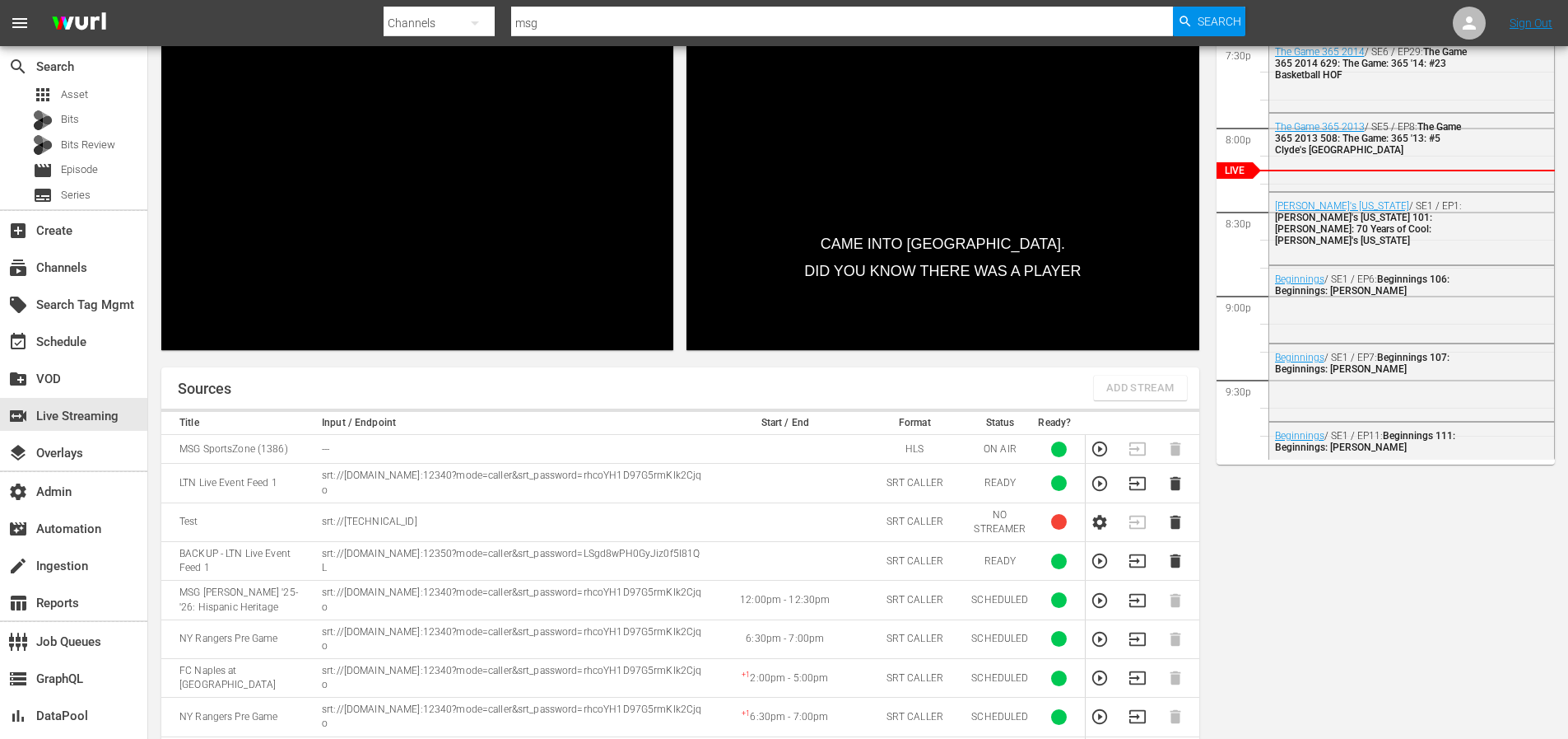
scroll to position [271, 0]
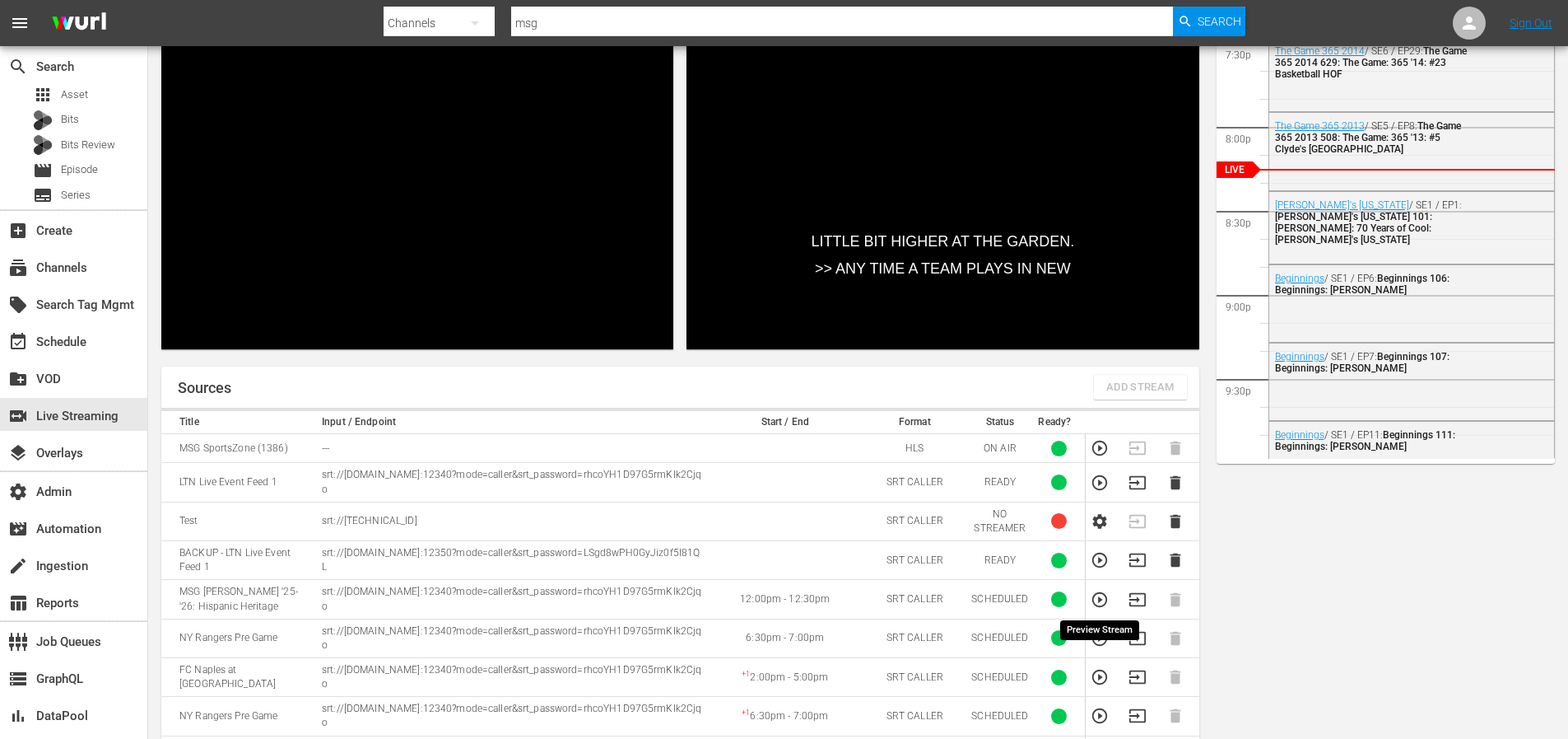
click at [1096, 604] on icon "button" at bounding box center [1099, 599] width 18 height 18
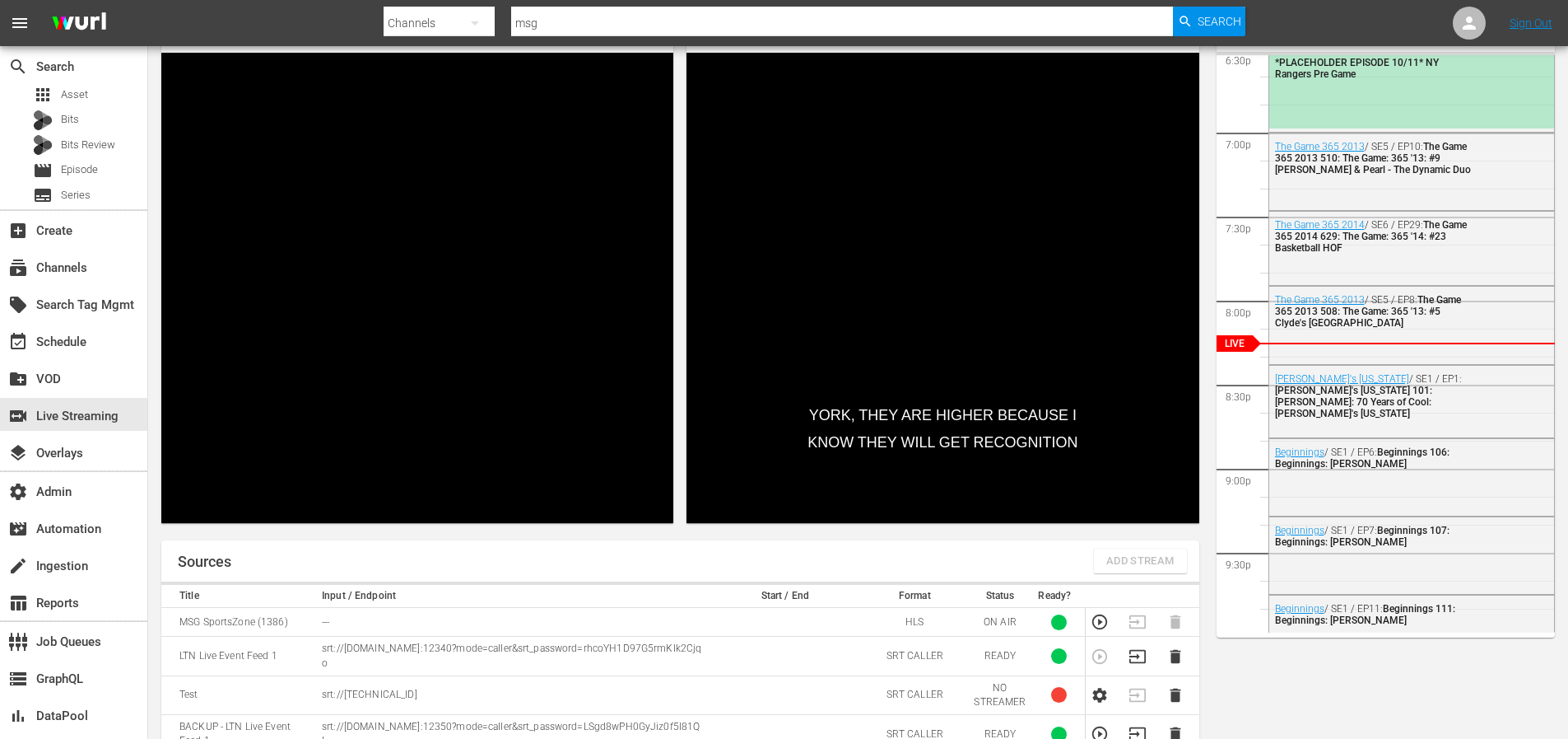
scroll to position [82, 0]
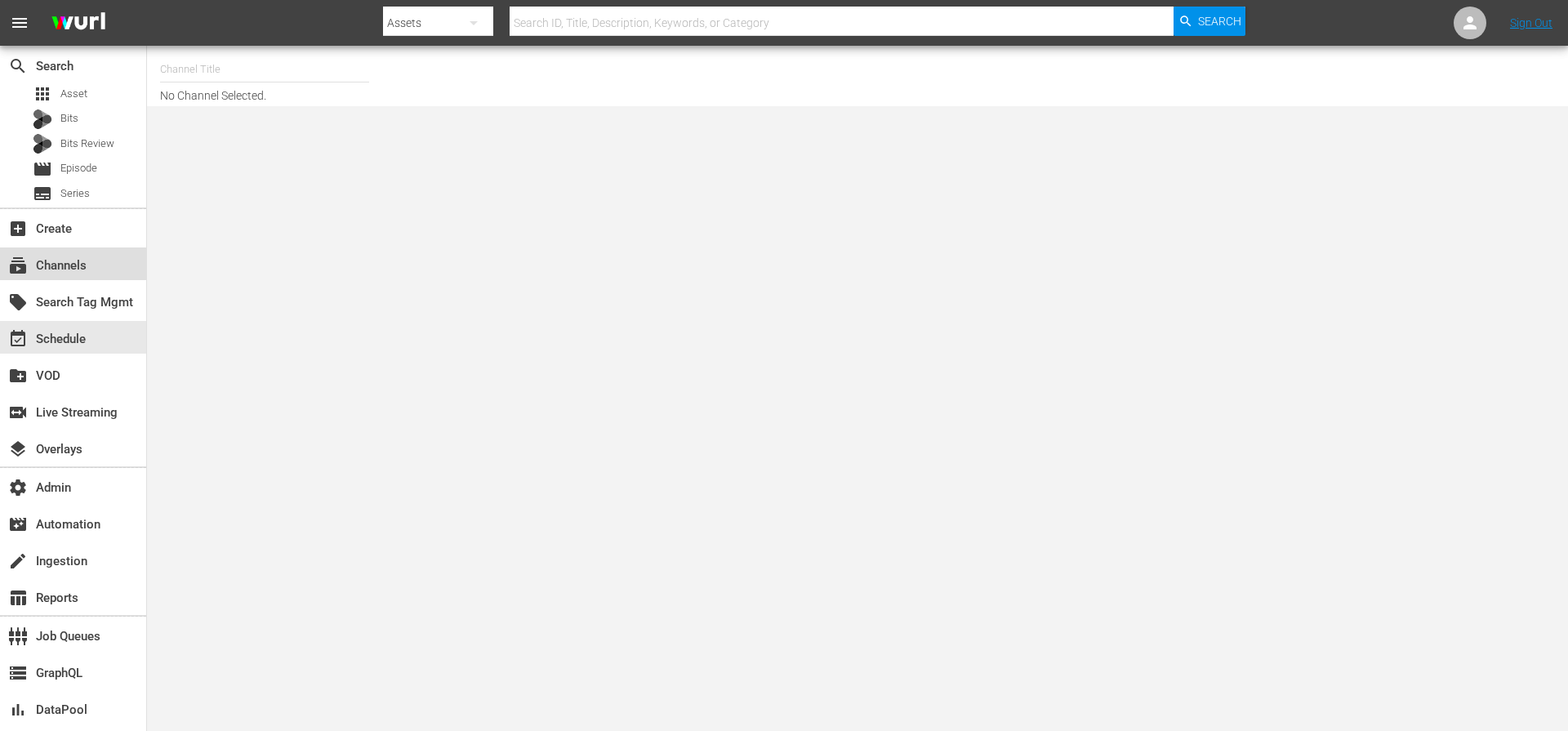
click at [64, 268] on div "subscriptions Channels" at bounding box center [46, 262] width 92 height 15
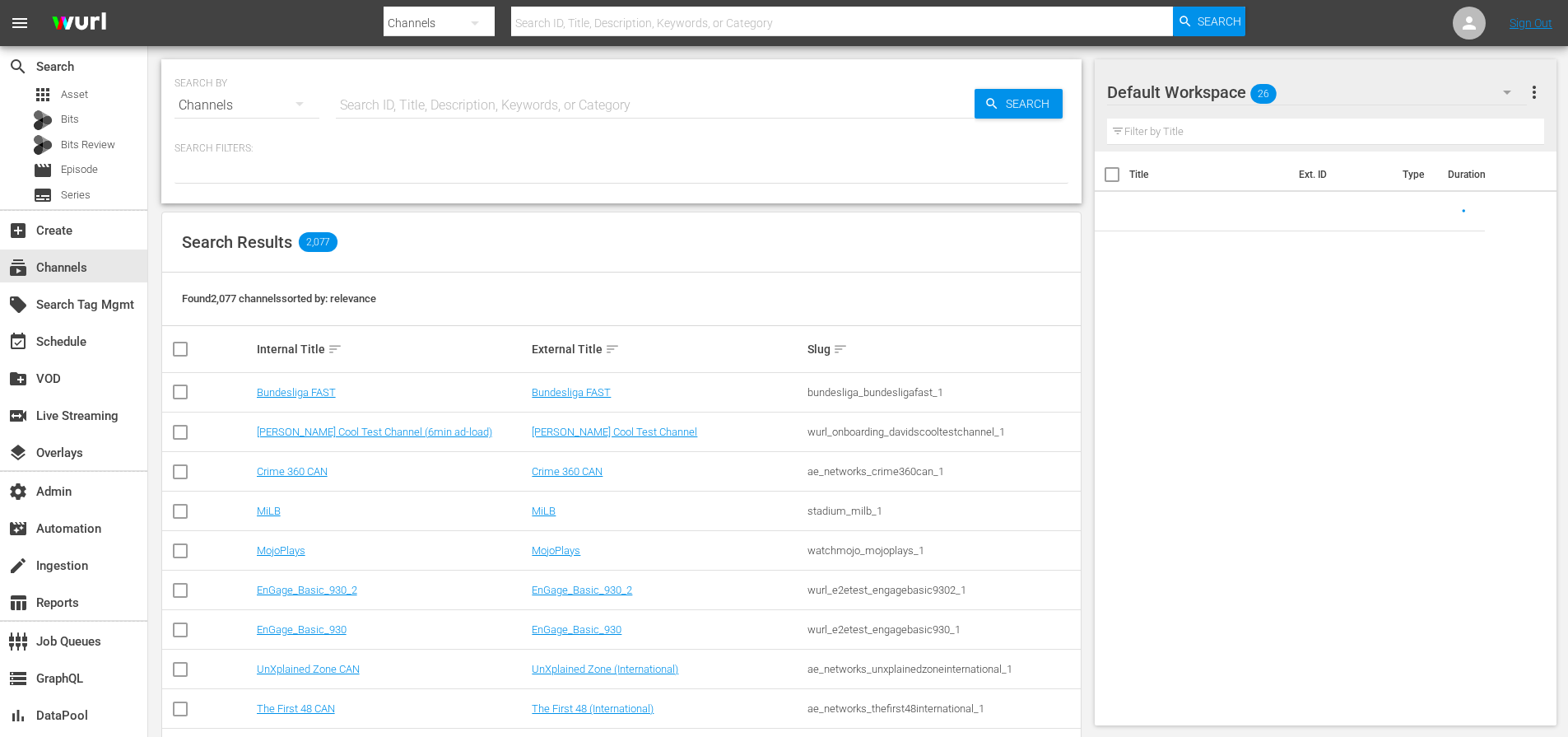
click at [457, 98] on input "text" at bounding box center [655, 105] width 639 height 39
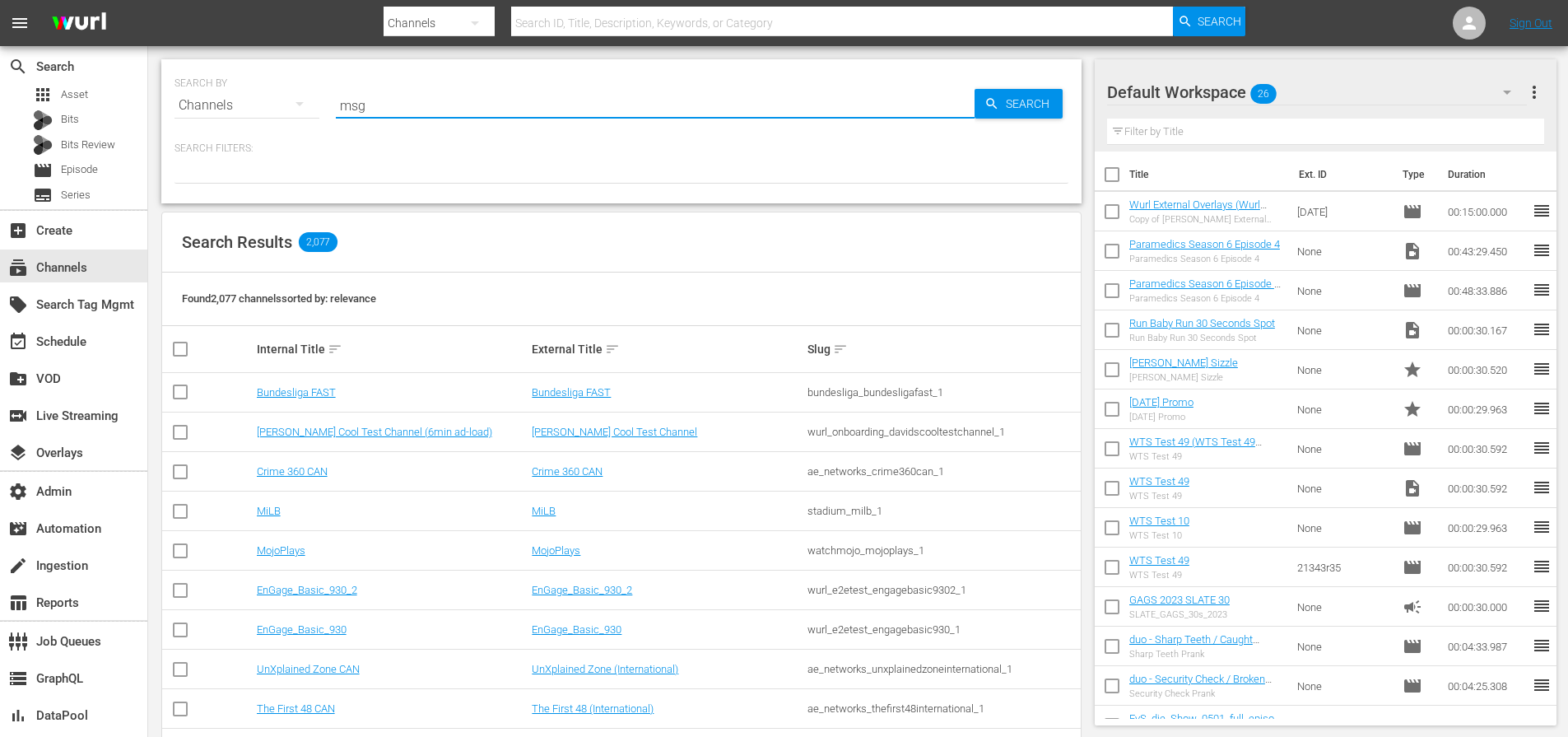
type input "msg"
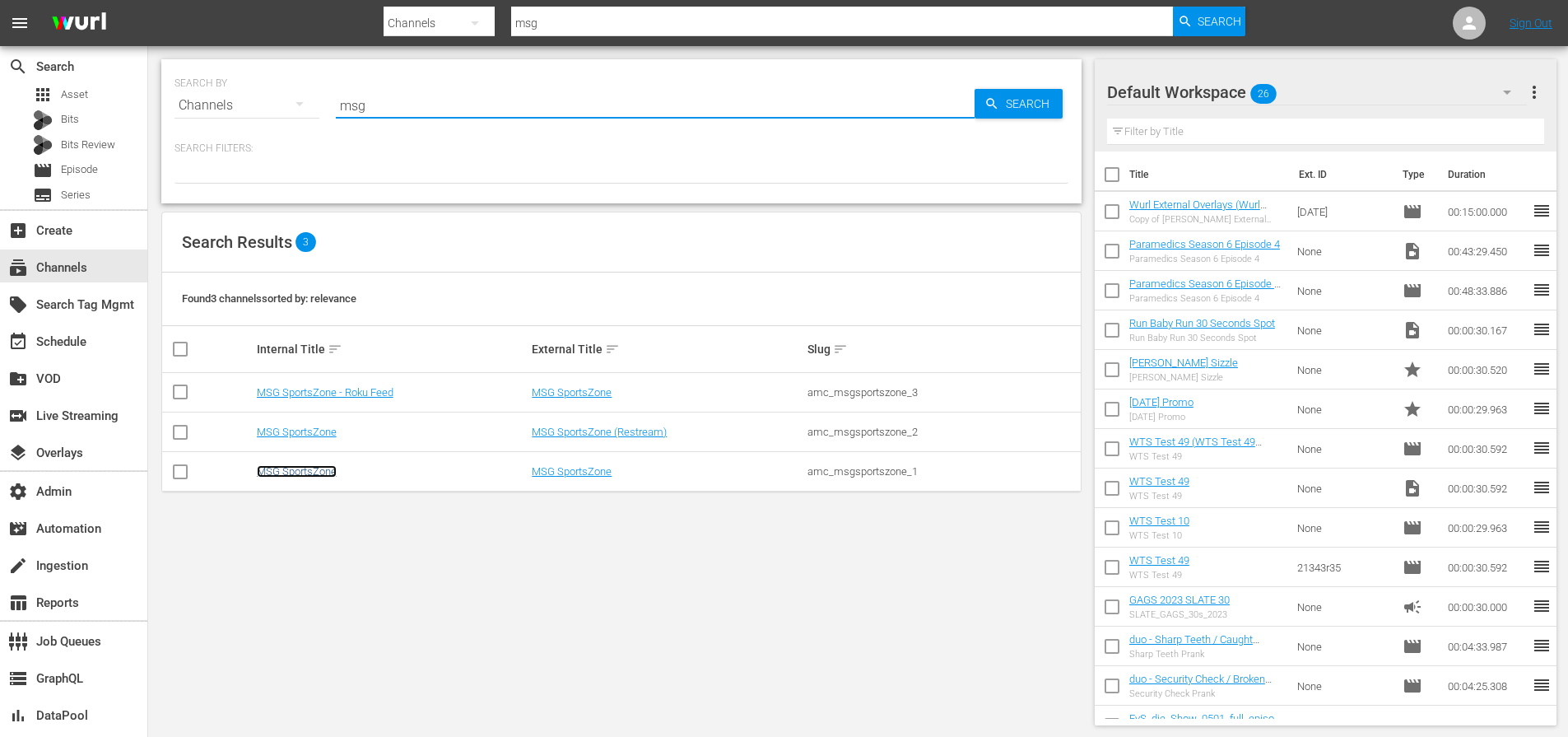
click at [283, 477] on link "MSG SportsZone" at bounding box center [297, 472] width 80 height 12
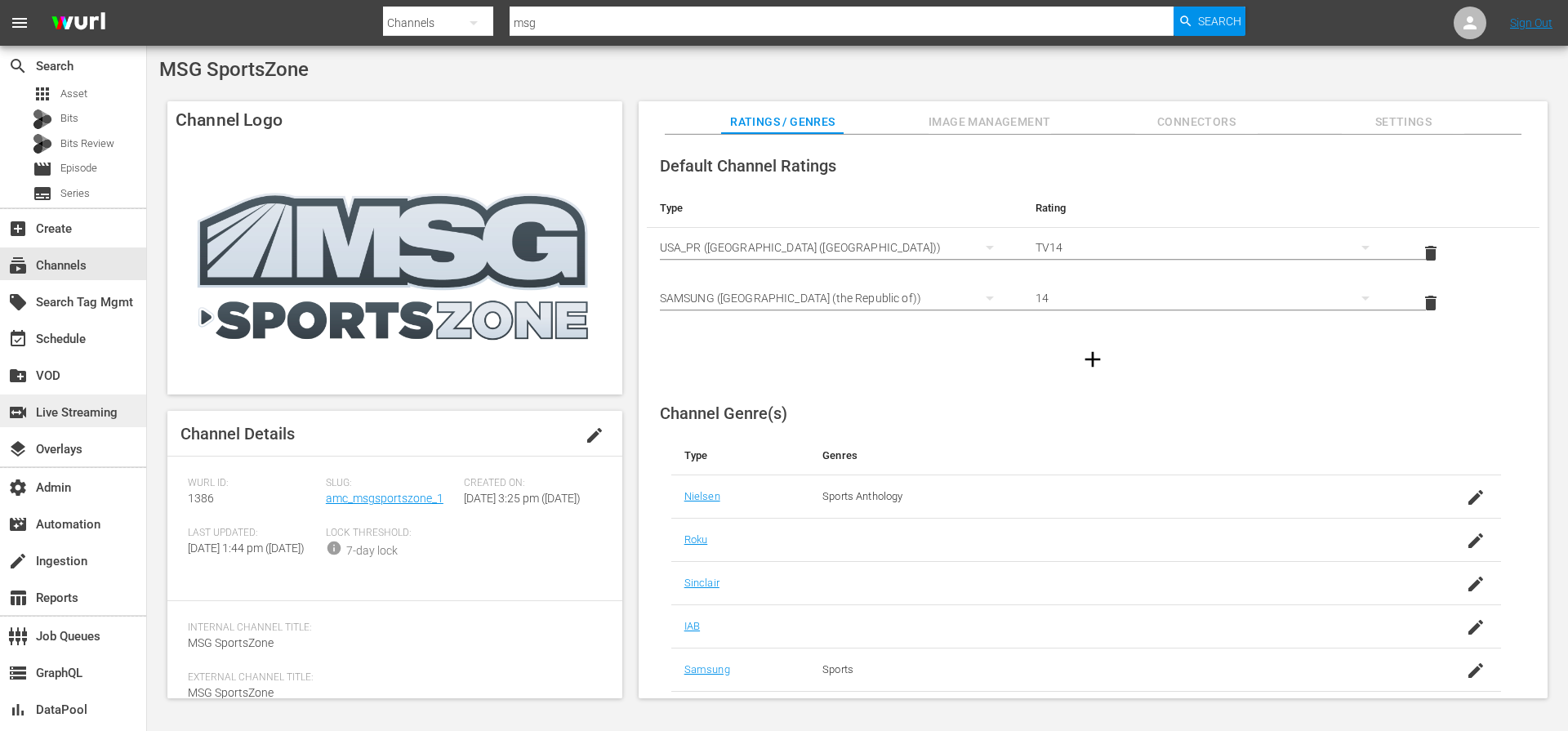
click at [69, 418] on div "switch_video Live Streaming" at bounding box center [46, 410] width 92 height 15
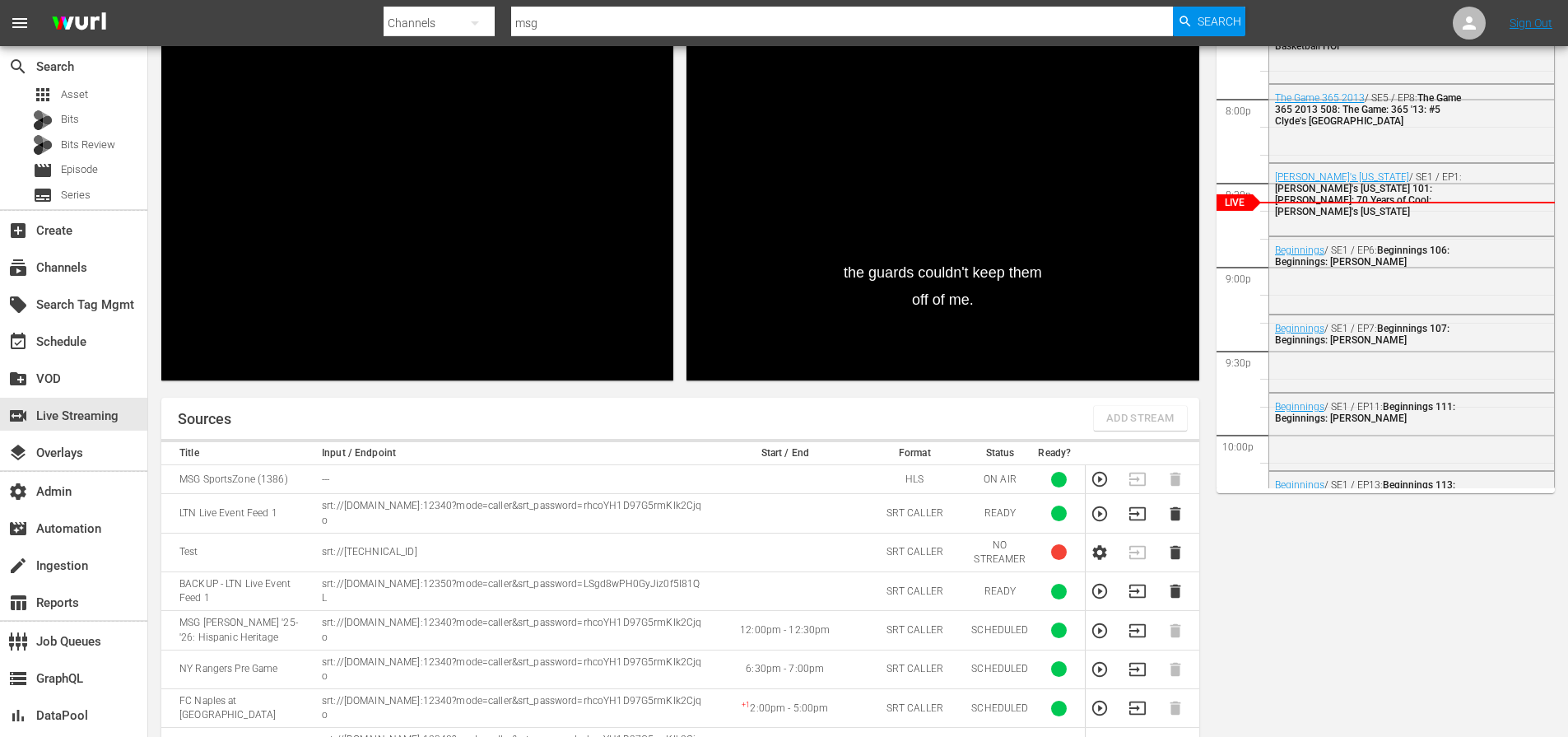
scroll to position [251, 0]
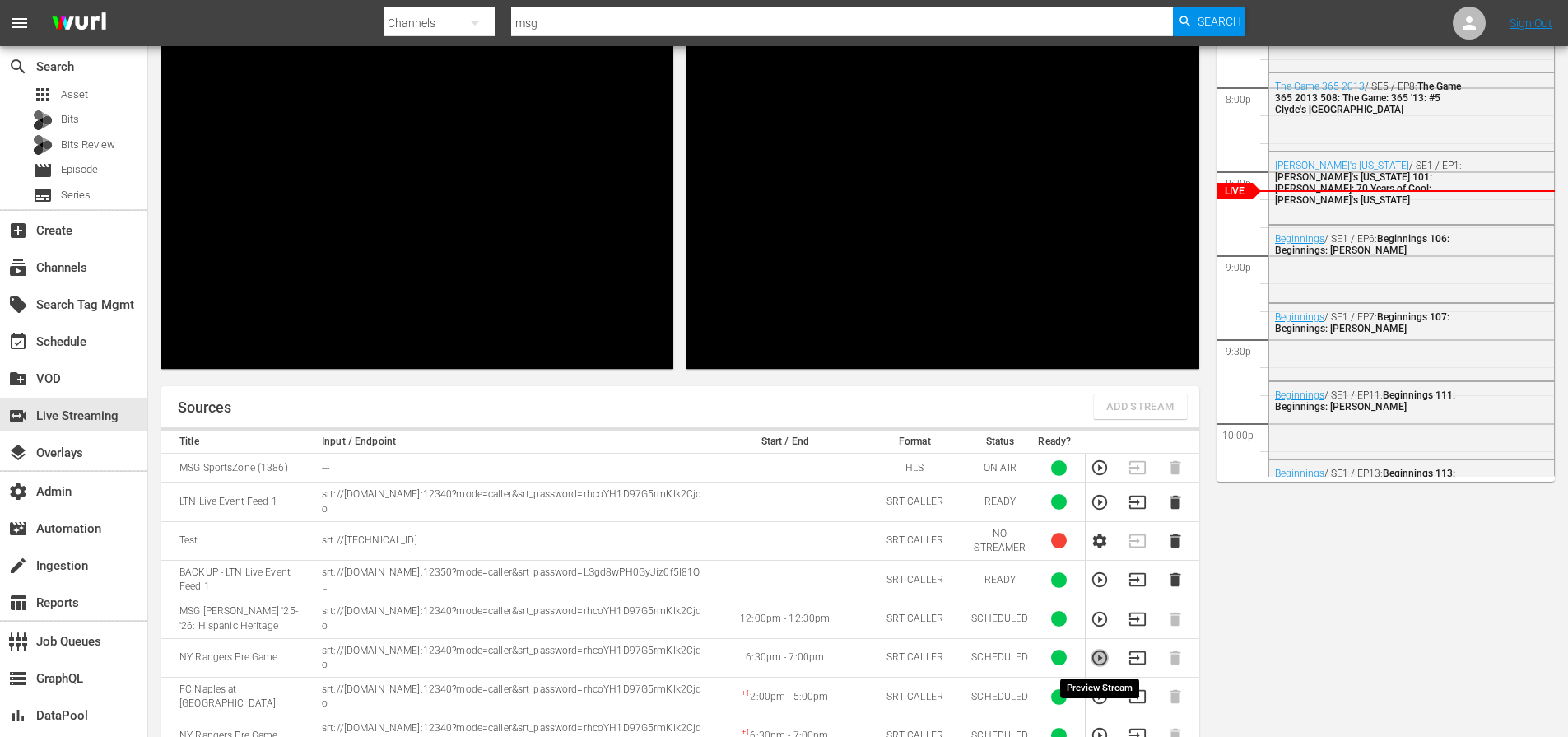
click at [1095, 657] on icon "button" at bounding box center [1099, 658] width 18 height 18
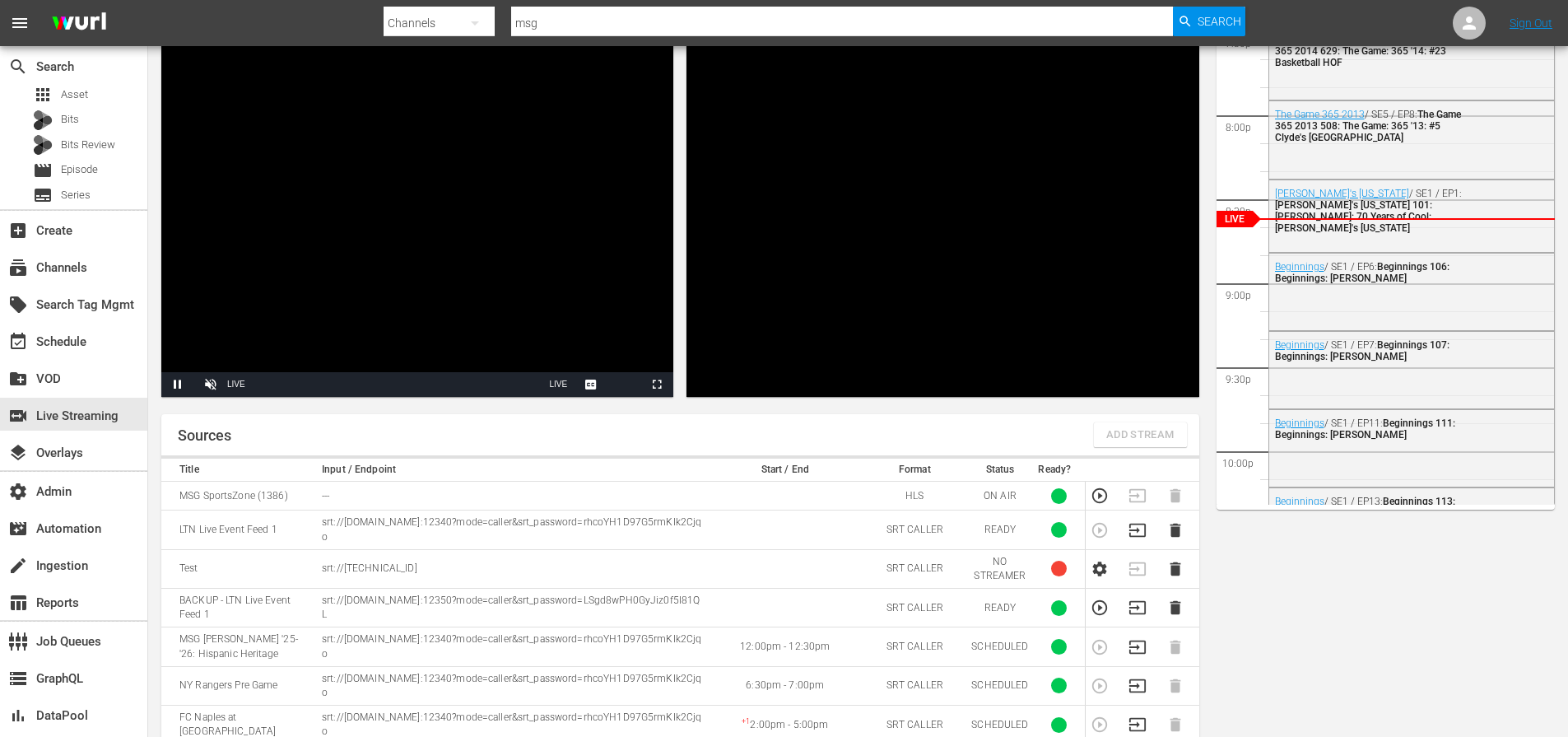
scroll to position [85, 0]
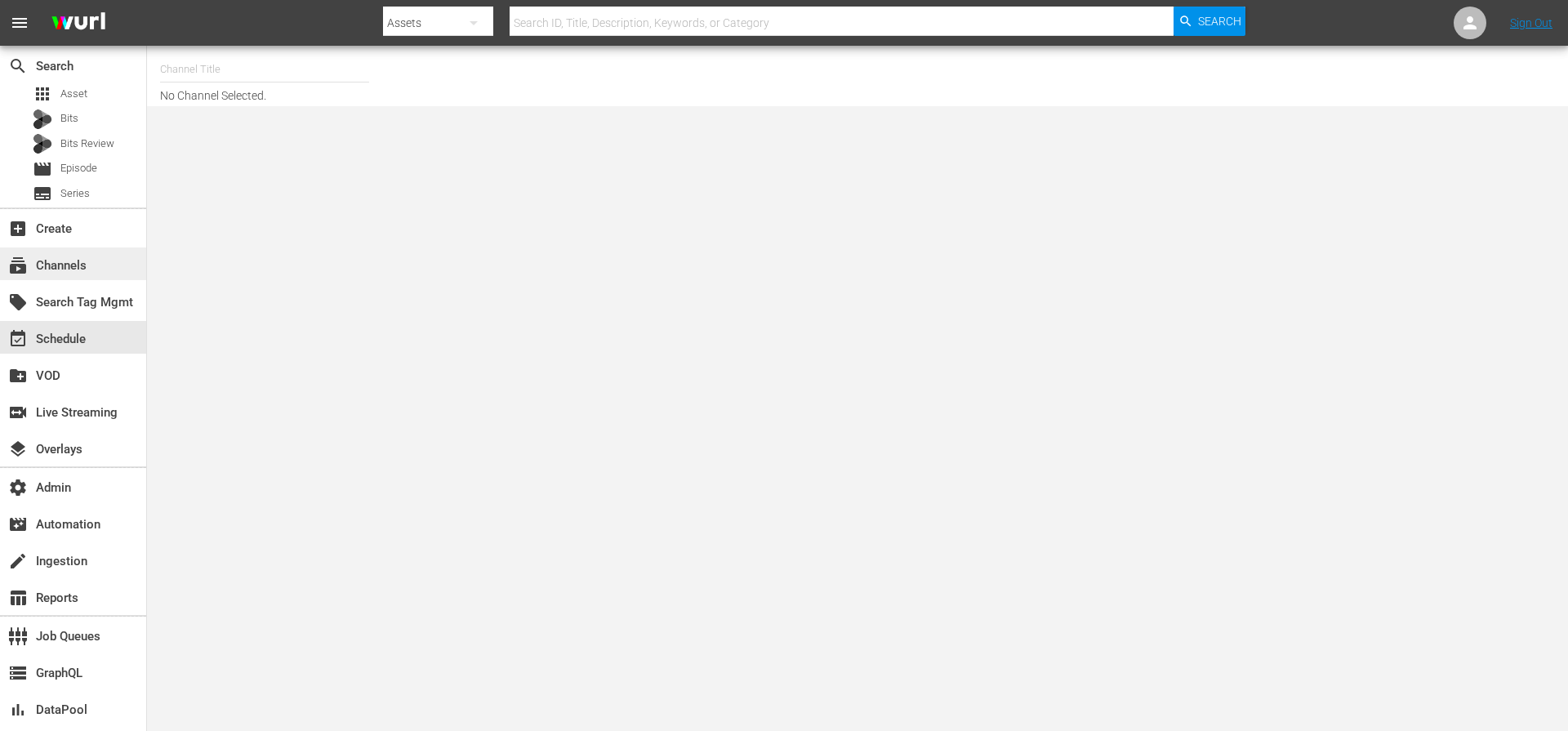
click at [53, 270] on div "subscriptions Channels" at bounding box center [46, 262] width 92 height 15
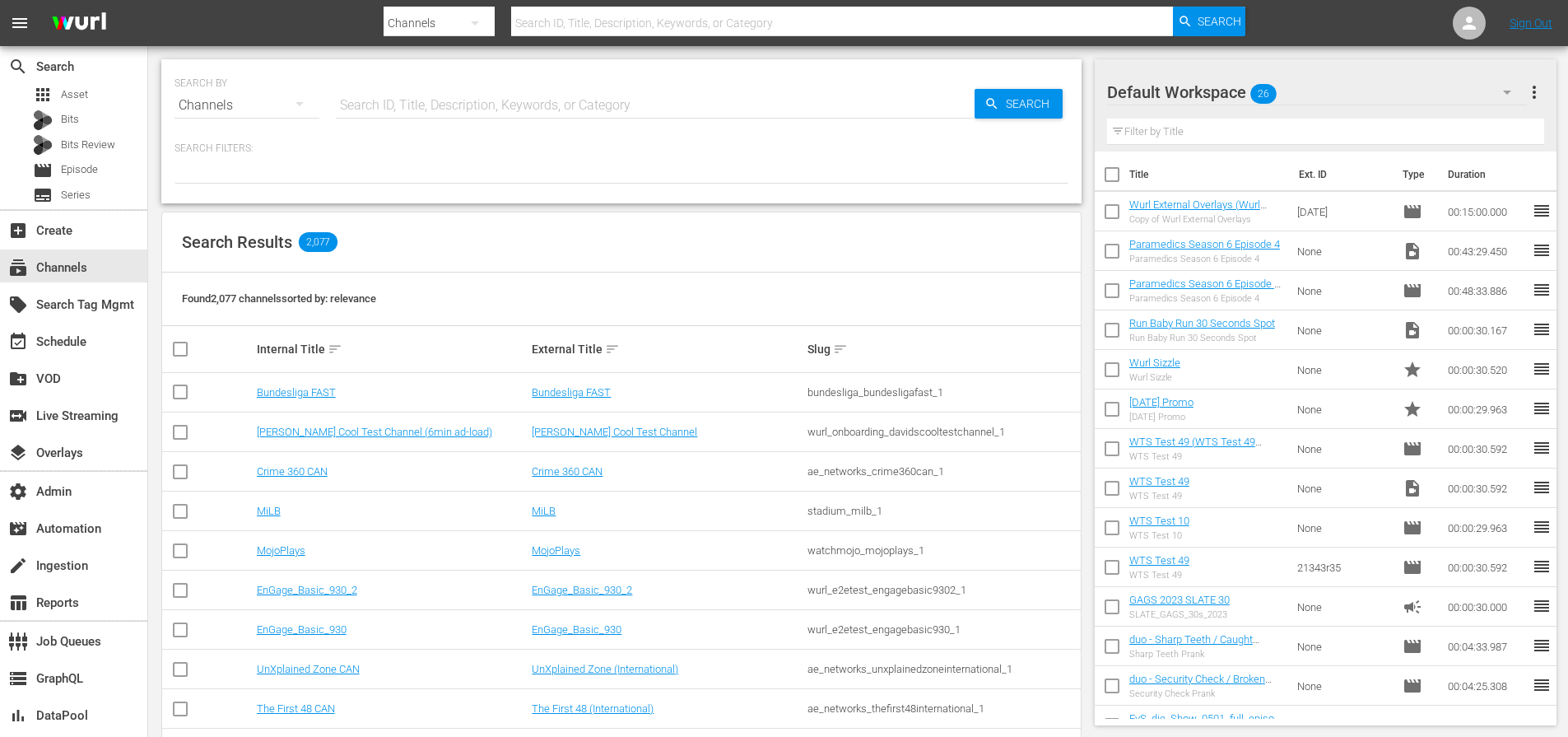
click at [463, 104] on input "text" at bounding box center [655, 105] width 639 height 39
type input "atresmedia"
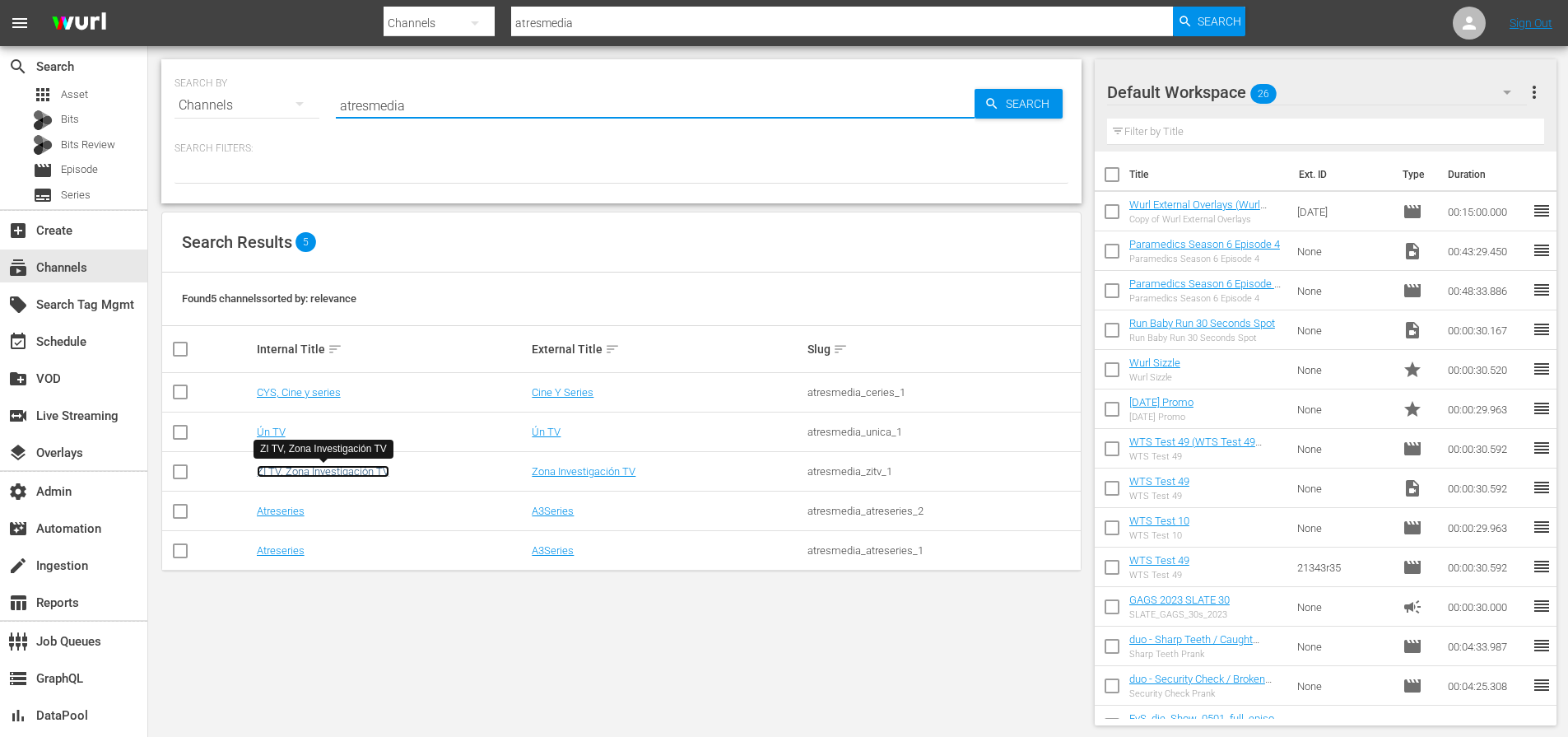
click at [276, 473] on link "ZI TV, Zona Investigación TV" at bounding box center [323, 472] width 133 height 12
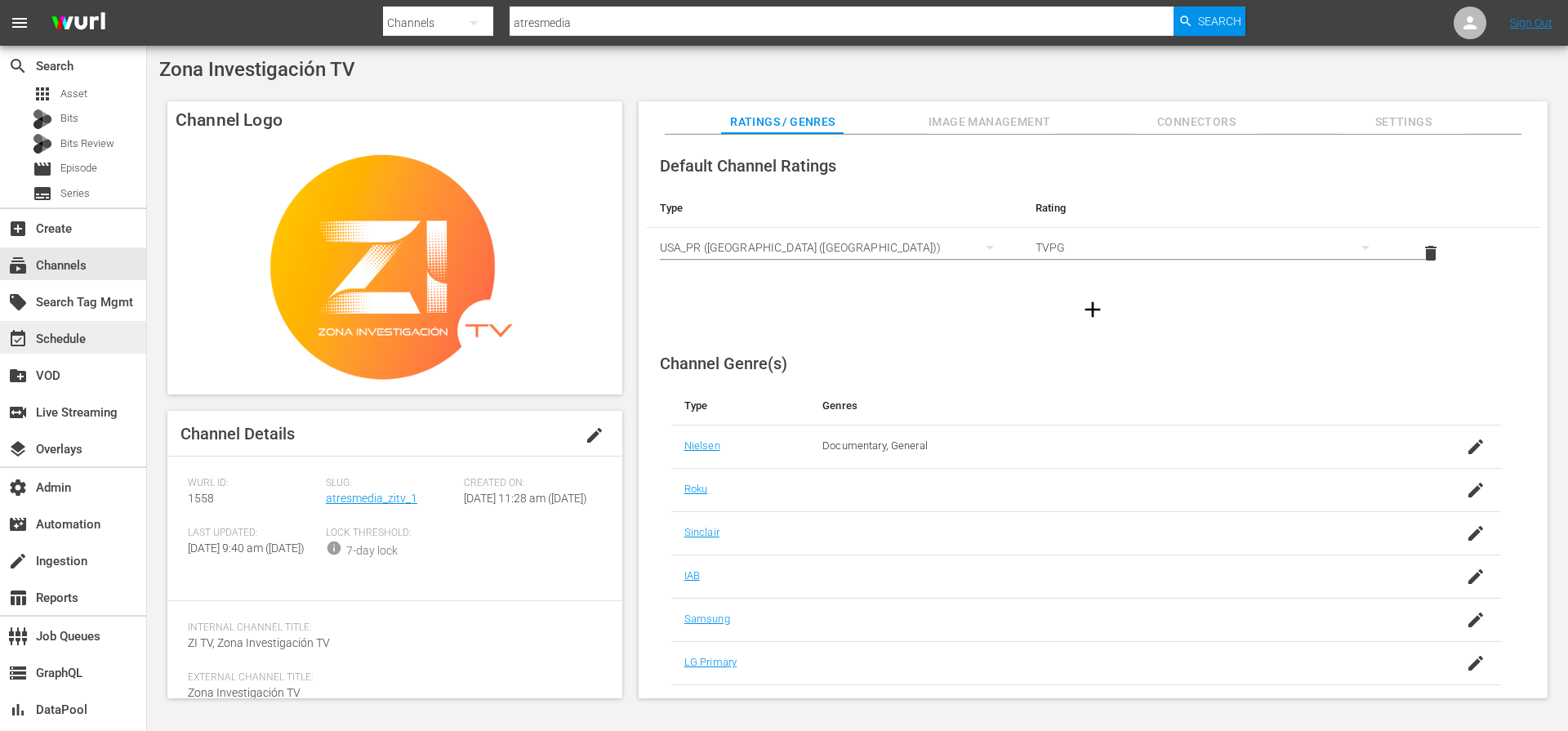
click at [49, 342] on div "event_available Schedule" at bounding box center [46, 336] width 92 height 15
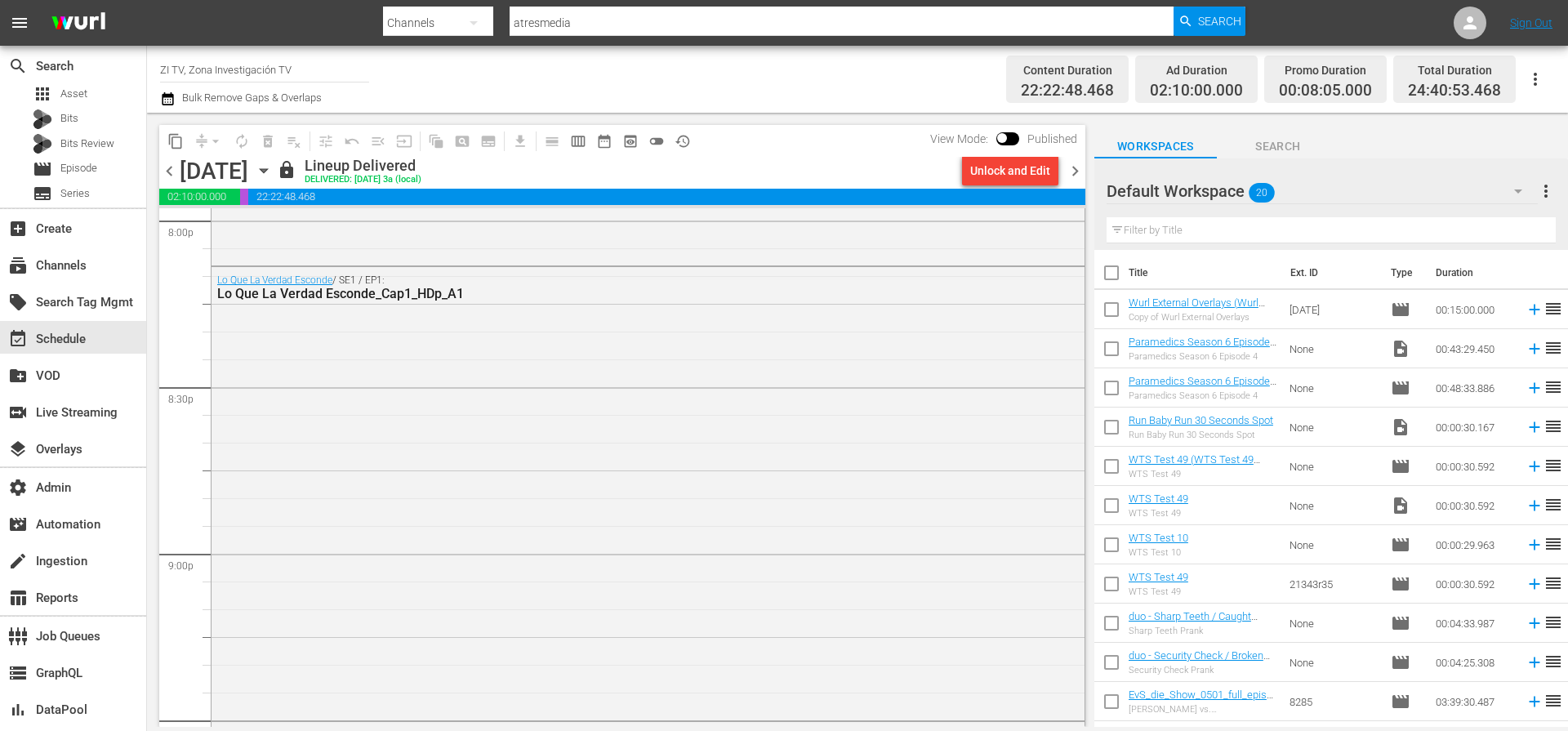
scroll to position [6611, 0]
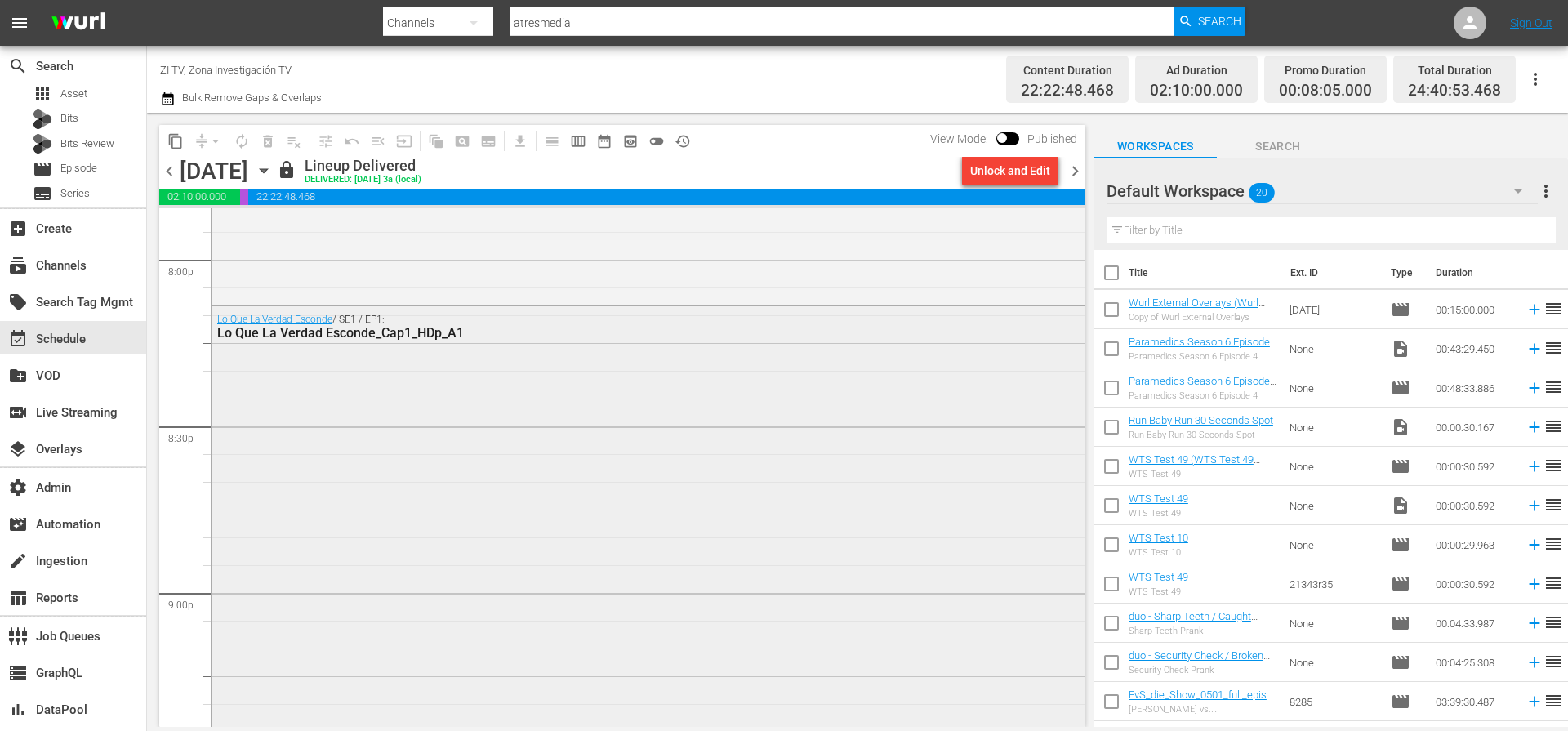
click at [765, 599] on div "Lo Que La Verdad Esconde / SE1 / EP1: Lo Que La Verdad Esconde_Cap1_HDp_A1" at bounding box center [648, 531] width 873 height 450
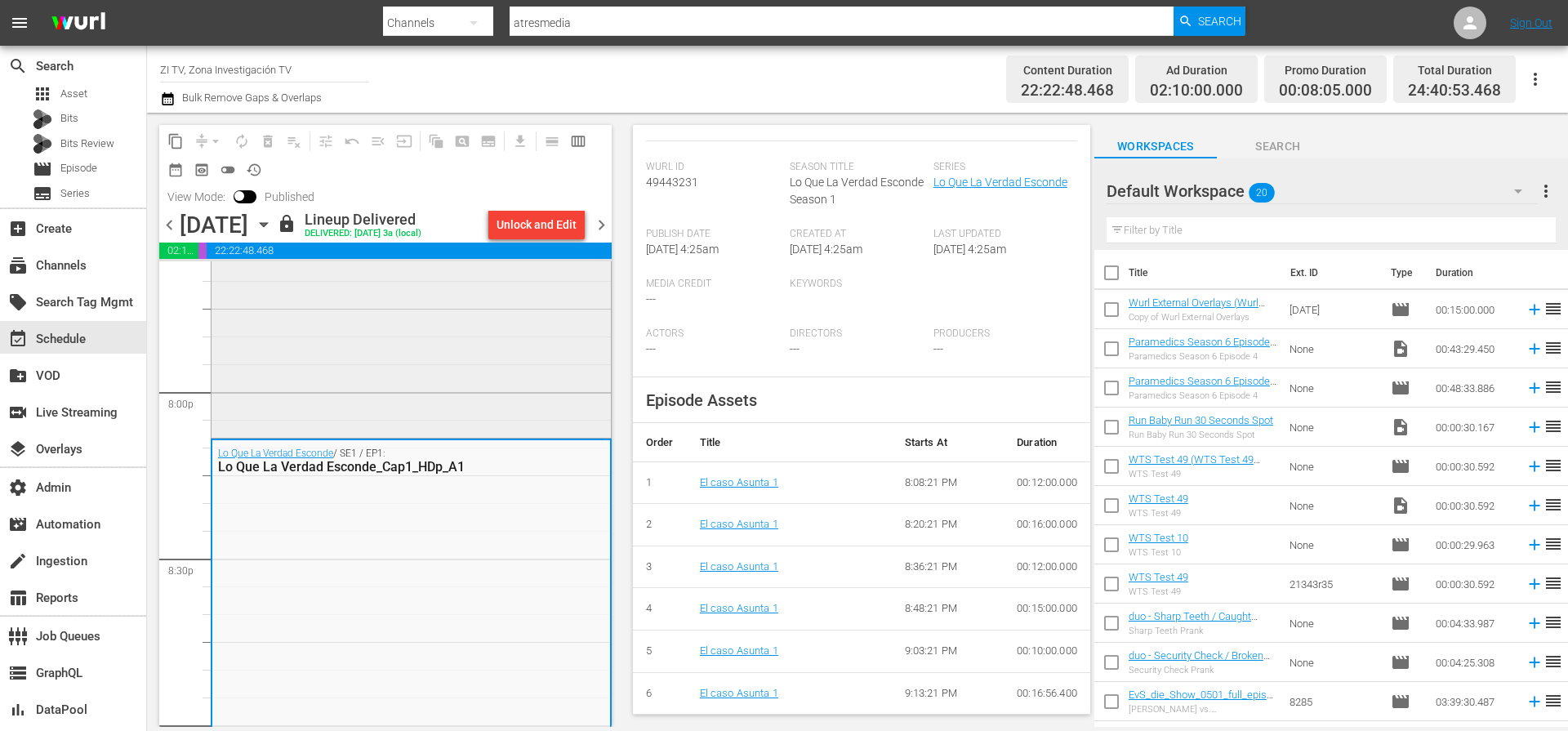
scroll to position [6511, 0]
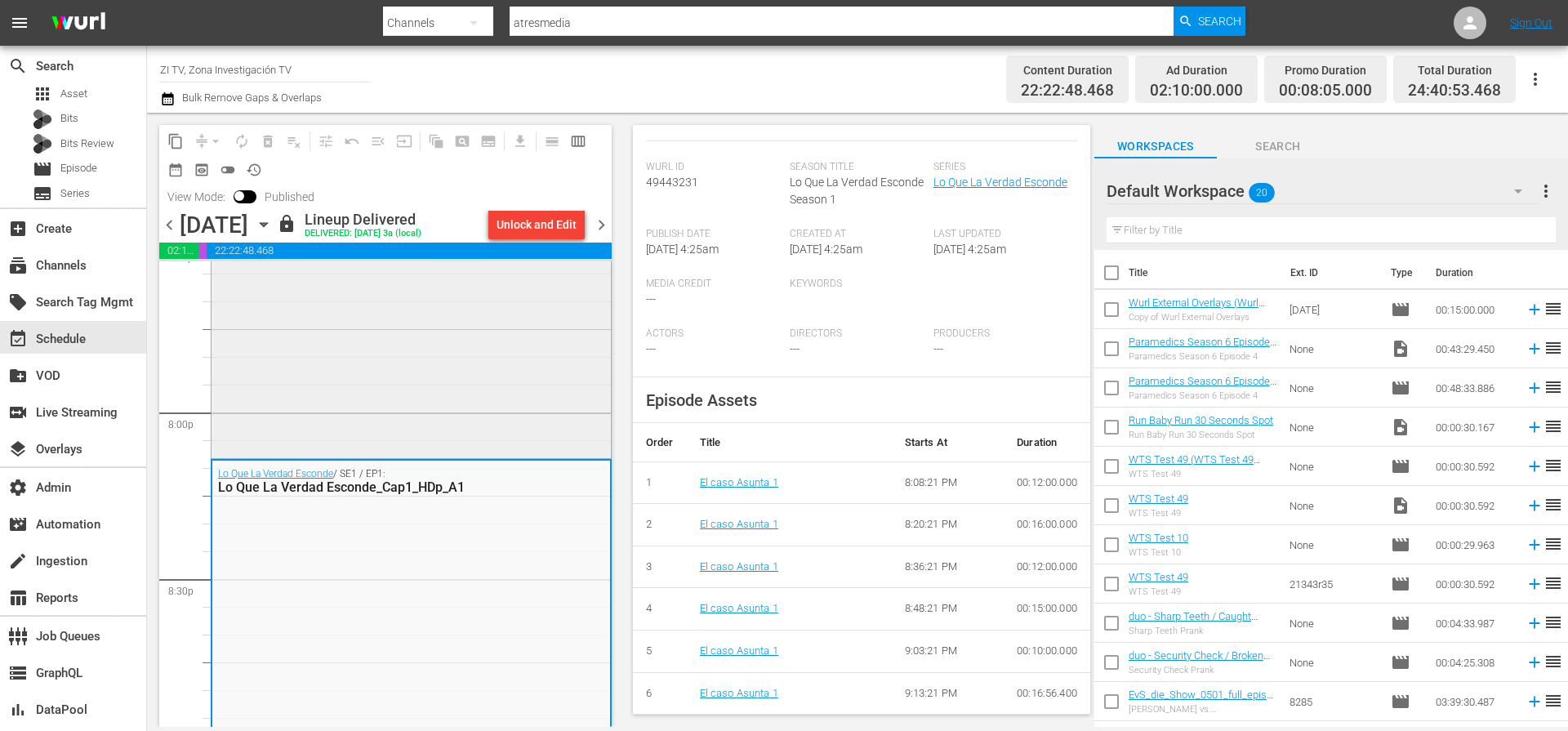
click at [423, 388] on div "En Tierra Hostil / SE1 / EP6: En Tierra Hostil_Cap6_HDp_A1" at bounding box center [411, 249] width 399 height 412
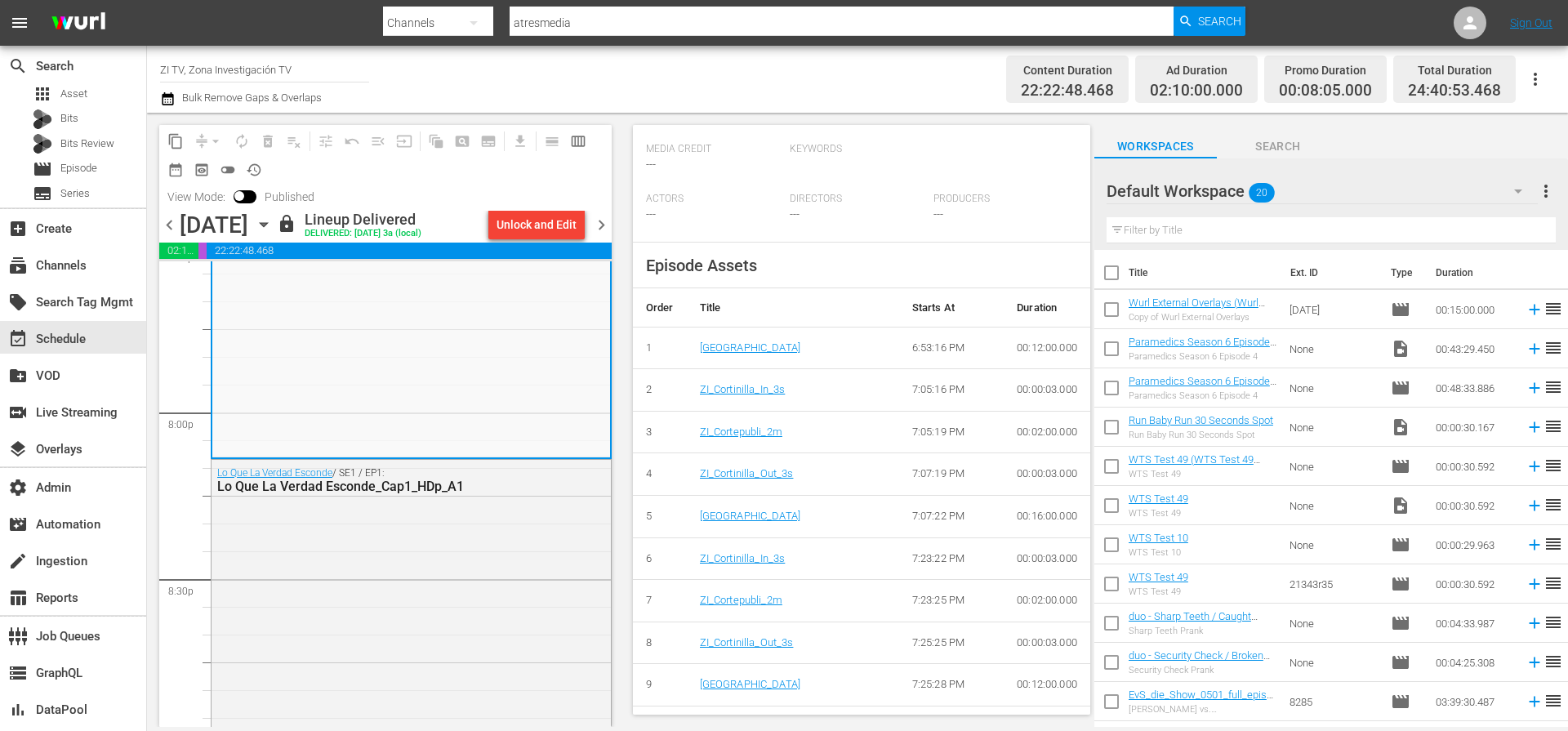
scroll to position [833, 0]
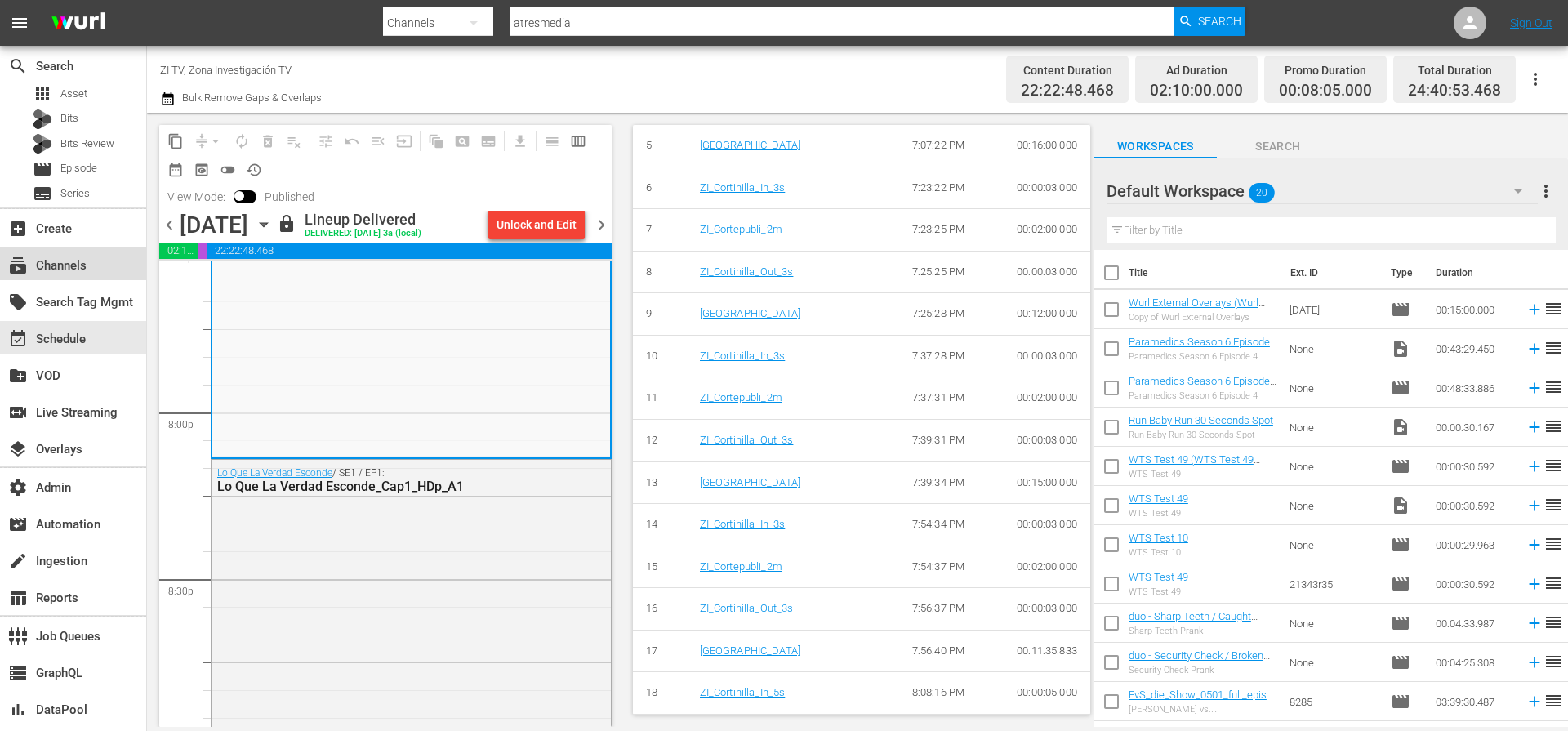
click at [68, 261] on div "subscriptions Channels" at bounding box center [46, 262] width 92 height 15
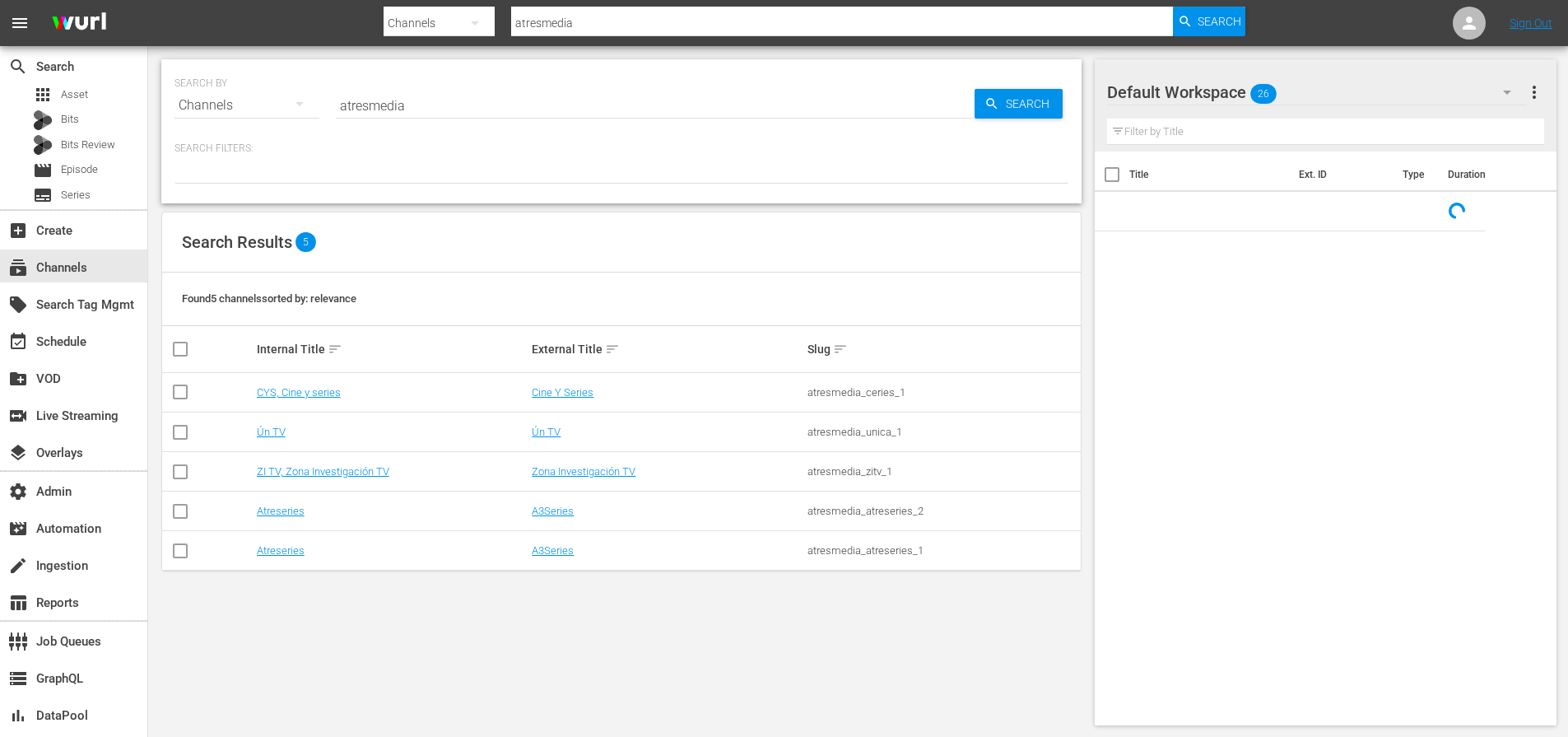
drag, startPoint x: 421, startPoint y: 111, endPoint x: 282, endPoint y: 106, distance: 139.1
click at [283, 106] on div "SEARCH BY Search By Channels Search ID, Title, Description, Keywords, or Catego…" at bounding box center [621, 95] width 893 height 60
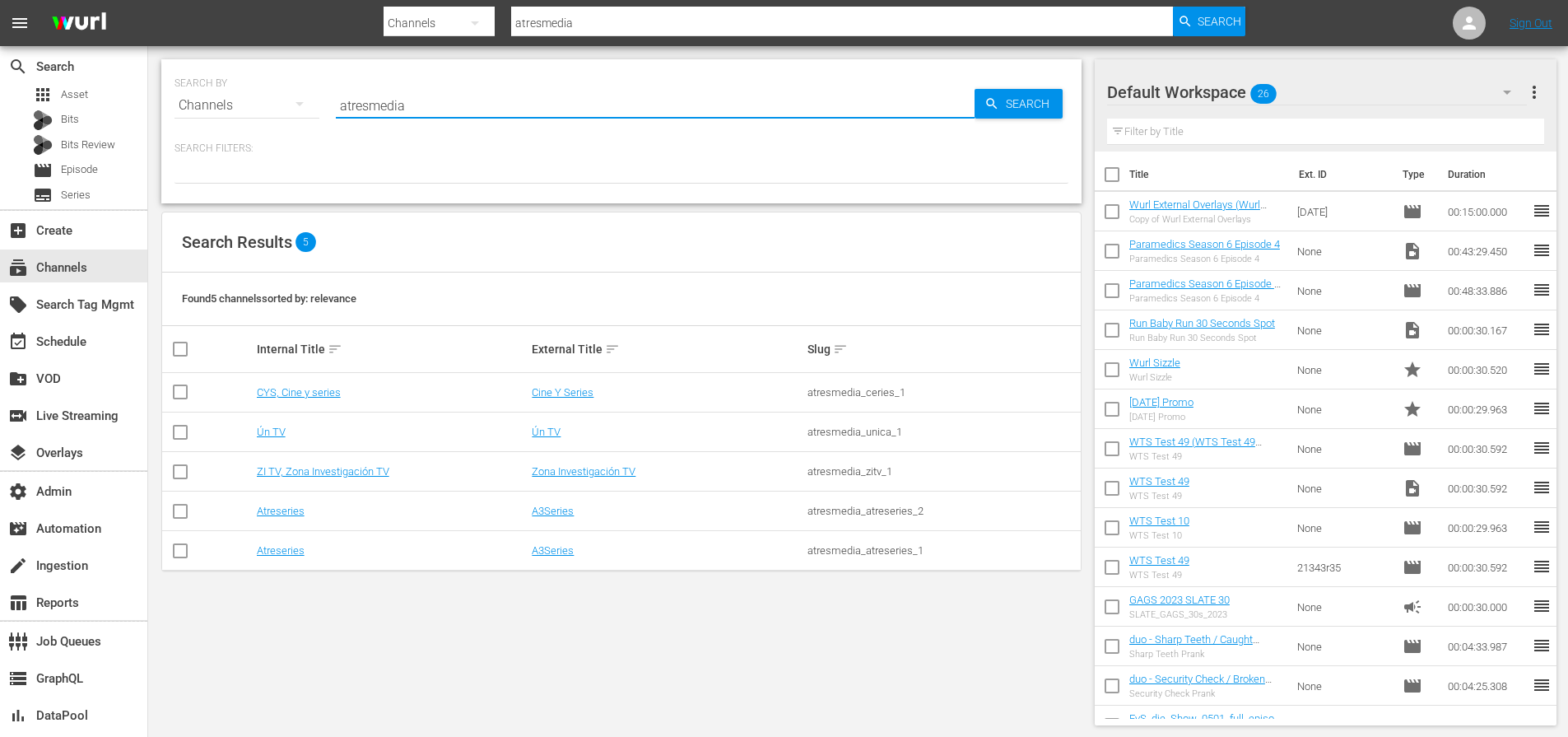
paste input "todocine"
type input "todocine"
click at [989, 113] on div "Search" at bounding box center [1018, 103] width 88 height 29
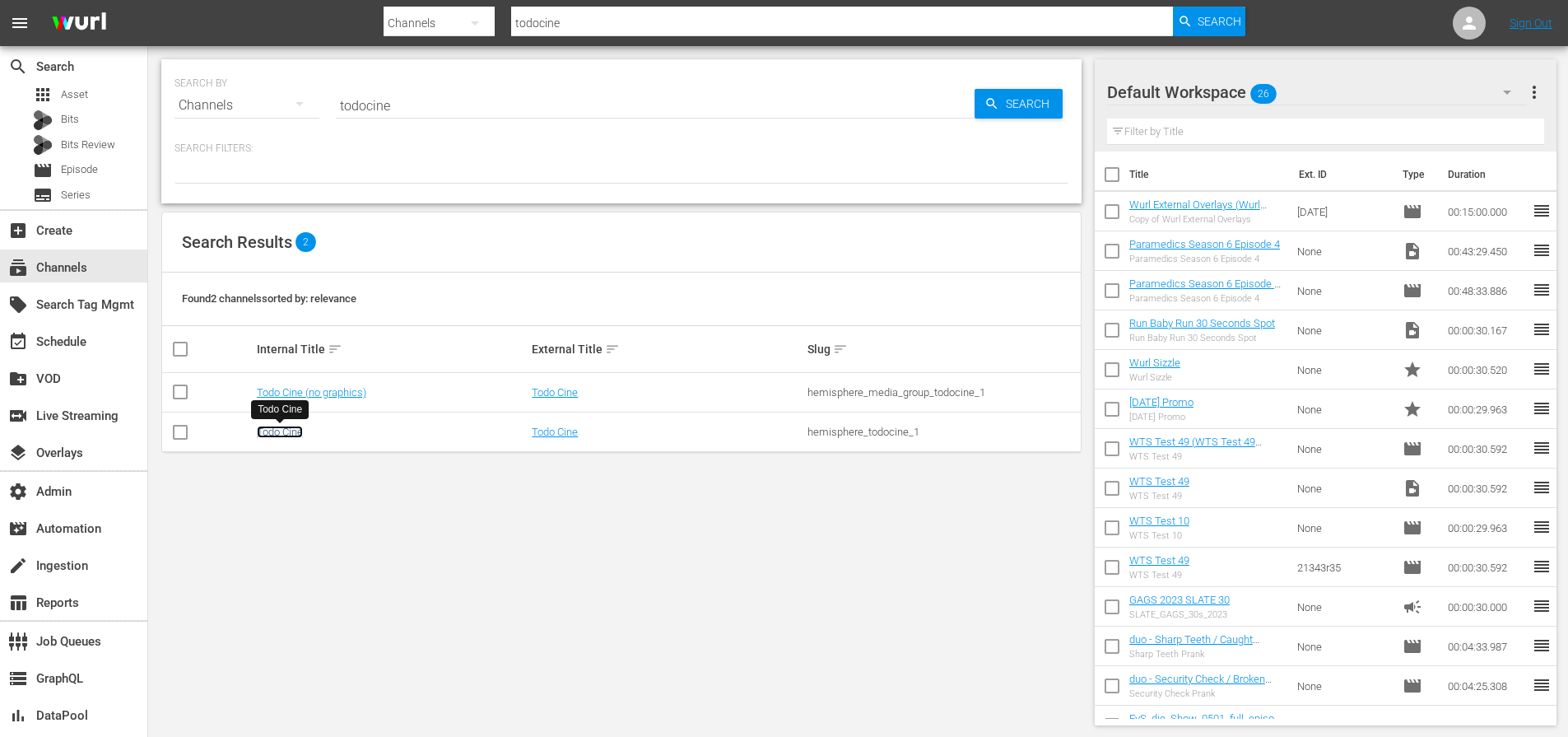
click at [279, 426] on link "Todo Cine" at bounding box center [280, 432] width 46 height 12
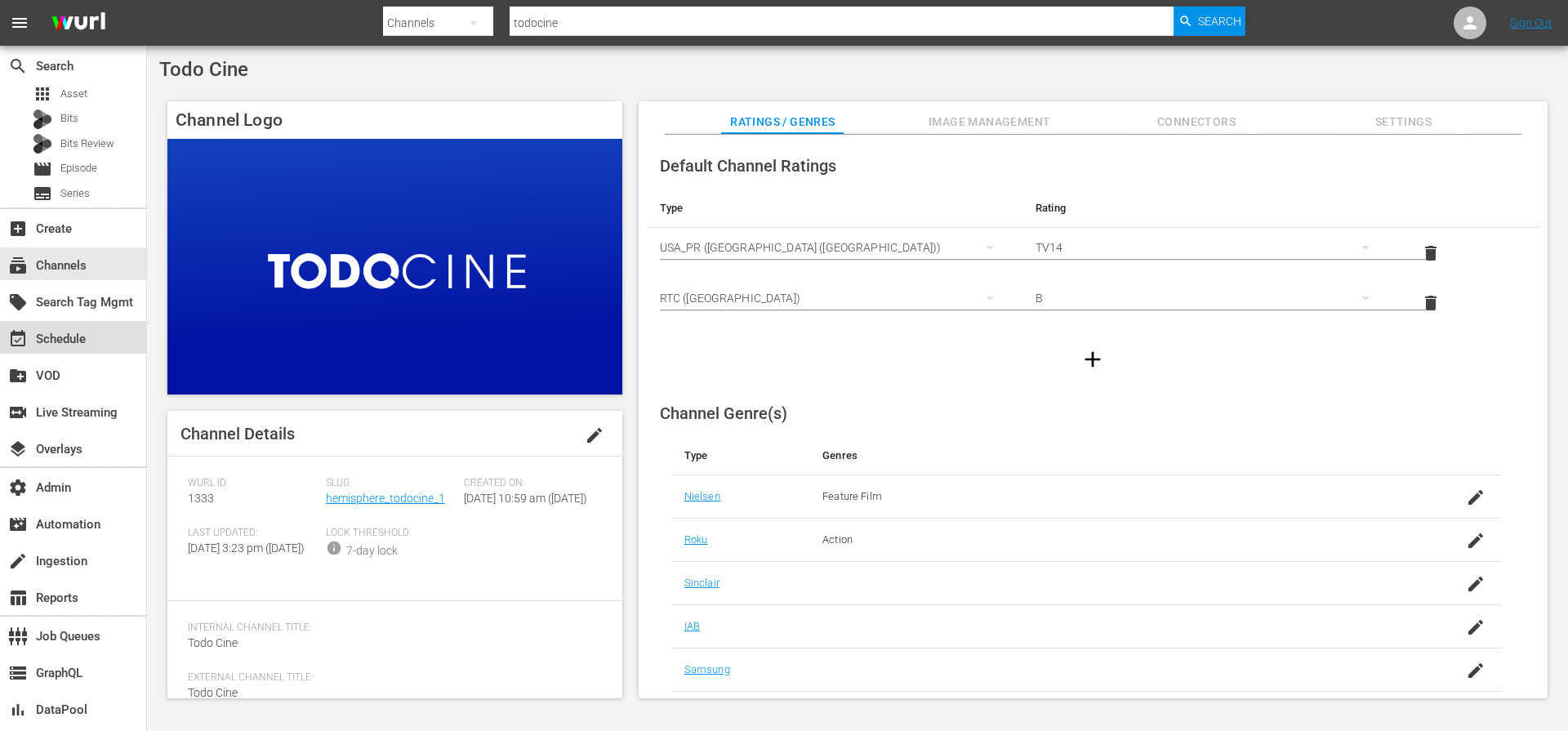
click at [81, 343] on div "event_available Schedule" at bounding box center [46, 336] width 92 height 15
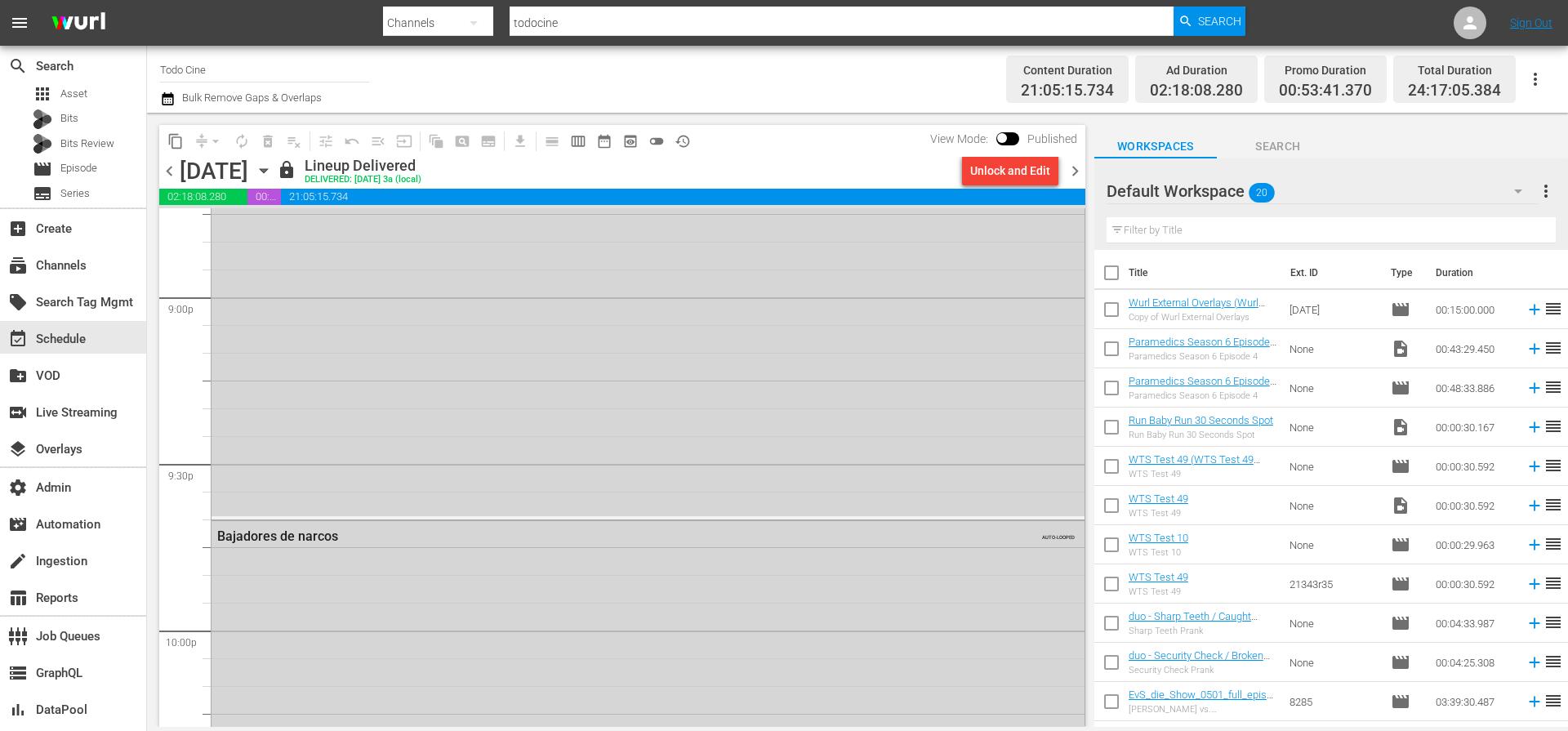
scroll to position [6735, 0]
click at [553, 538] on div "En la mira de mi gatillo AUTO-LOOPED" at bounding box center [648, 419] width 873 height 536
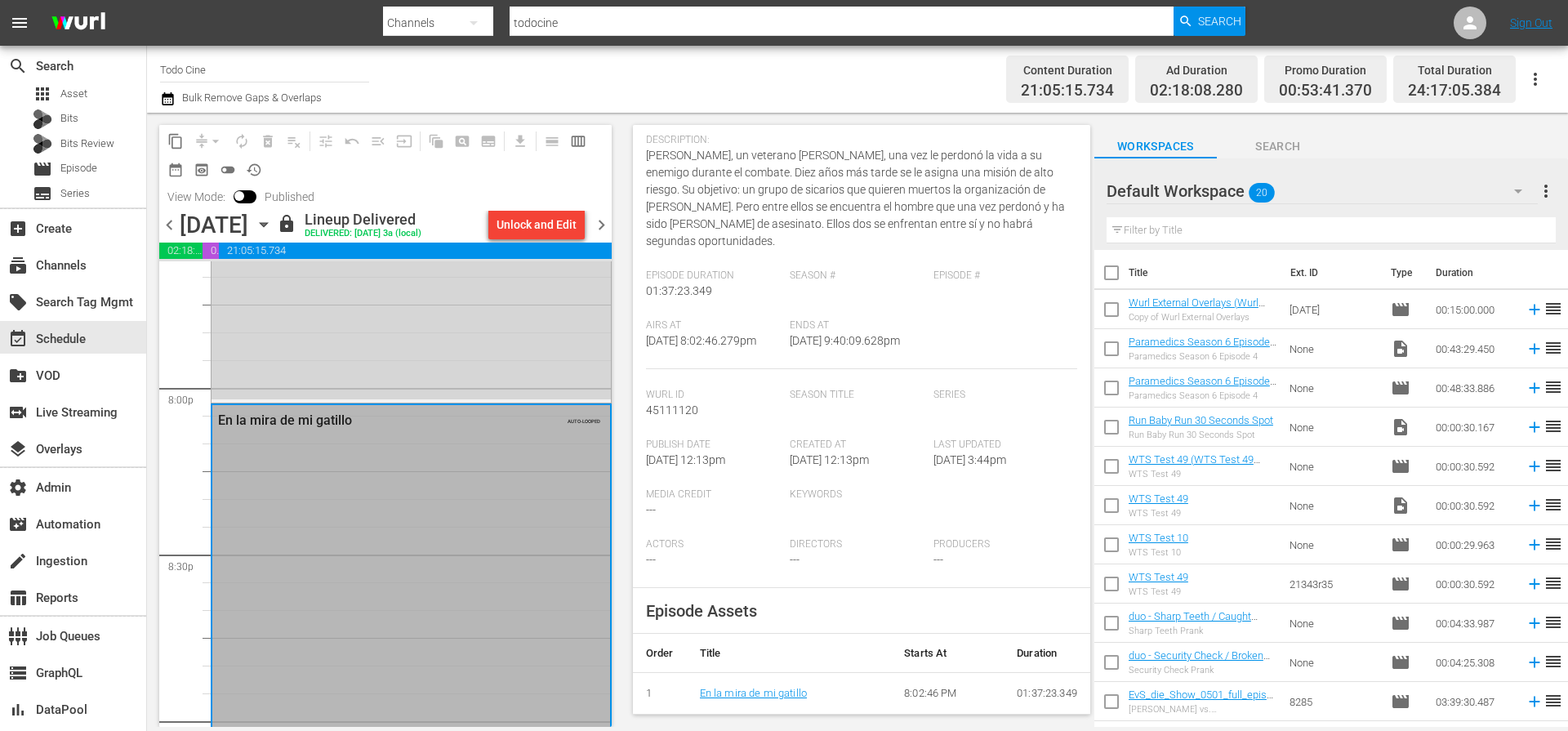
scroll to position [6455, 0]
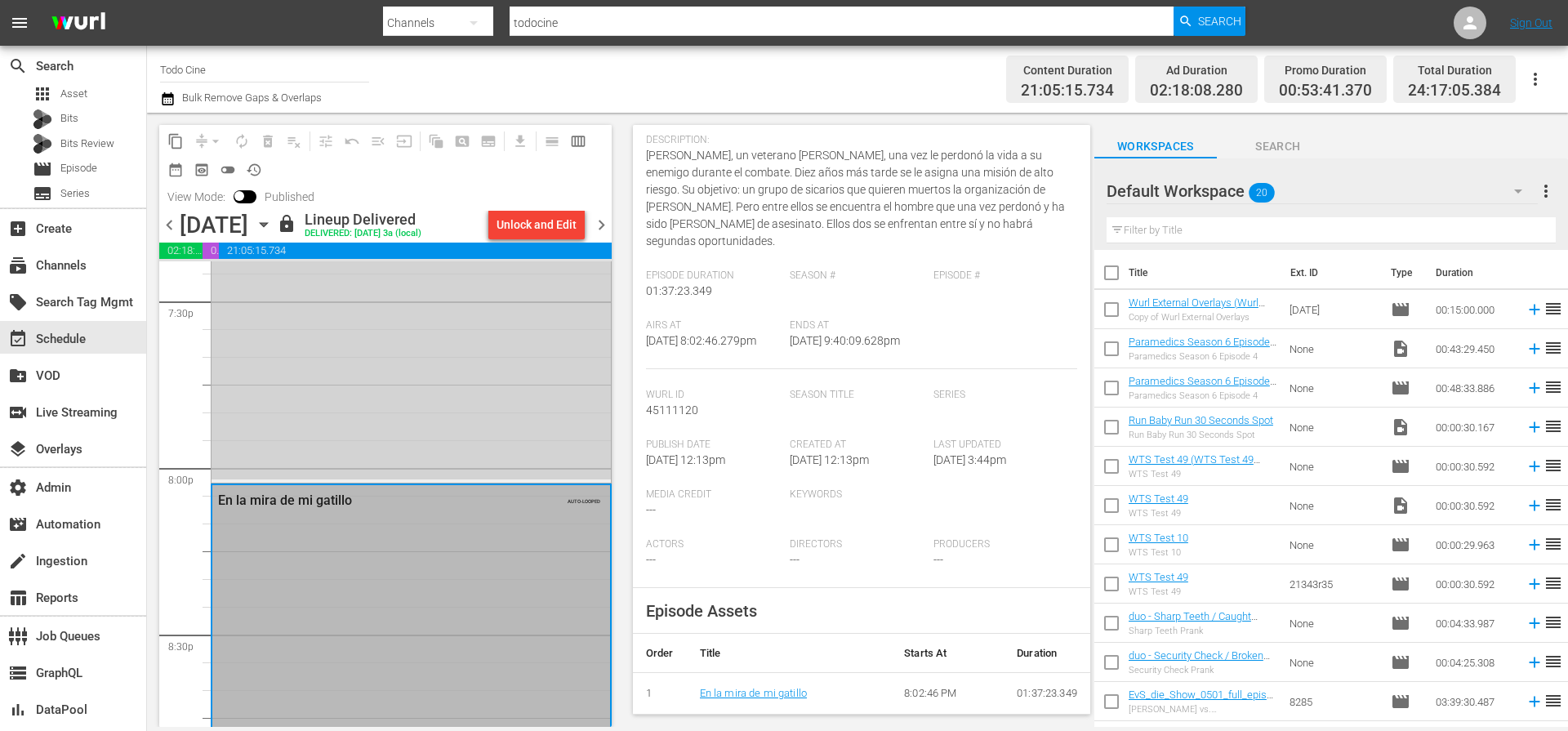
click at [438, 450] on div "El Cholo AUTO-LOOPED" at bounding box center [411, 192] width 399 height 571
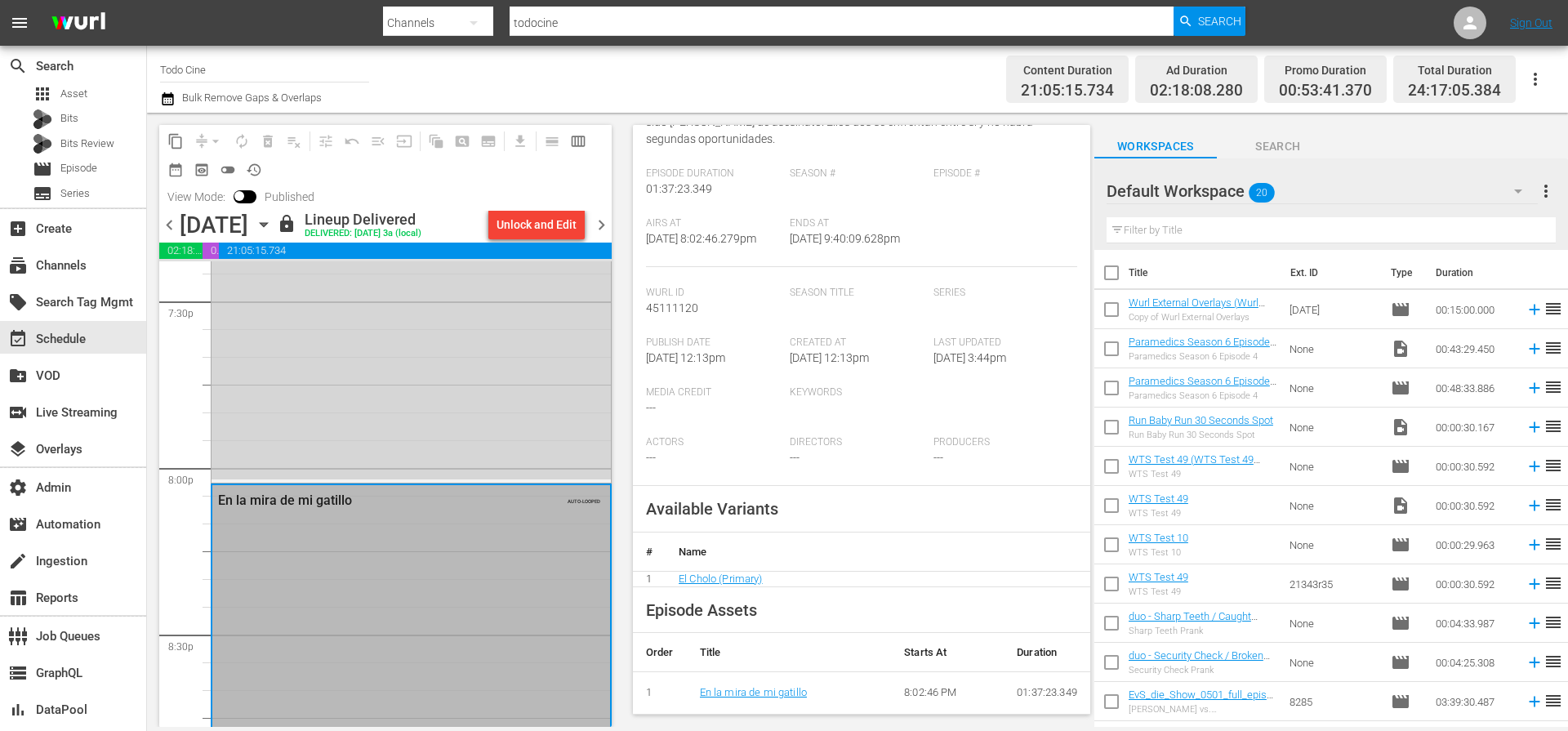
scroll to position [151, 0]
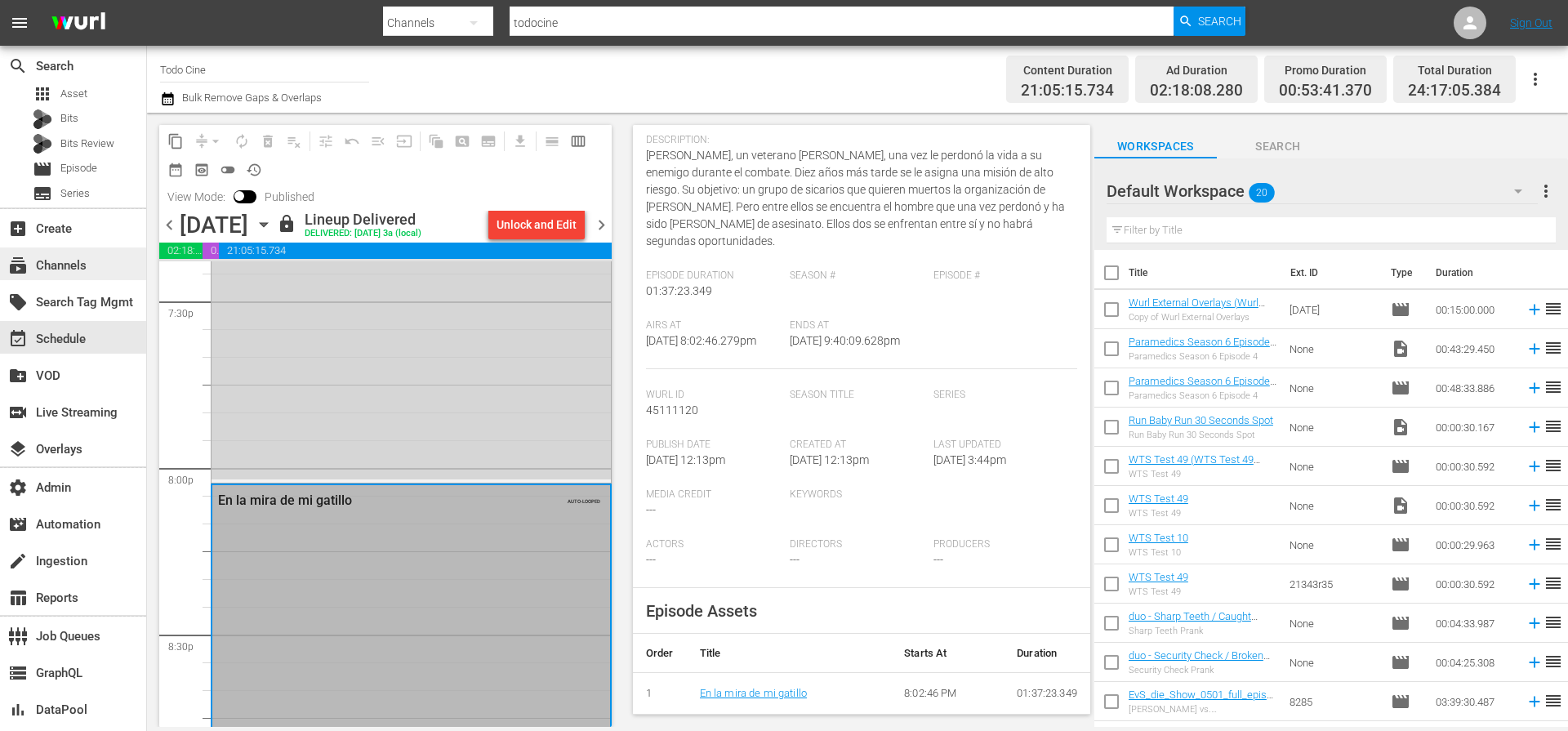
click at [57, 267] on div "subscriptions Channels" at bounding box center [46, 262] width 92 height 15
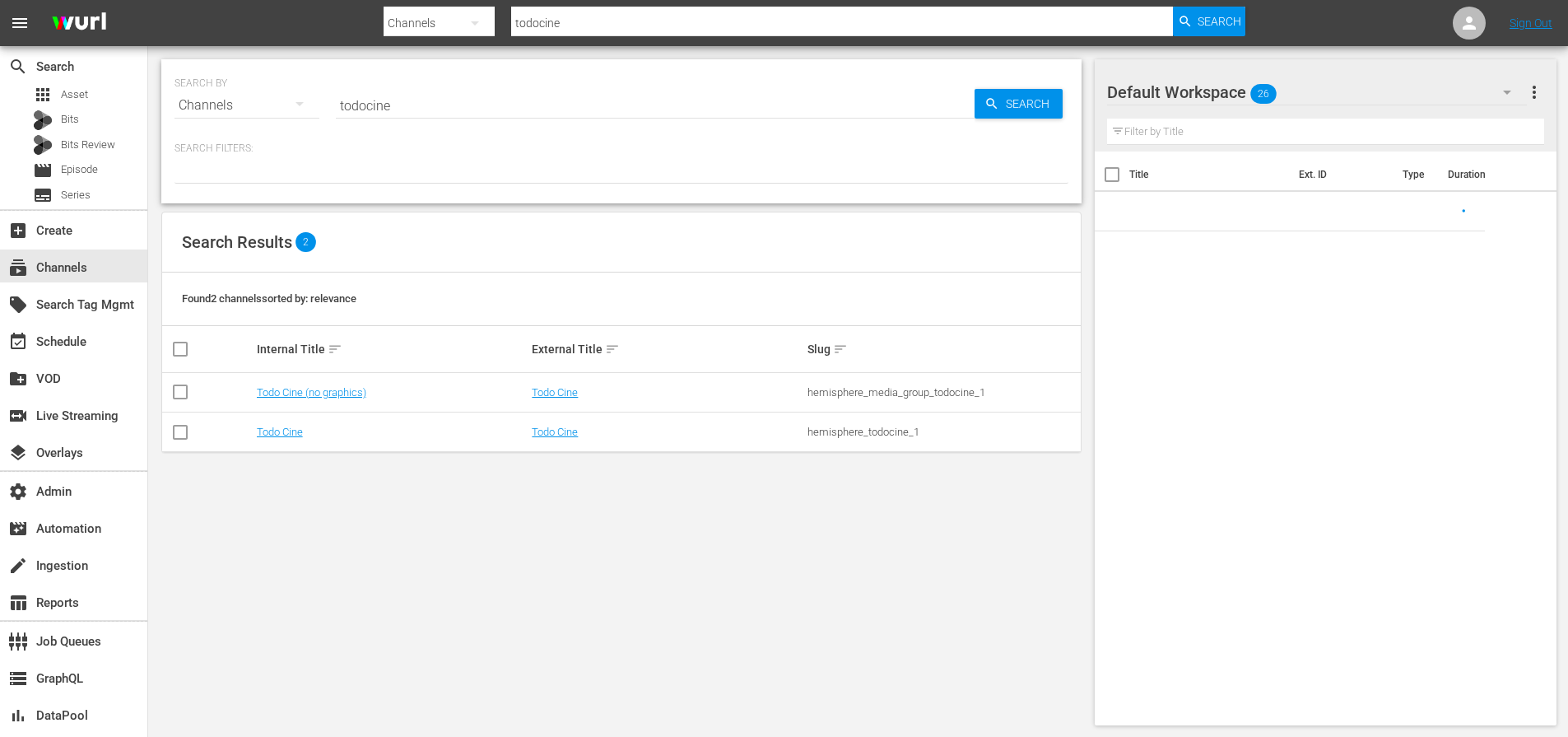
click at [590, 23] on input "todocine" at bounding box center [842, 23] width 662 height 39
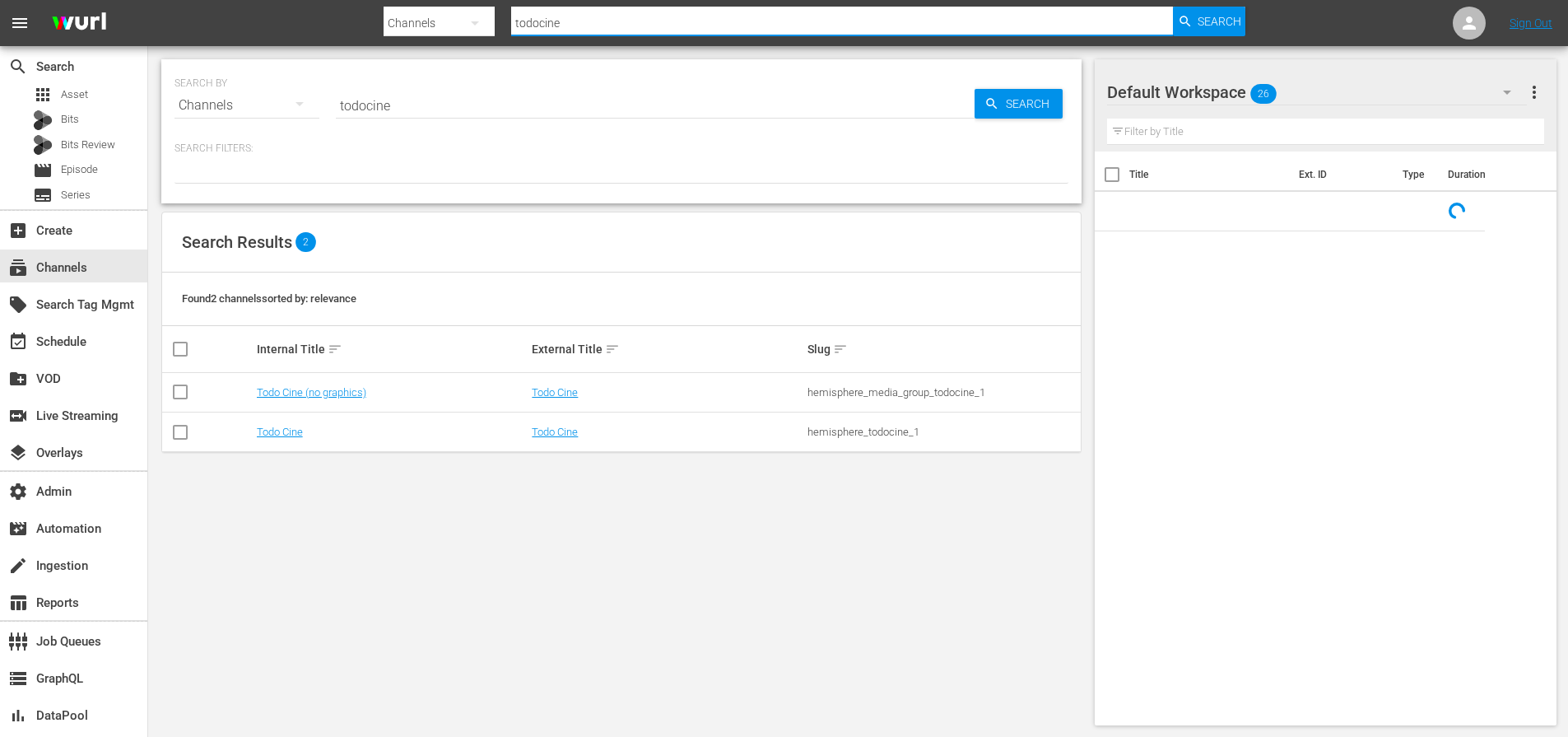
click at [590, 23] on input "todocine" at bounding box center [842, 23] width 662 height 39
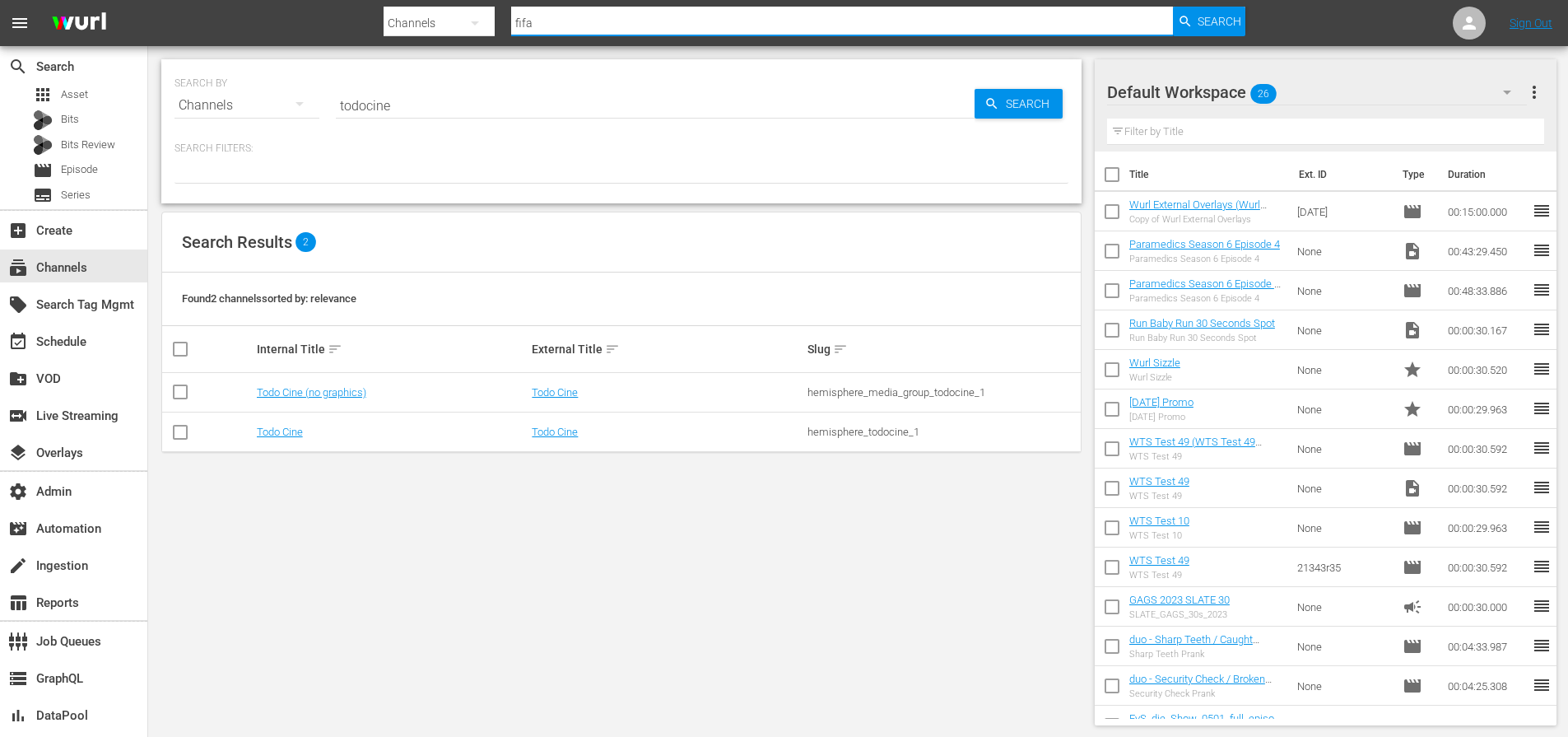
type input "fifa_"
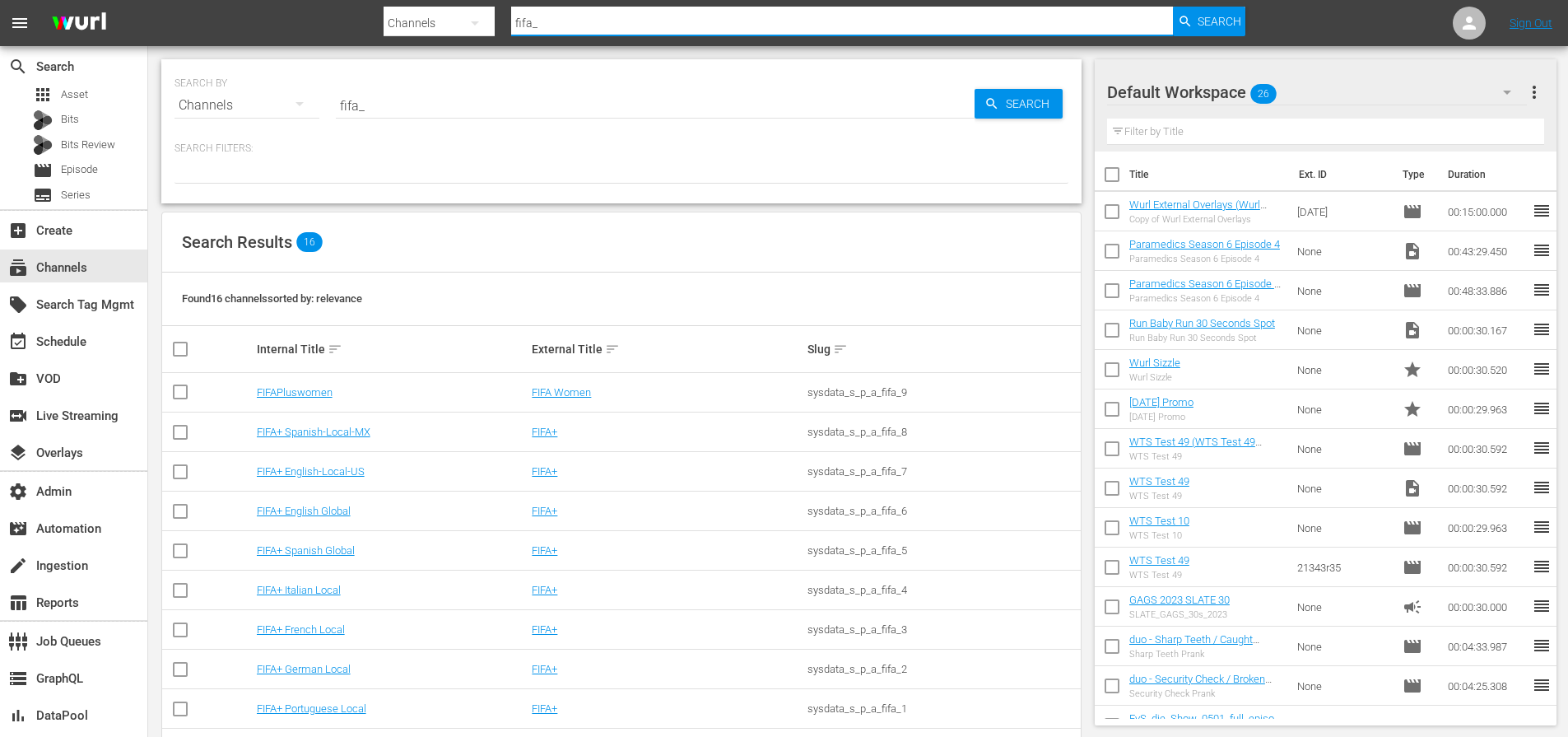
type input "fifa_6"
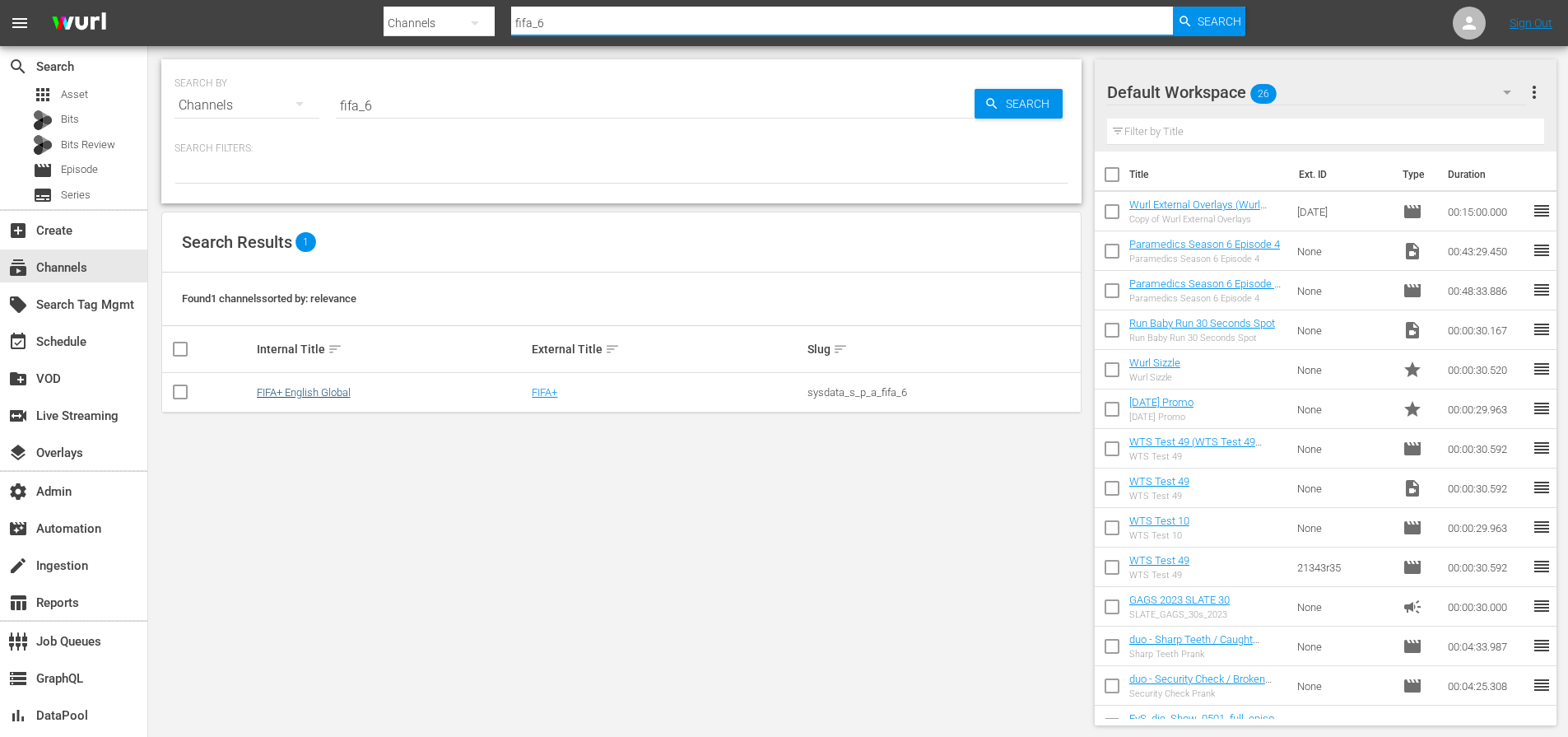
type input "fifa_6"
click at [284, 392] on link "FIFA+ English Global" at bounding box center [303, 393] width 93 height 12
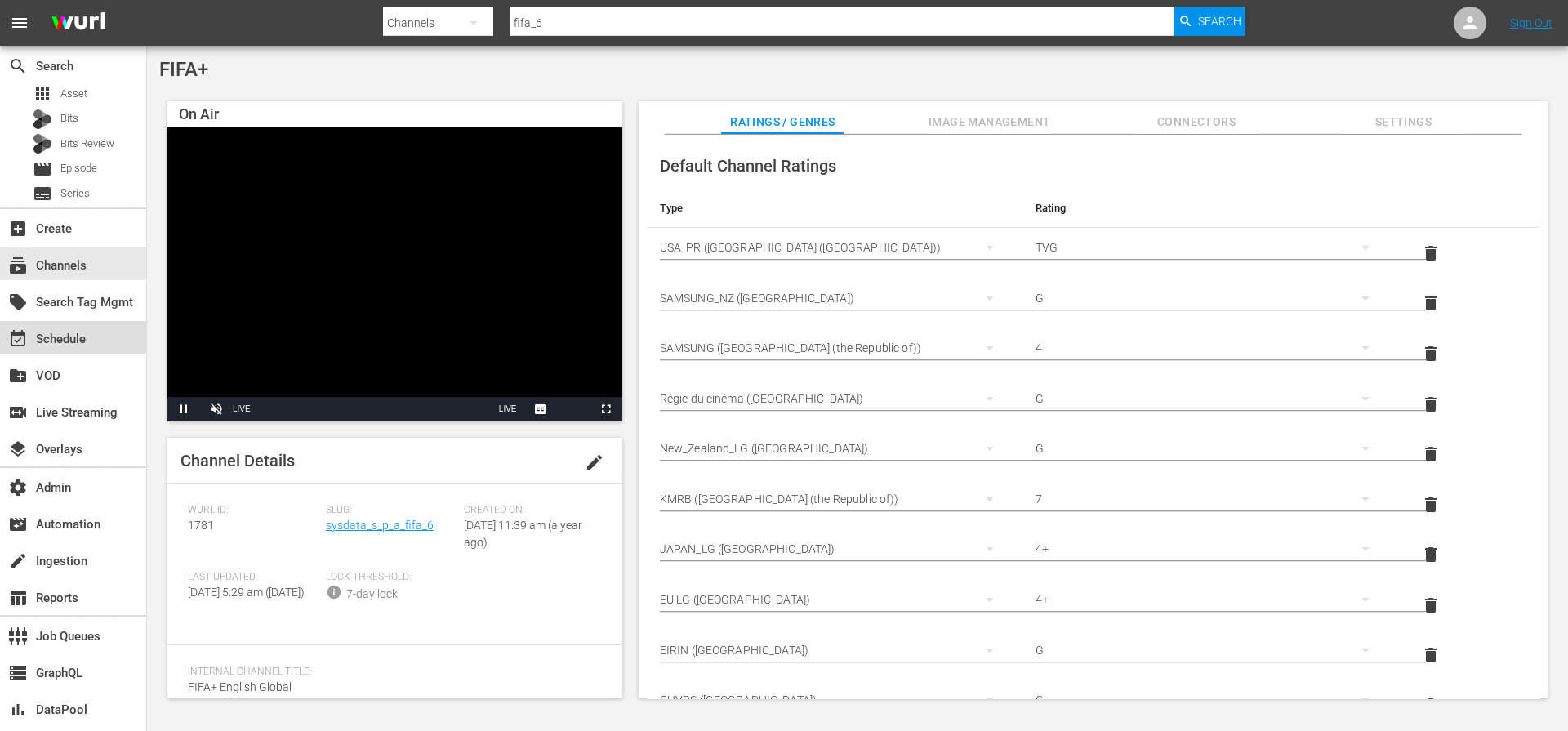
click at [71, 342] on div "event_available Schedule" at bounding box center [46, 336] width 92 height 15
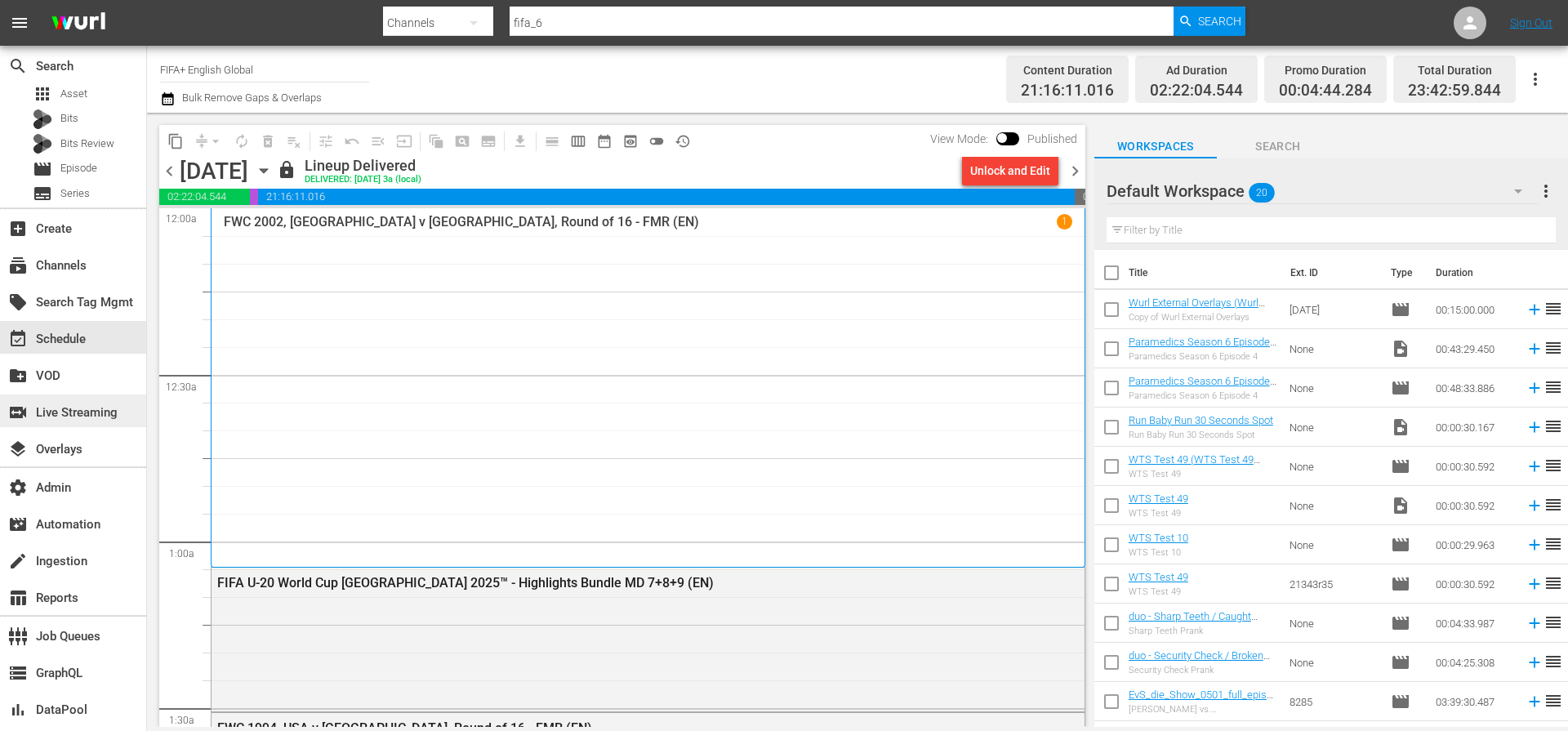
click at [64, 414] on div "switch_video Live Streaming" at bounding box center [46, 410] width 92 height 15
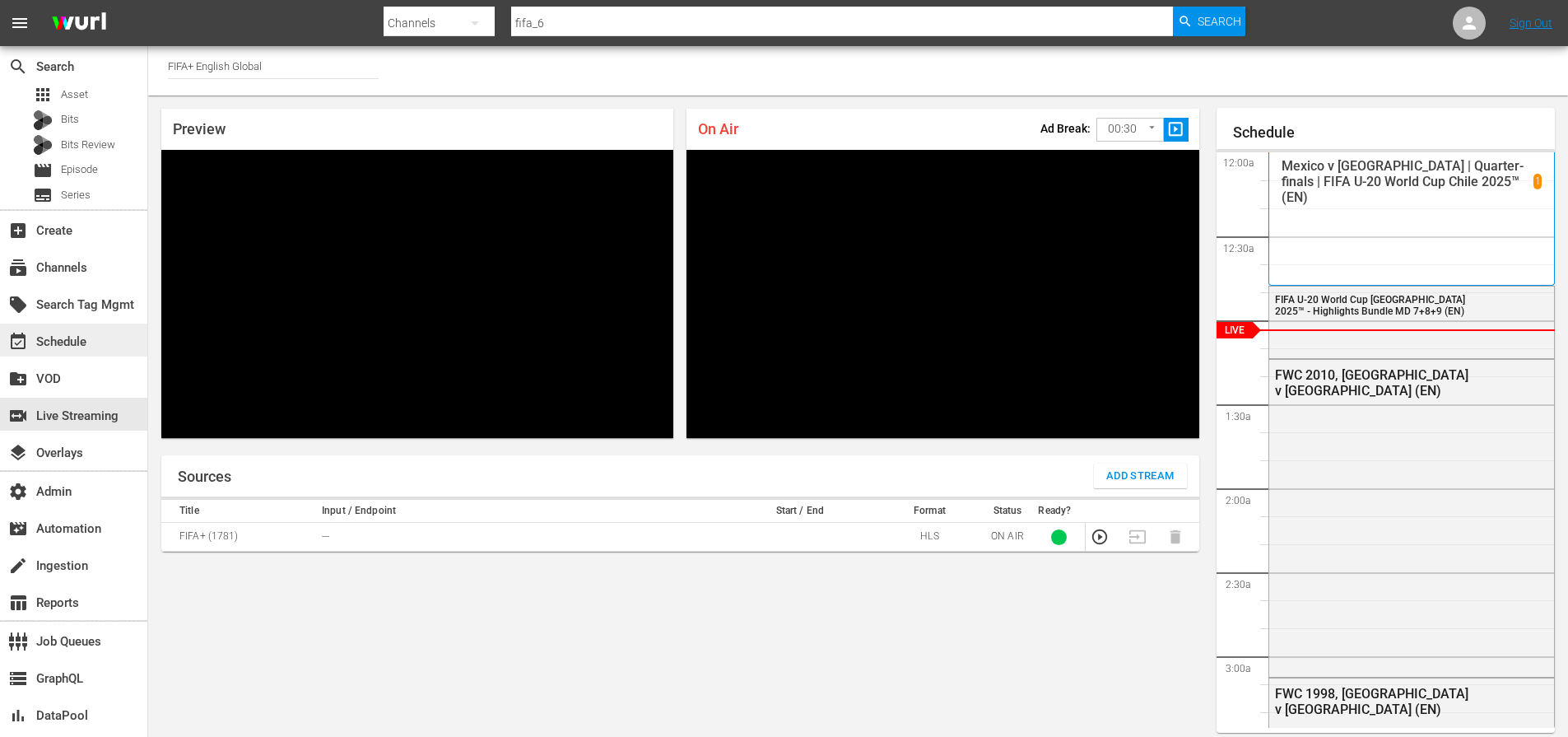
click at [62, 338] on div "event_available Schedule" at bounding box center [46, 339] width 93 height 15
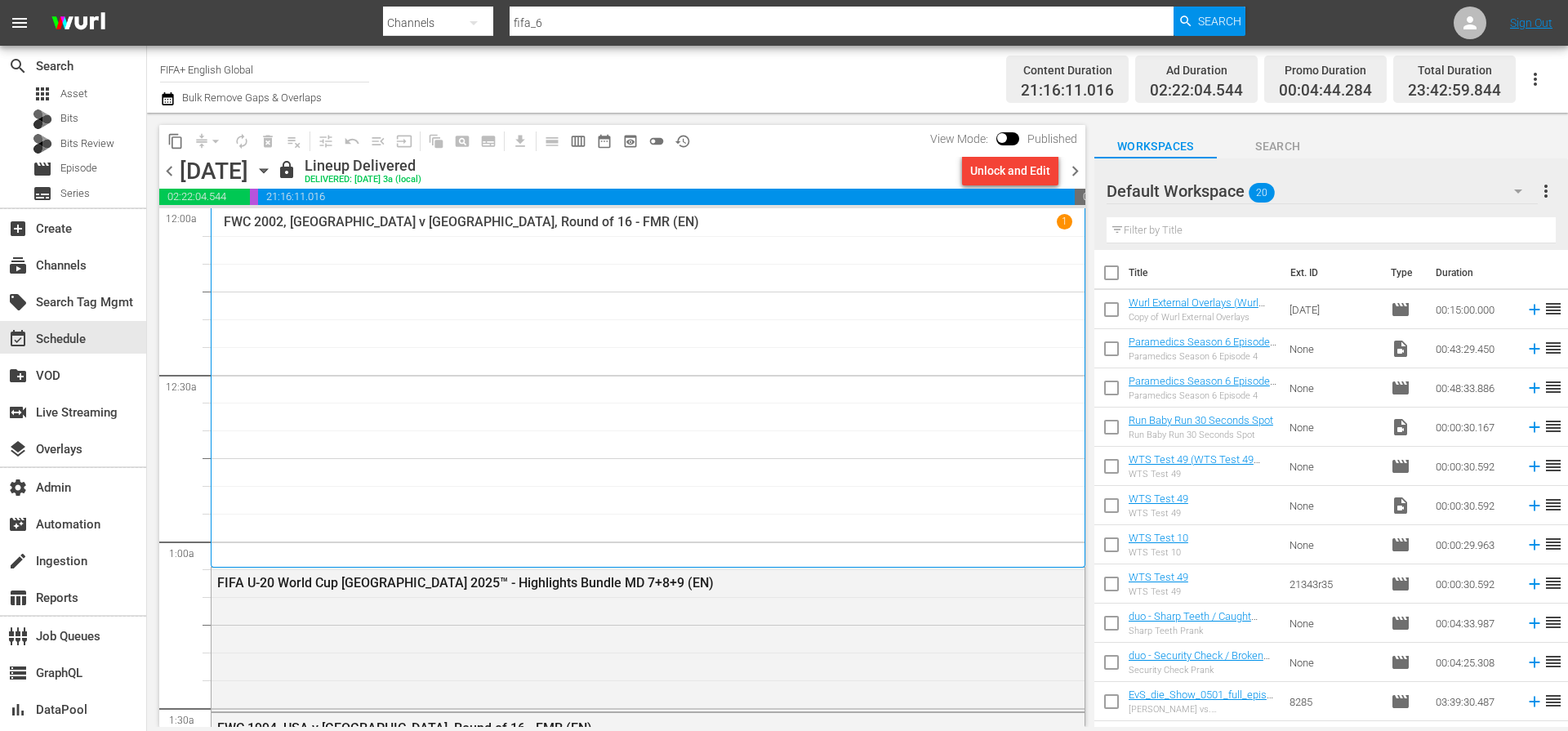
click at [1074, 174] on span "chevron_right" at bounding box center [1074, 170] width 20 height 20
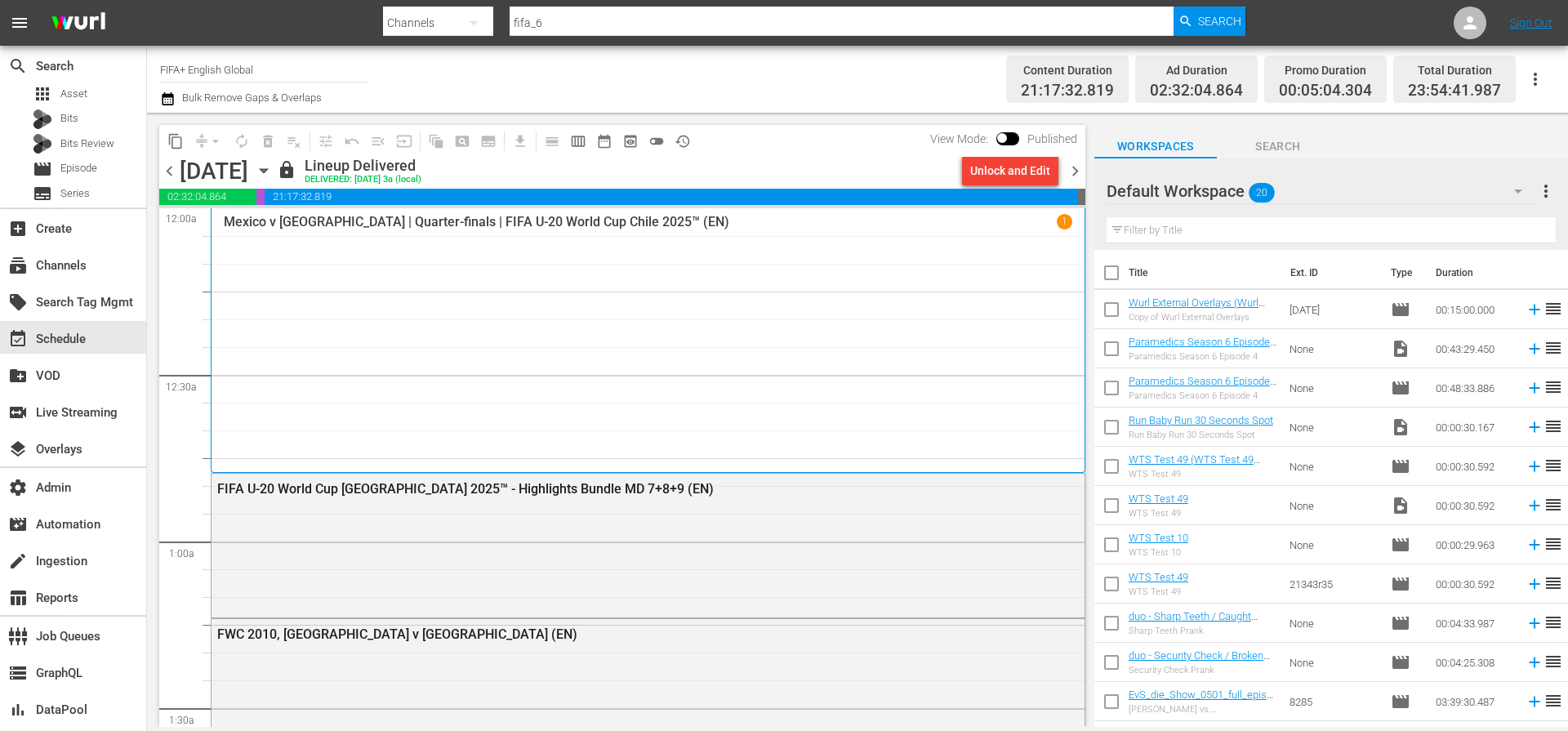
click at [574, 312] on div "Mexico v Argentina | Quarter-finals | FIFA U-20 World Cup Chile 2025™ (EN) 1" at bounding box center [647, 340] width 848 height 252
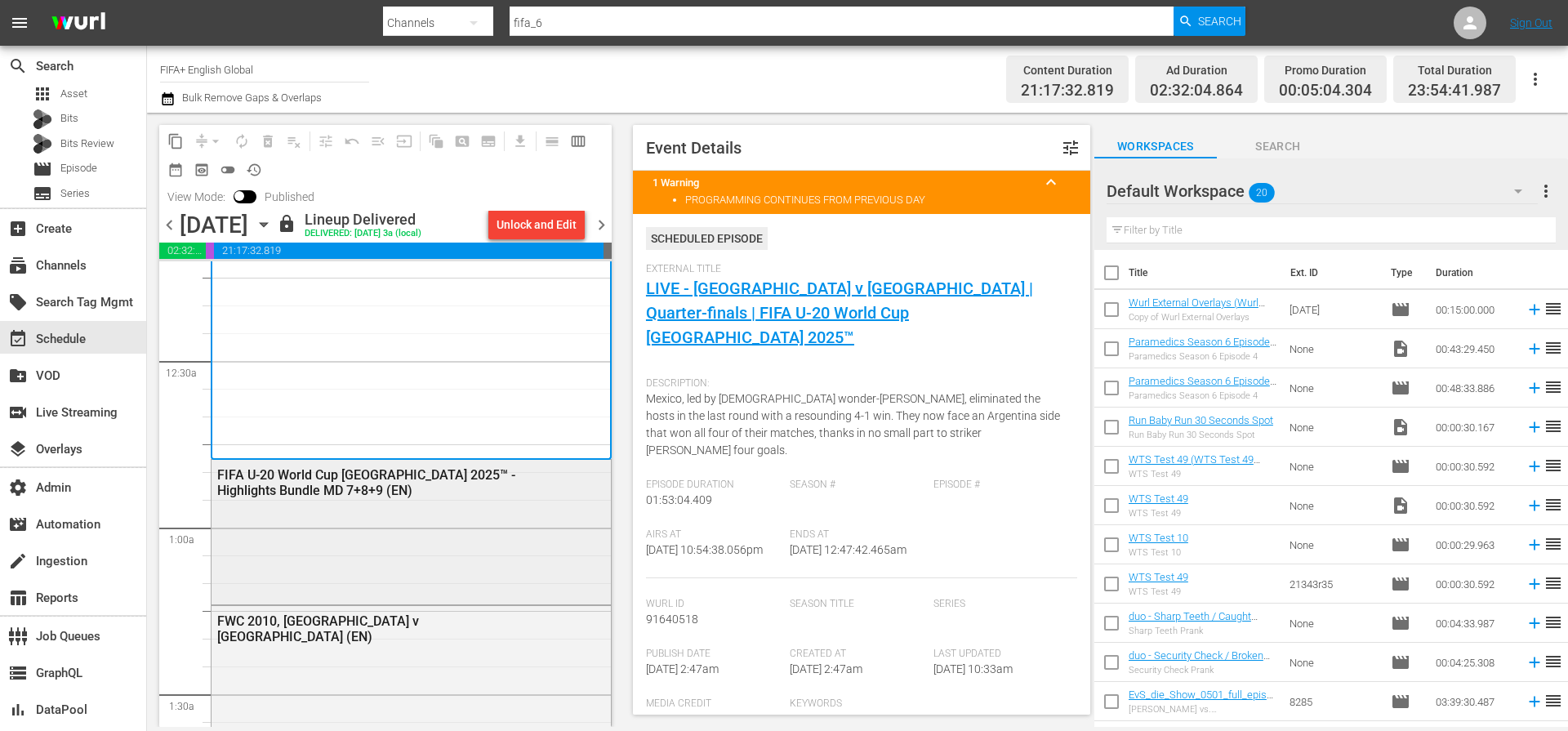
scroll to position [169, 0]
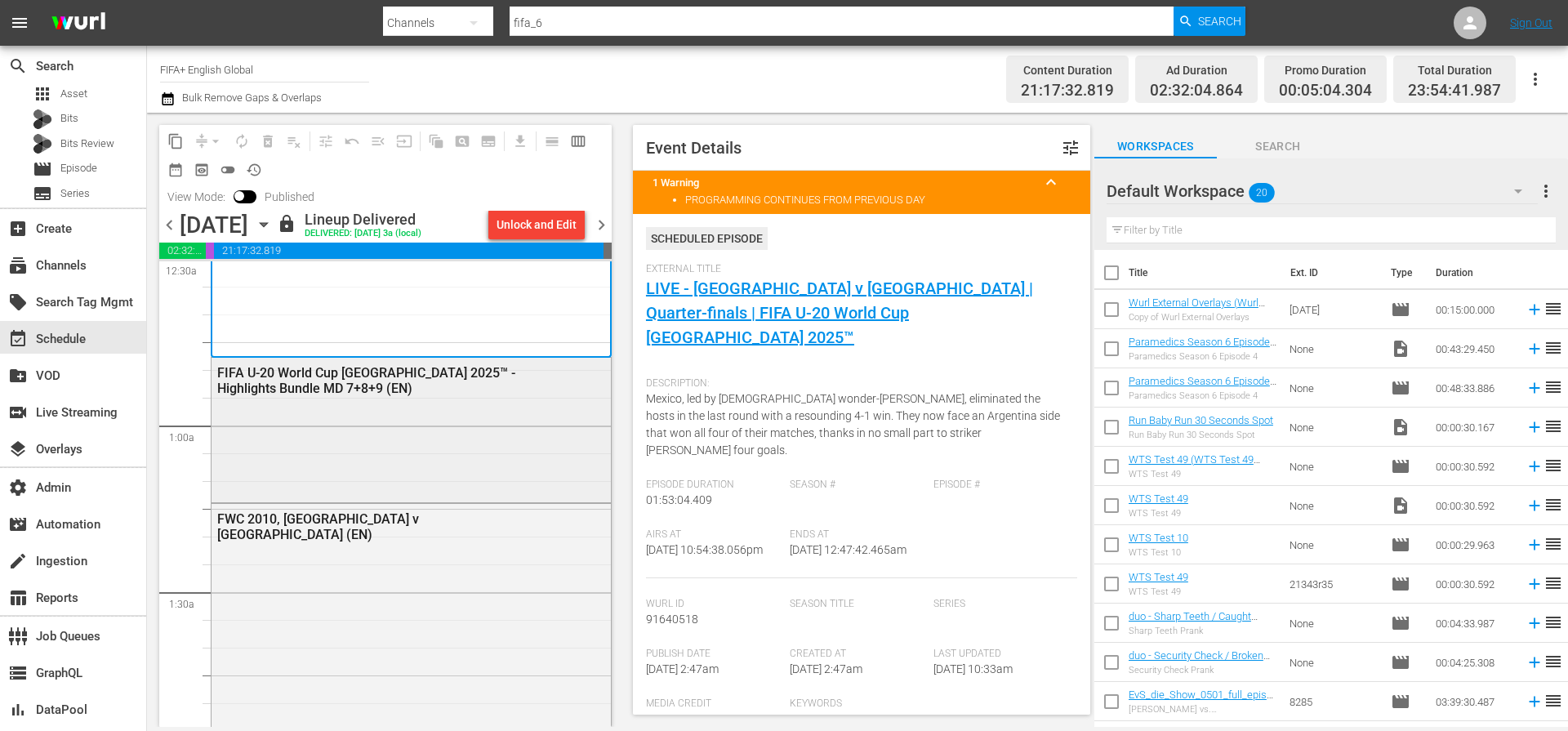
click at [485, 423] on div "FIFA U-20 World Cup Chile 2025™ - Highlights Bundle MD 7+8+9 (EN)" at bounding box center [411, 427] width 399 height 140
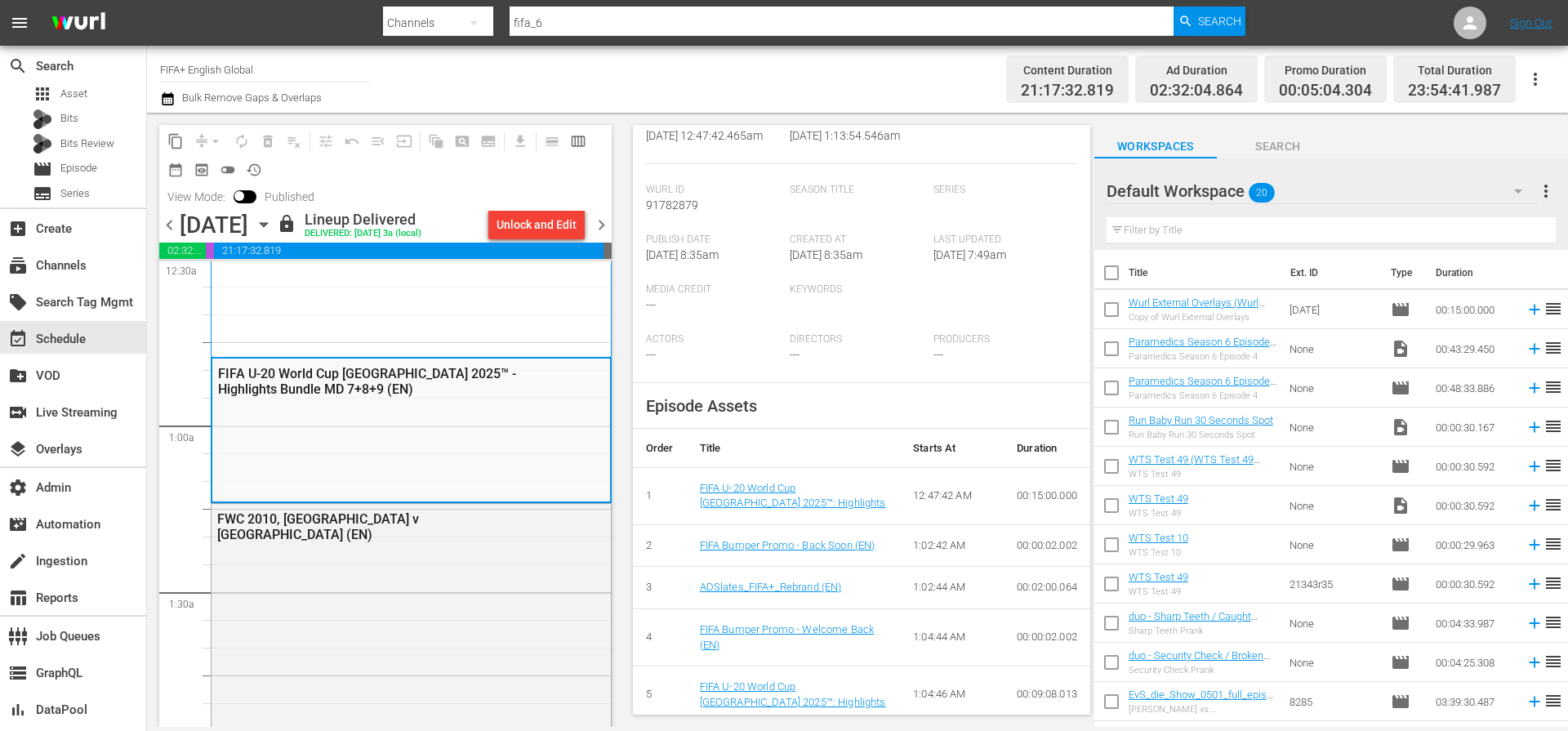
scroll to position [297, 0]
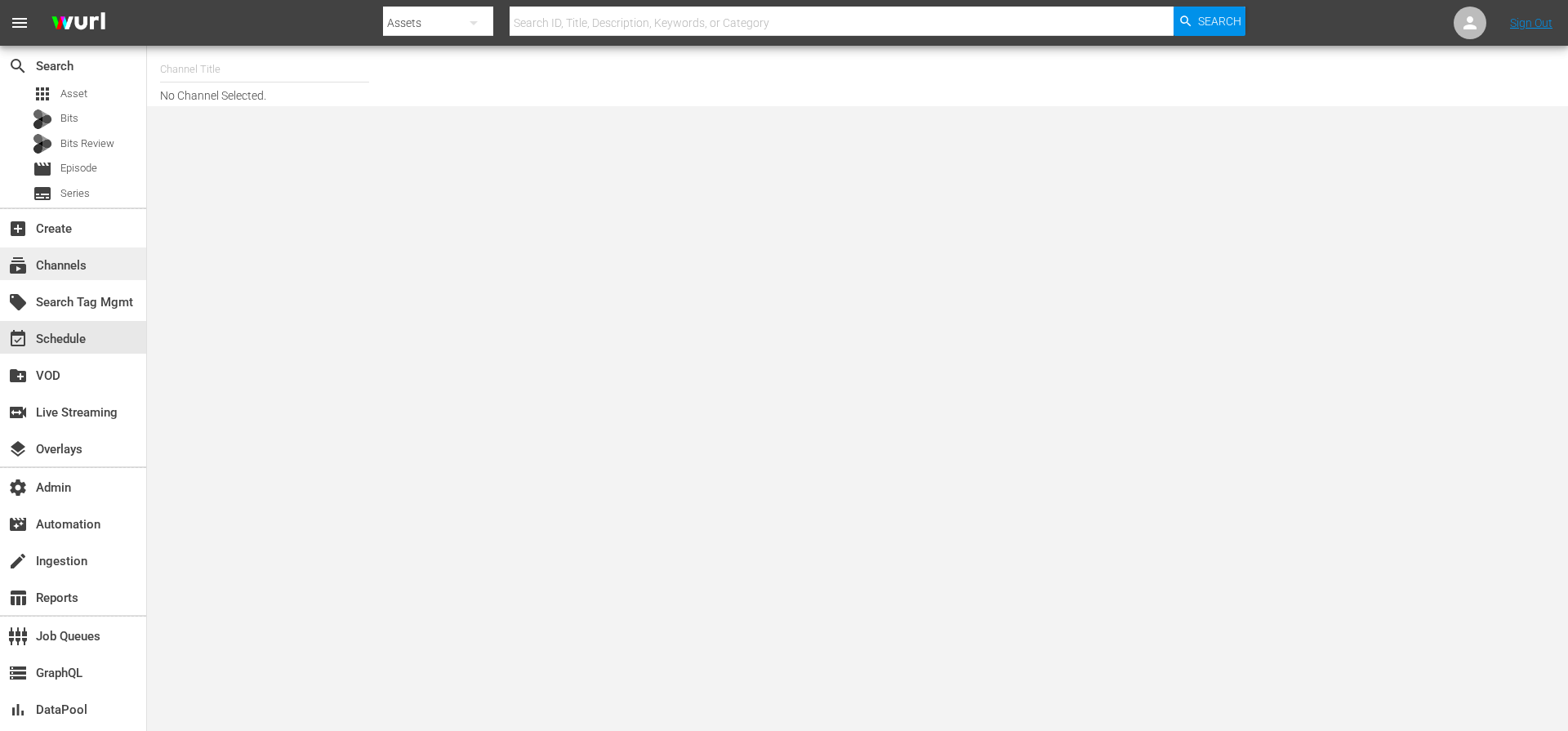
click at [74, 258] on div "subscriptions Channels" at bounding box center [46, 262] width 92 height 15
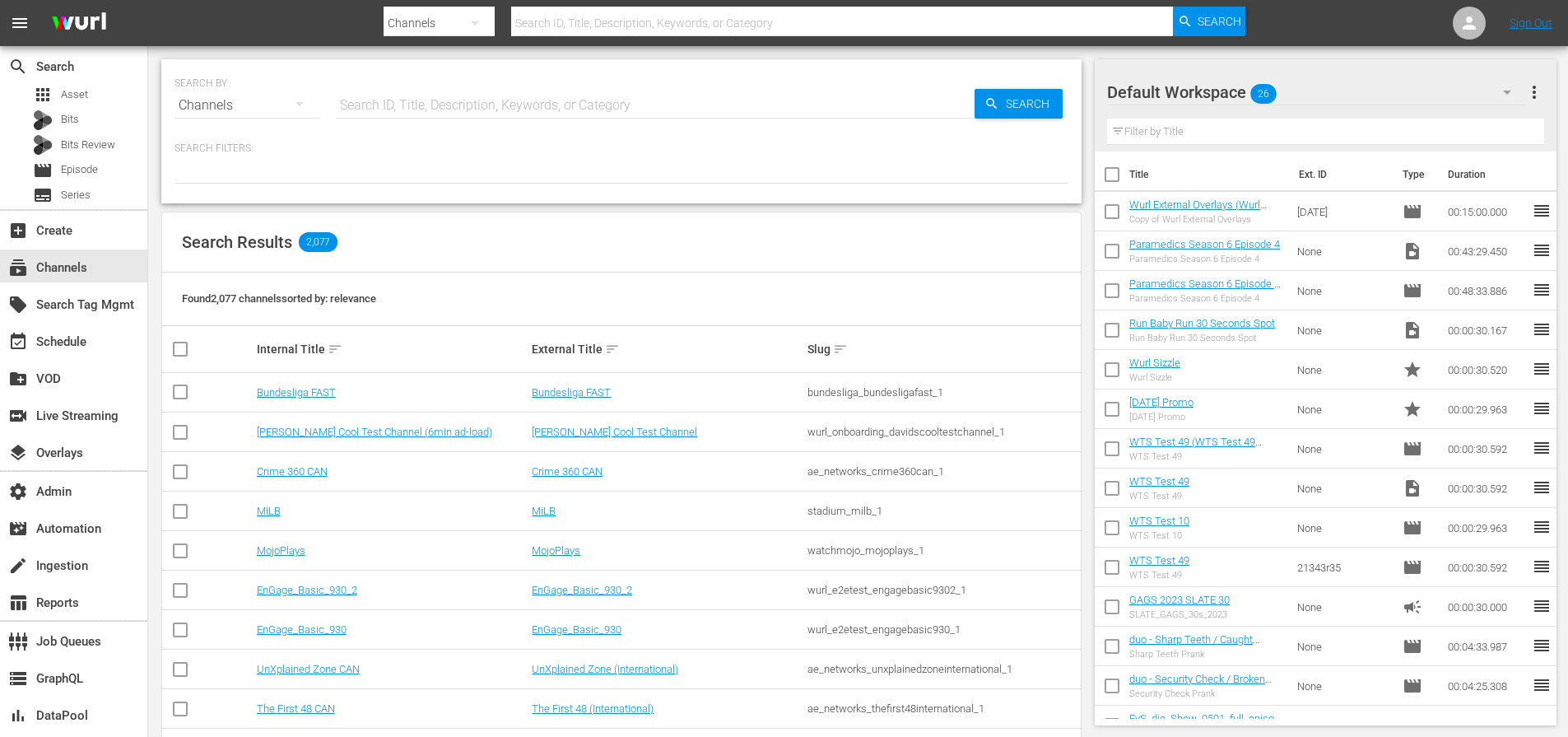
click at [447, 109] on input "text" at bounding box center [655, 105] width 639 height 39
type input "ion_1"
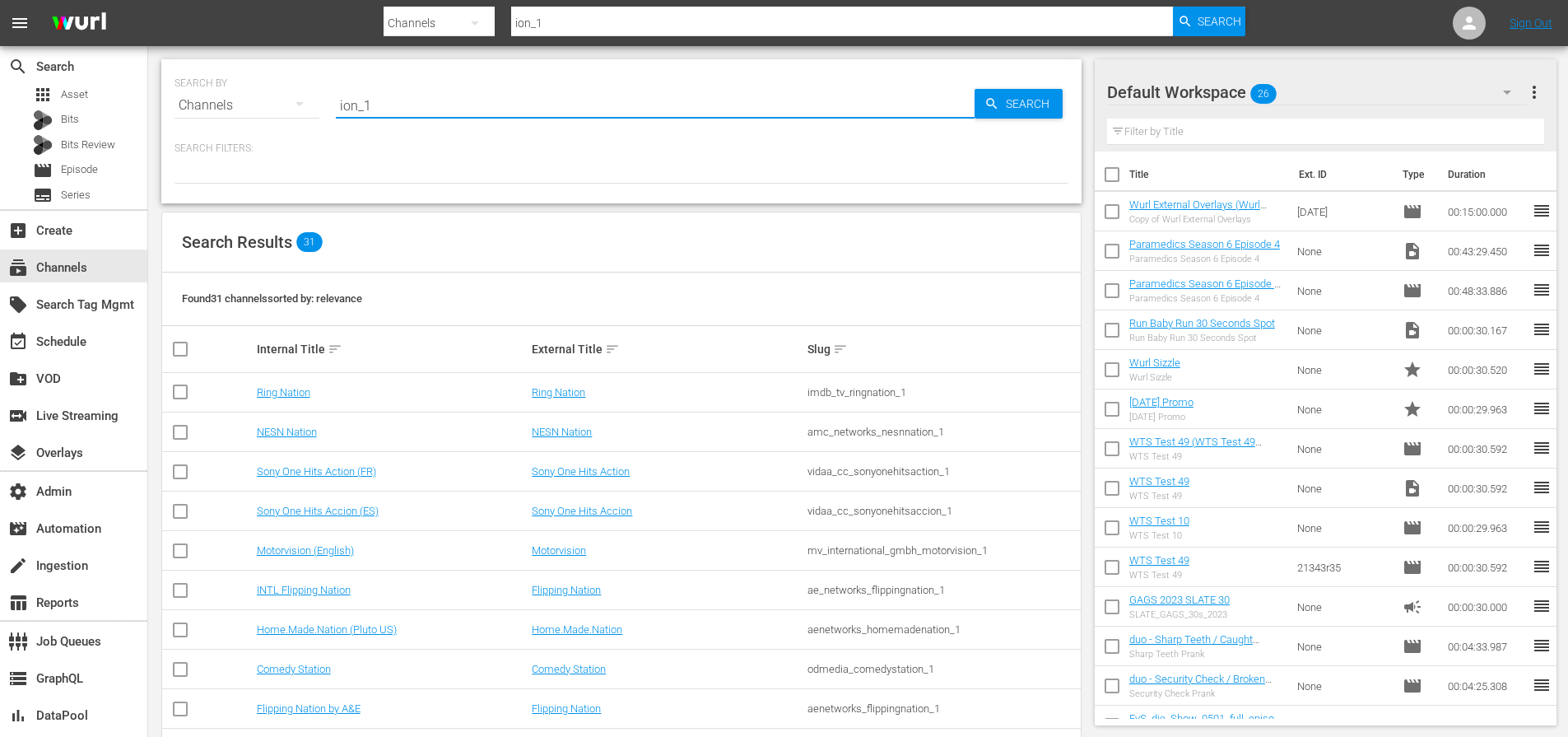
drag, startPoint x: 400, startPoint y: 111, endPoint x: 329, endPoint y: 104, distance: 71.3
click at [329, 104] on div "SEARCH BY Search By Channels Search ID, Title, Description, Keywords, or Catego…" at bounding box center [621, 95] width 893 height 60
type input "scripps_ion_1"
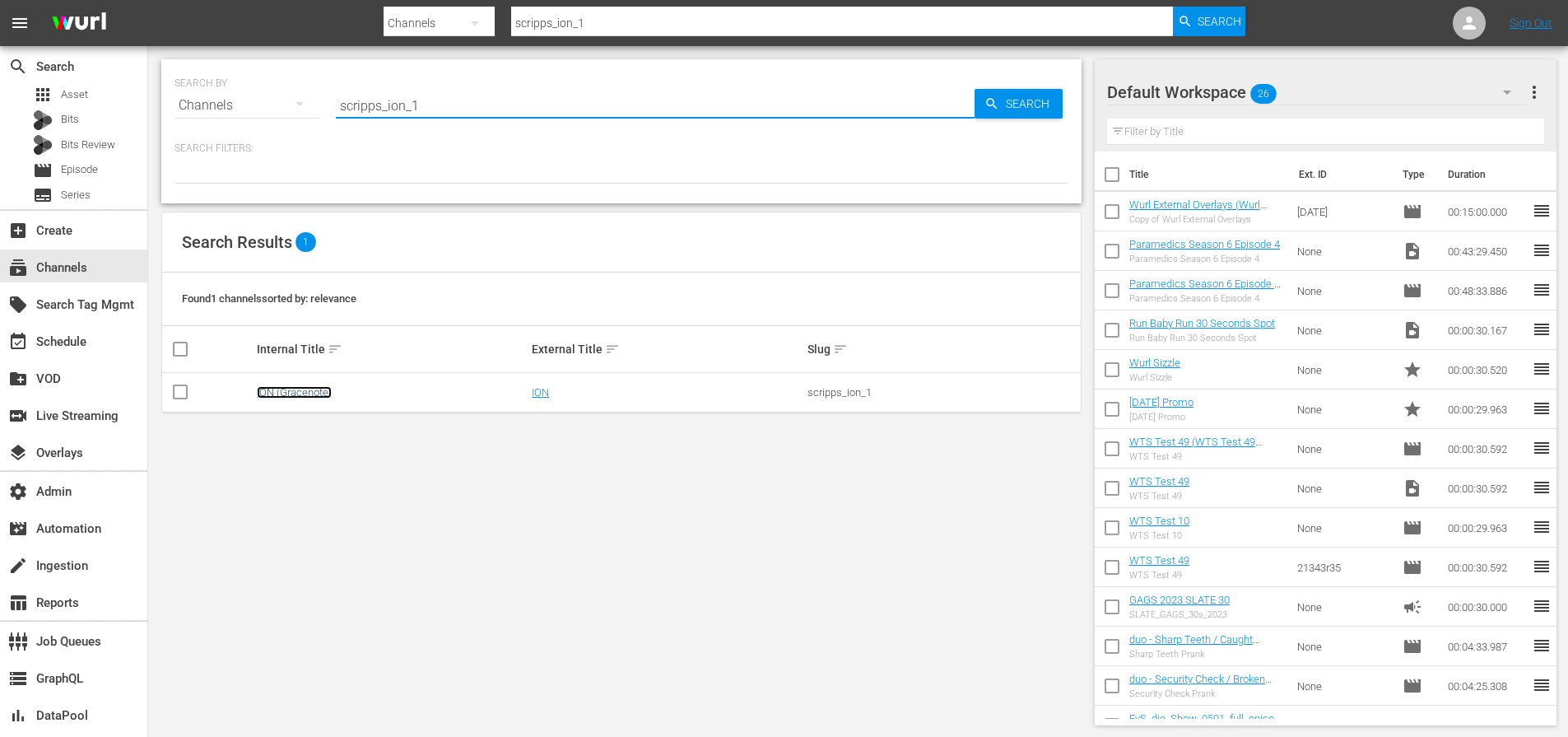
click at [279, 398] on link "ION (Gracenote)" at bounding box center [295, 393] width 75 height 12
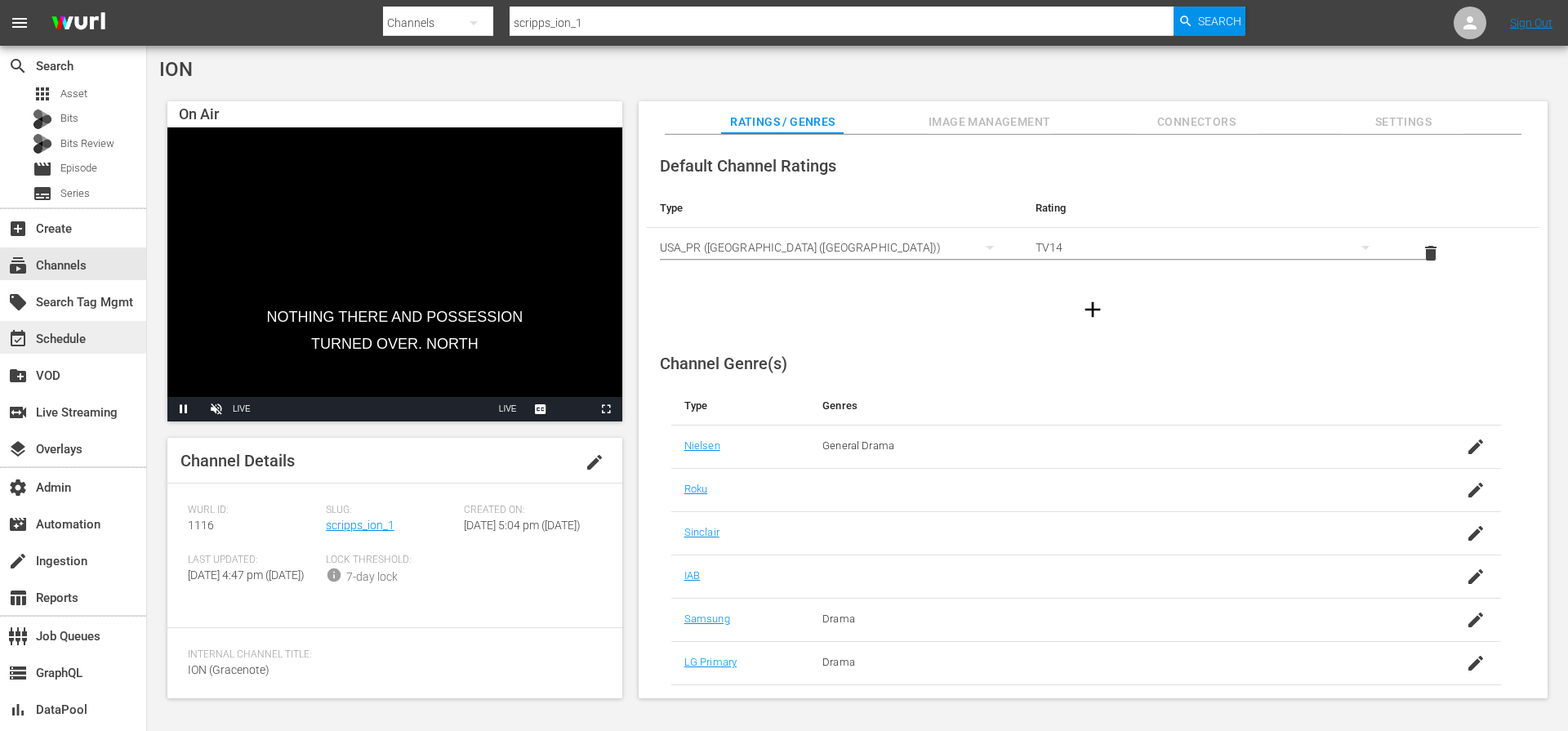
click at [72, 336] on div "event_available Schedule" at bounding box center [46, 336] width 92 height 15
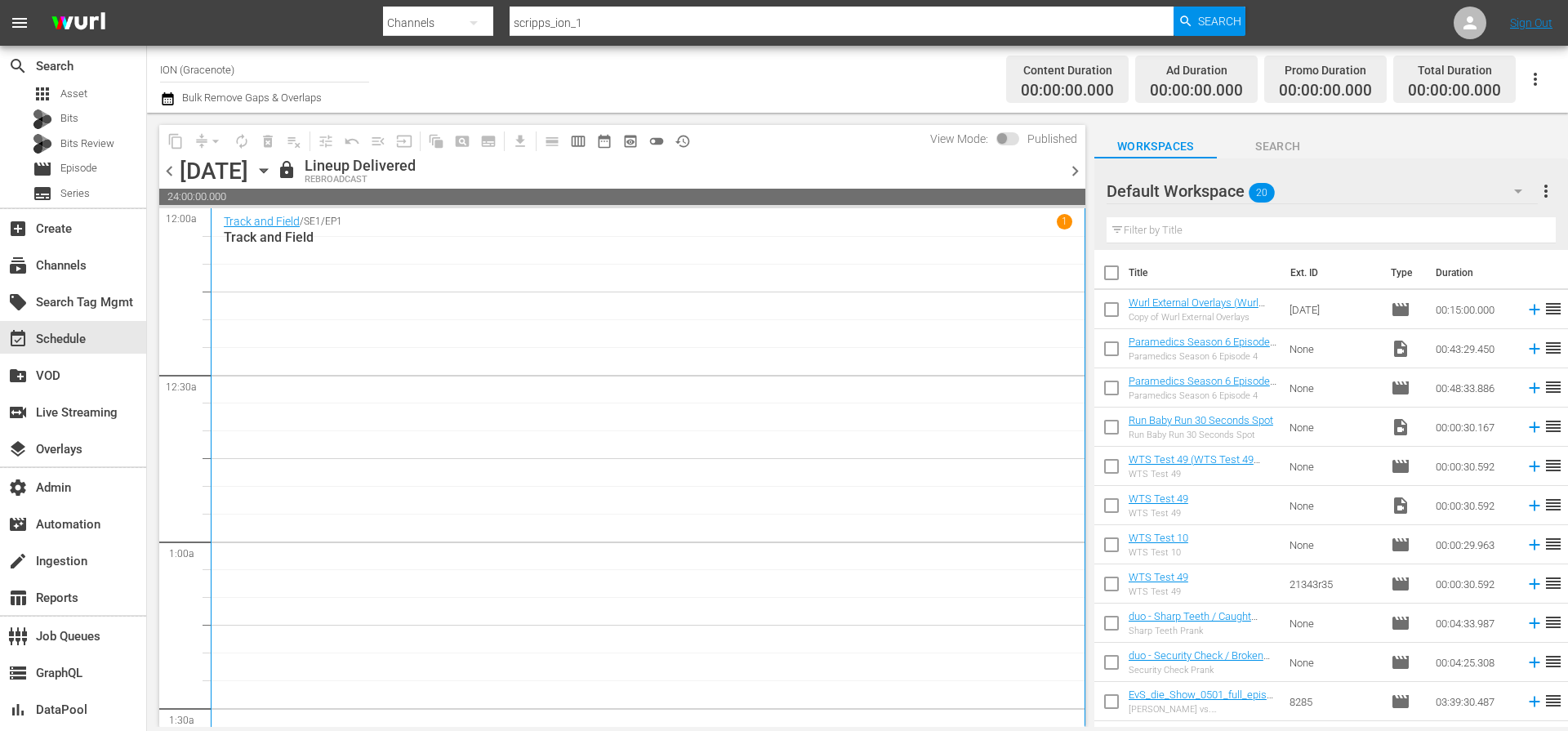
click at [1077, 172] on span "chevron_right" at bounding box center [1074, 170] width 20 height 20
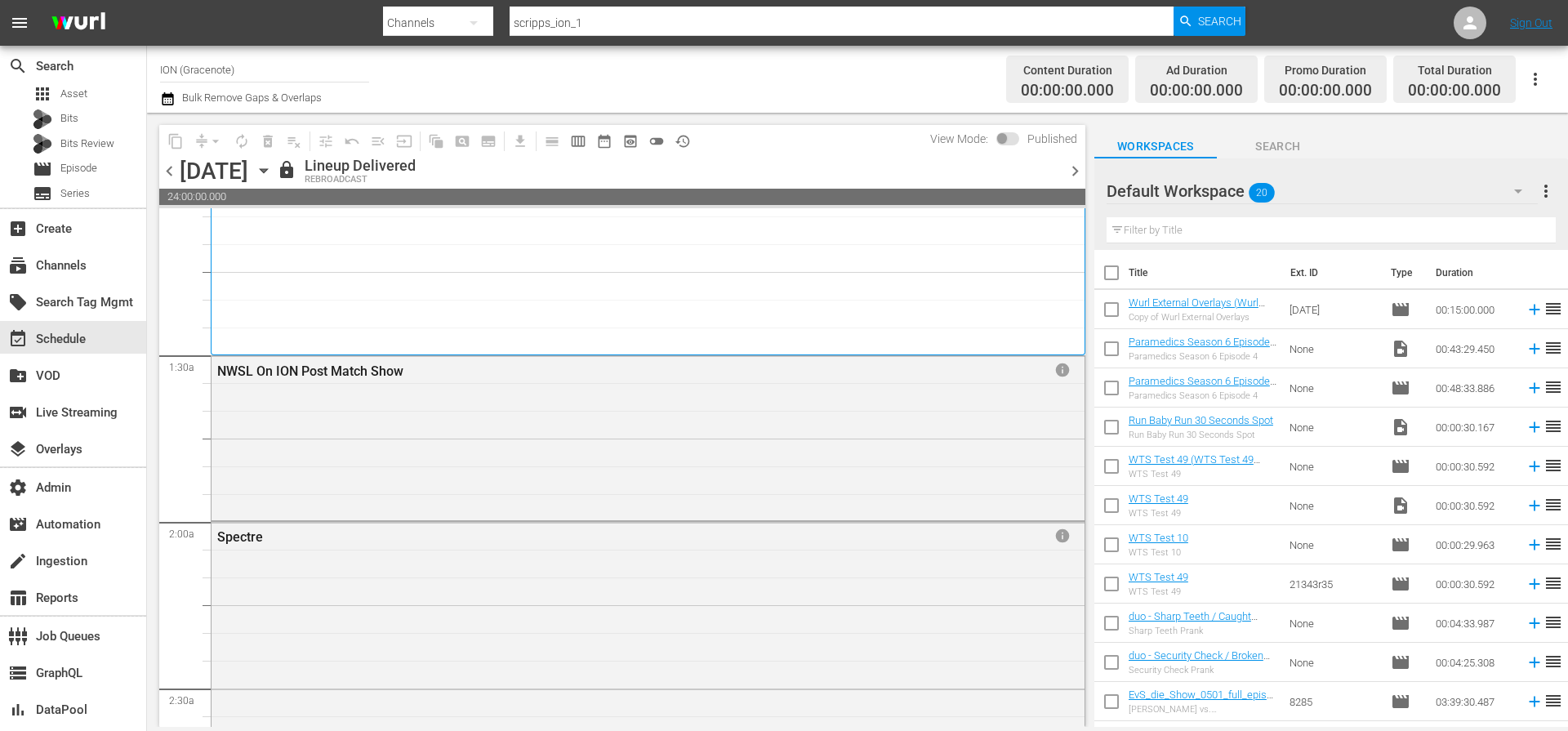
scroll to position [340, 0]
